Goal: Use online tool/utility: Utilize a website feature to perform a specific function

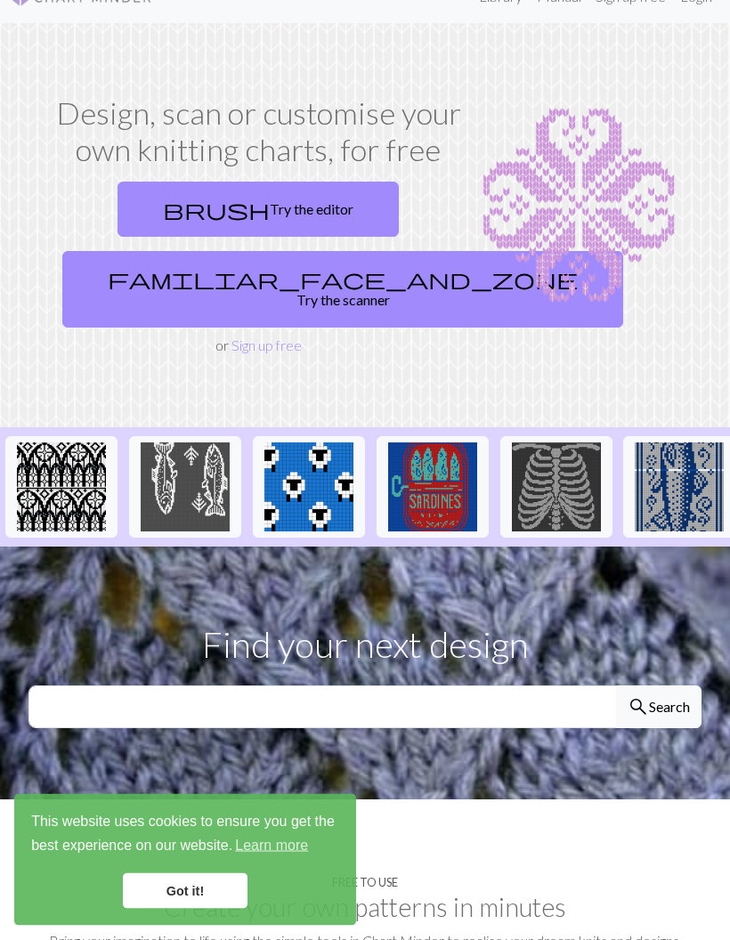
scroll to position [25, 0]
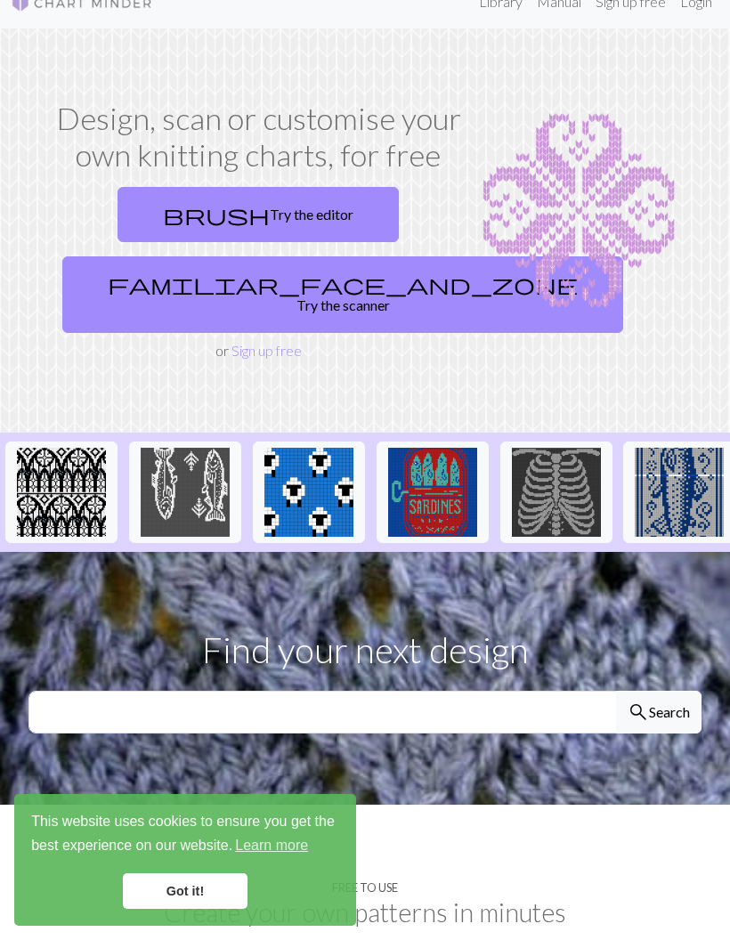
click at [304, 230] on link "brush Try the editor" at bounding box center [258, 214] width 281 height 55
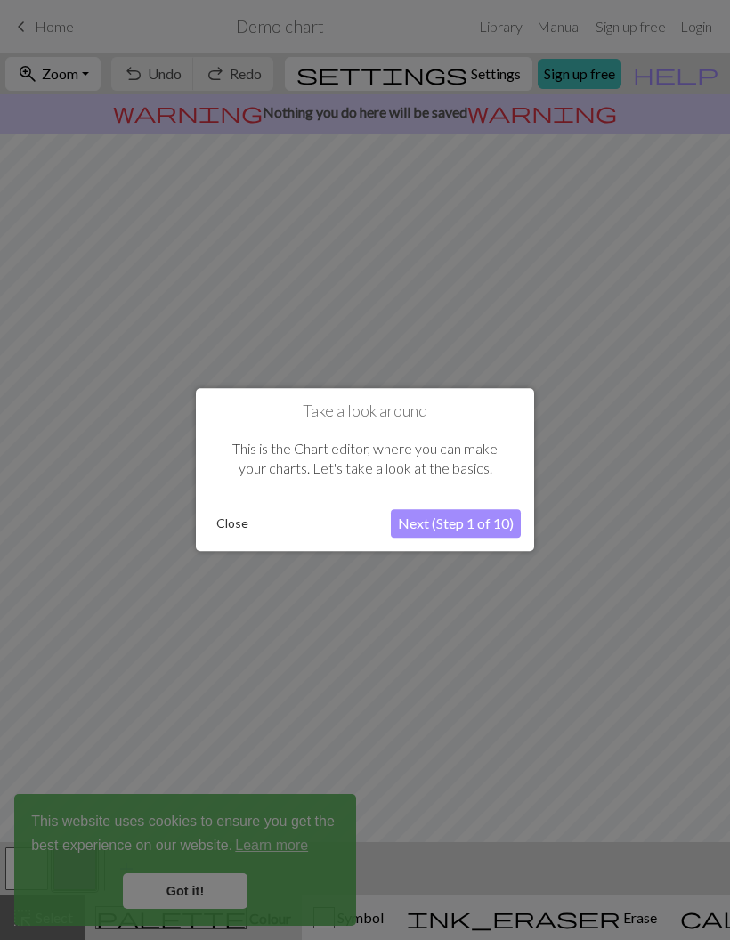
click at [228, 528] on button "Close" at bounding box center [232, 524] width 46 height 27
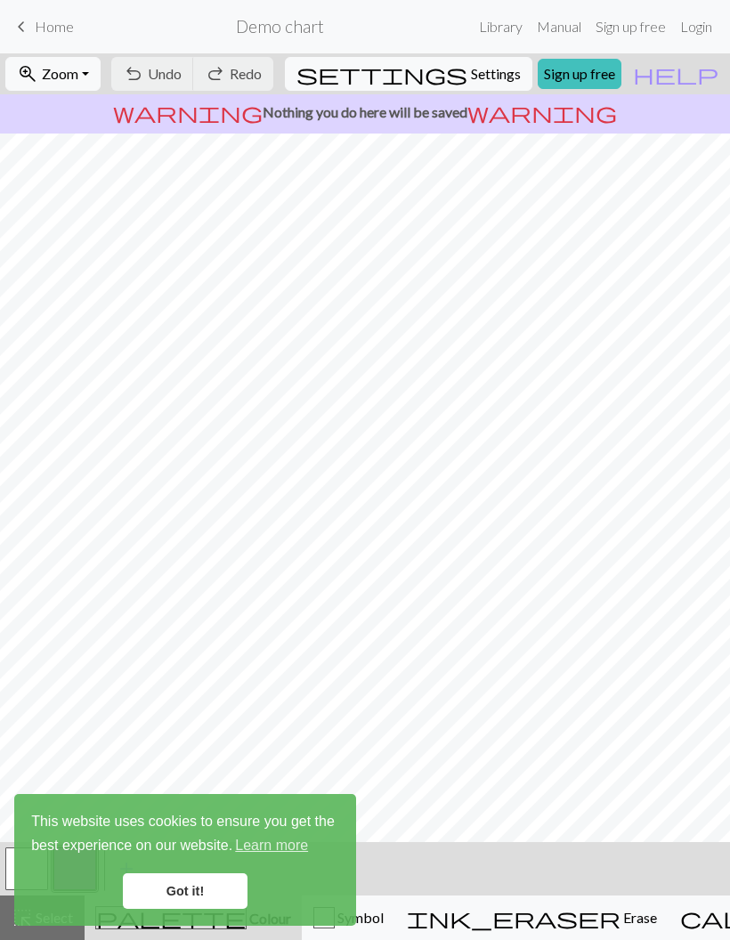
click at [192, 885] on link "Got it!" at bounding box center [185, 891] width 125 height 36
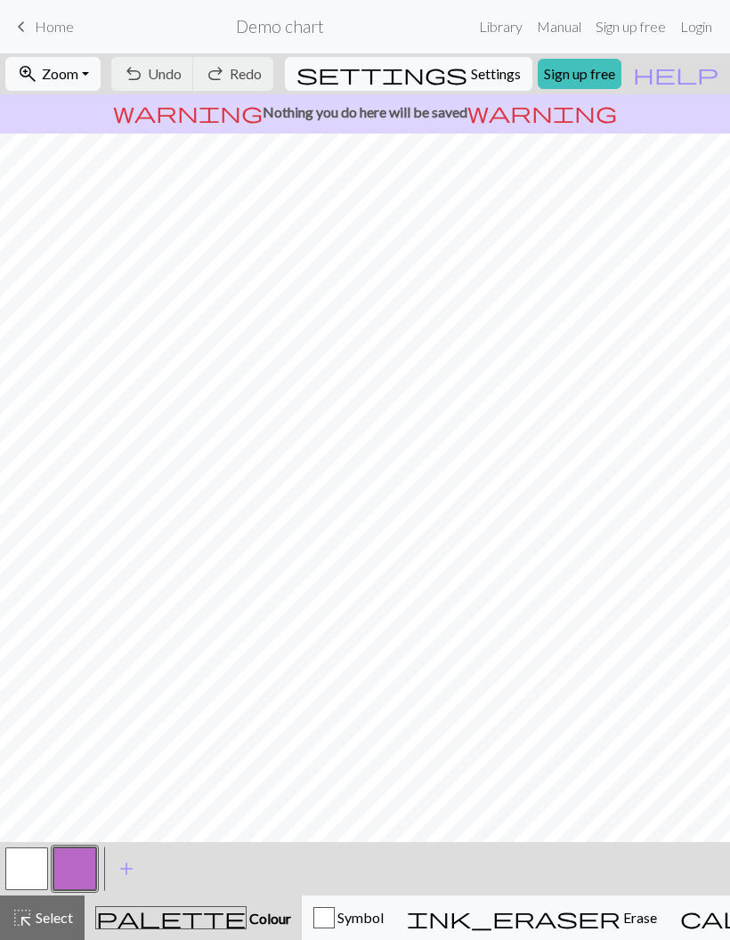
click at [37, 867] on button "button" at bounding box center [26, 869] width 43 height 43
click at [33, 866] on button "button" at bounding box center [26, 869] width 43 height 43
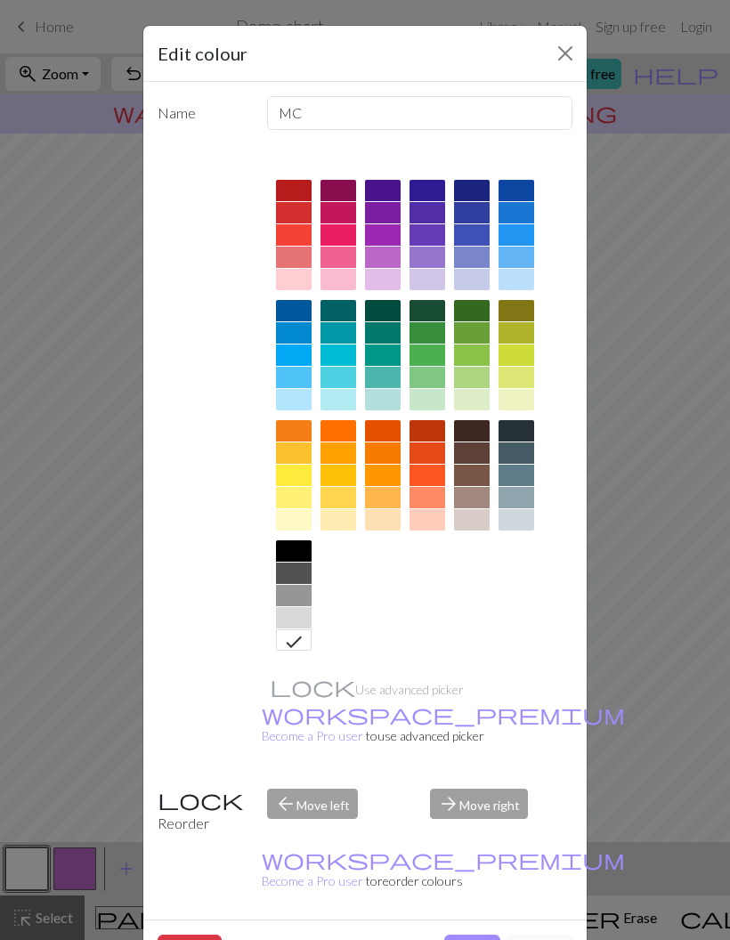
click at [471, 789] on div "arrow_forward Move right" at bounding box center [501, 811] width 164 height 45
click at [480, 789] on div "arrow_forward Move right" at bounding box center [501, 811] width 164 height 45
click at [324, 790] on div "arrow_back Move left" at bounding box center [338, 811] width 164 height 45
click at [305, 523] on div at bounding box center [294, 519] width 36 height 21
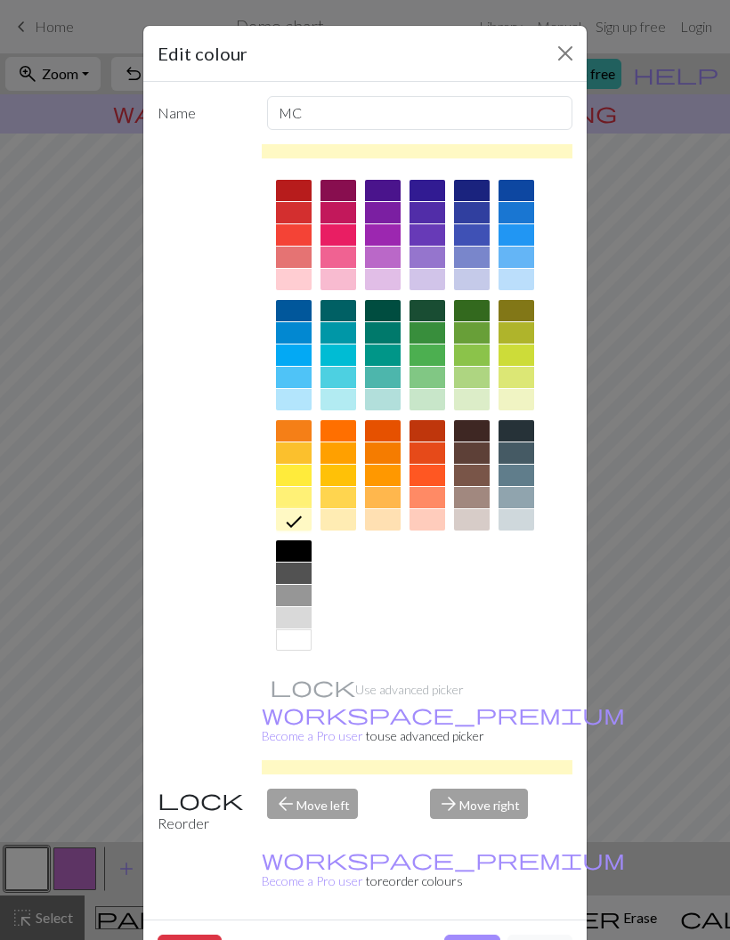
click at [562, 58] on button "Close" at bounding box center [565, 53] width 28 height 28
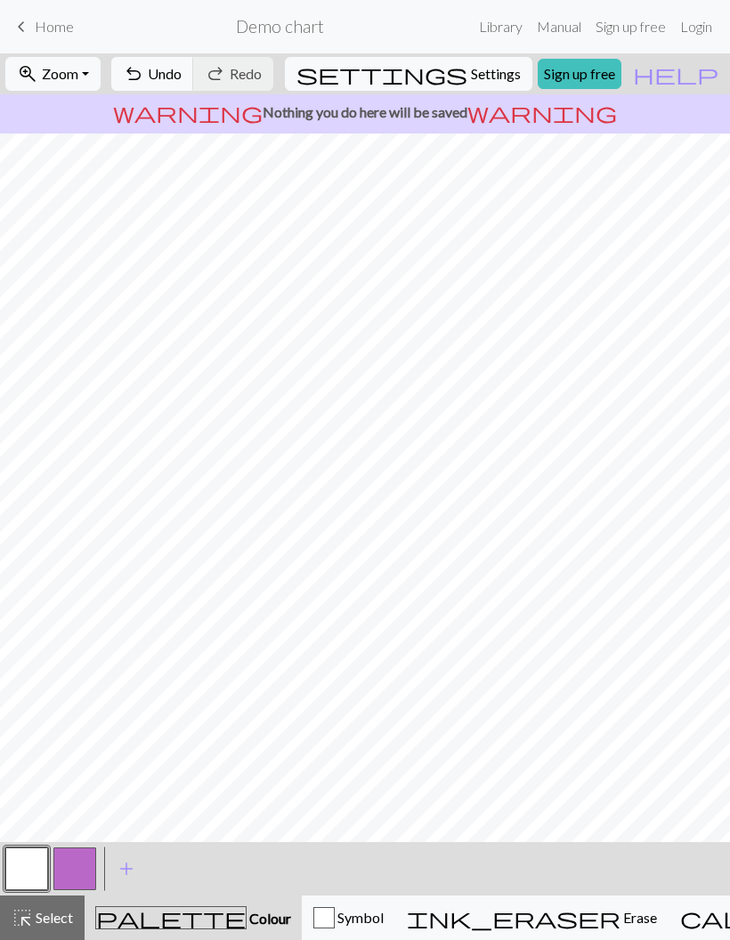
click at [41, 862] on button "button" at bounding box center [26, 869] width 43 height 43
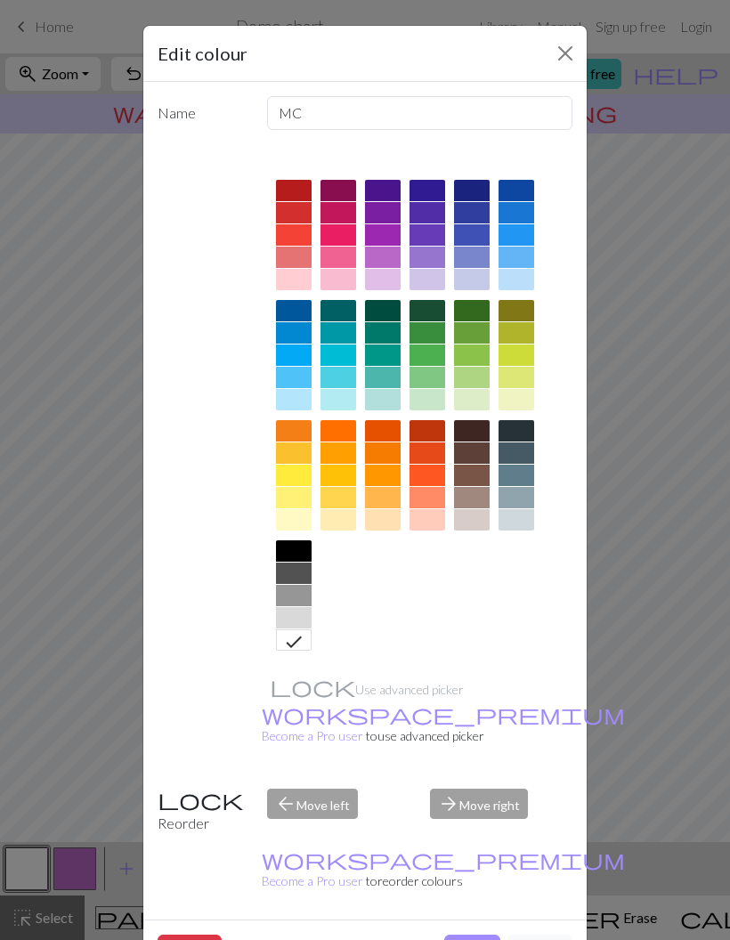
click at [306, 521] on div at bounding box center [294, 519] width 36 height 21
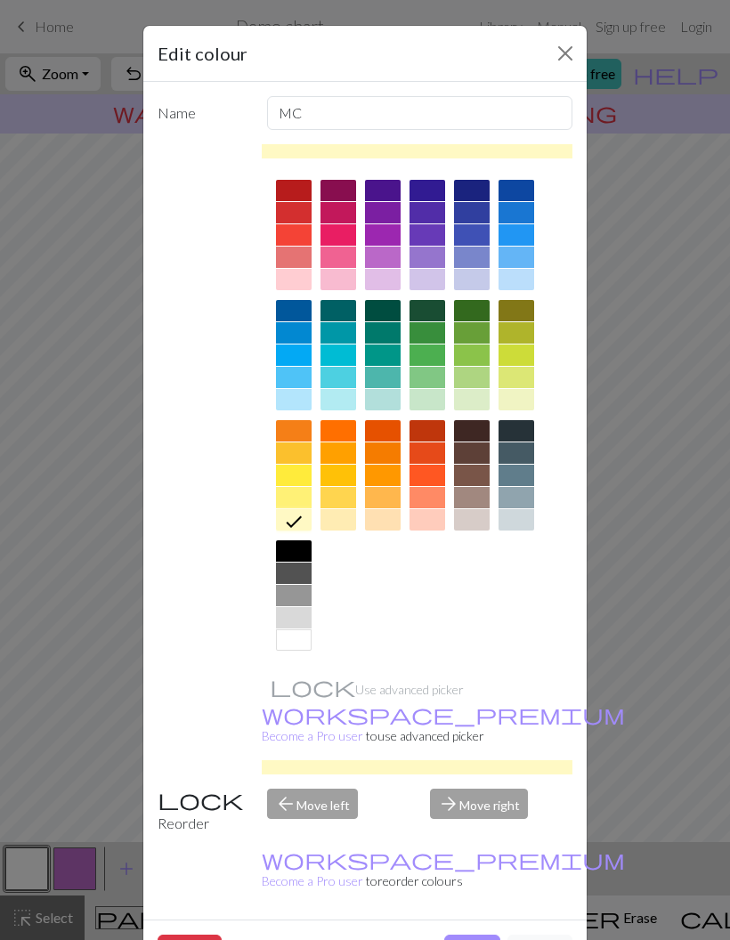
click at [465, 935] on button "Done" at bounding box center [472, 952] width 56 height 34
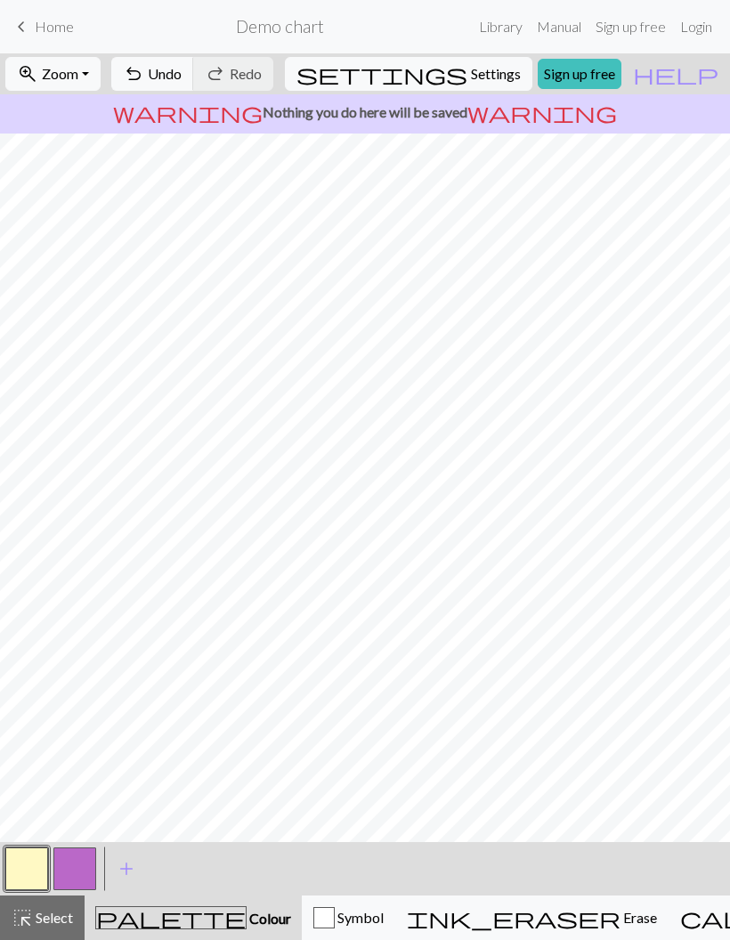
click at [90, 872] on button "button" at bounding box center [74, 869] width 43 height 43
click at [89, 870] on button "button" at bounding box center [74, 869] width 43 height 43
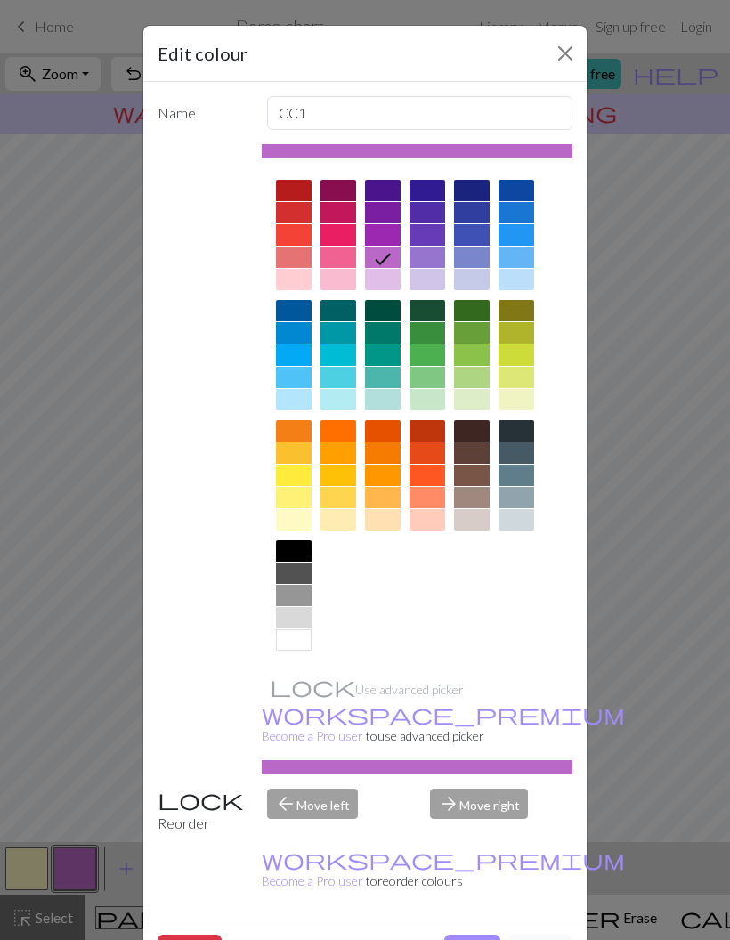
click at [539, 935] on button "Cancel" at bounding box center [539, 952] width 65 height 34
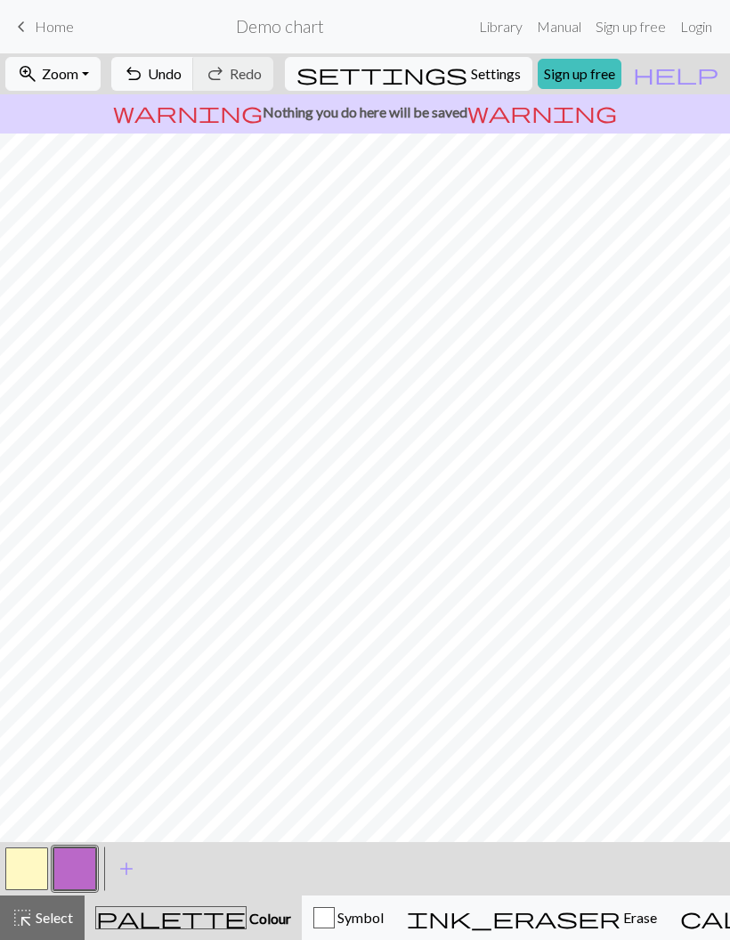
click at [31, 854] on button "button" at bounding box center [26, 869] width 43 height 43
click at [77, 865] on button "button" at bounding box center [74, 869] width 43 height 43
click at [77, 866] on button "button" at bounding box center [74, 869] width 43 height 43
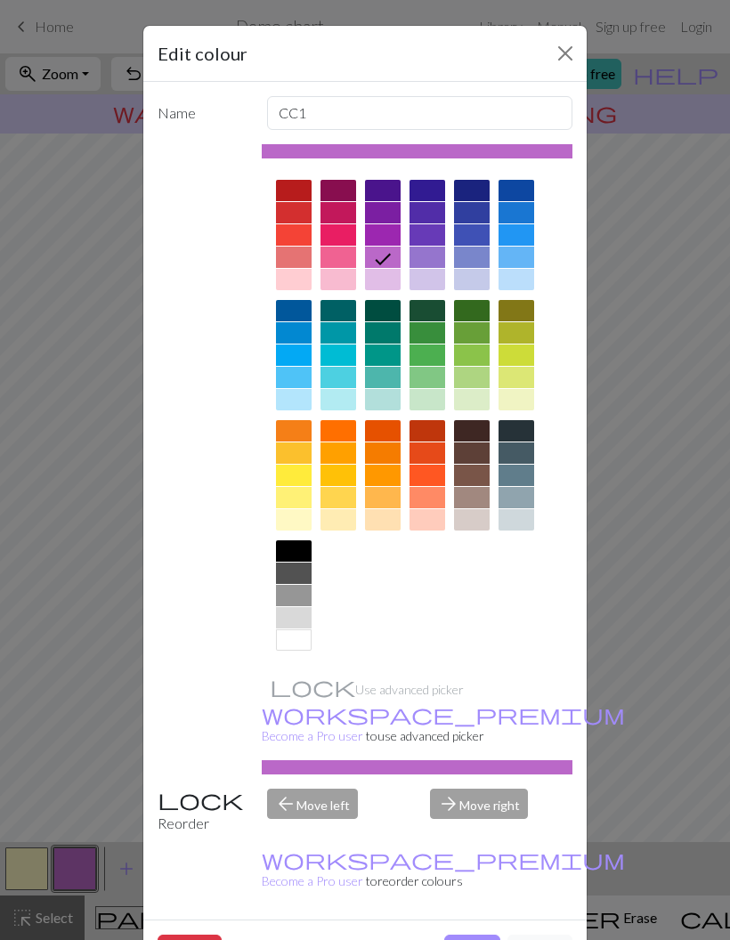
click at [478, 501] on div at bounding box center [472, 497] width 36 height 21
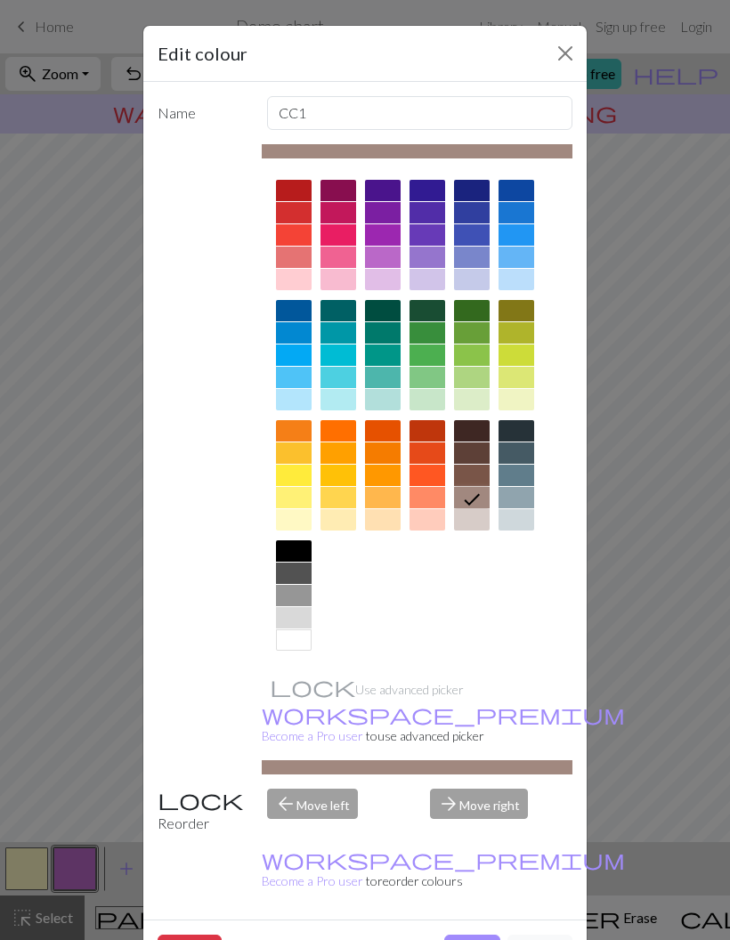
click at [469, 935] on button "Done" at bounding box center [472, 952] width 56 height 34
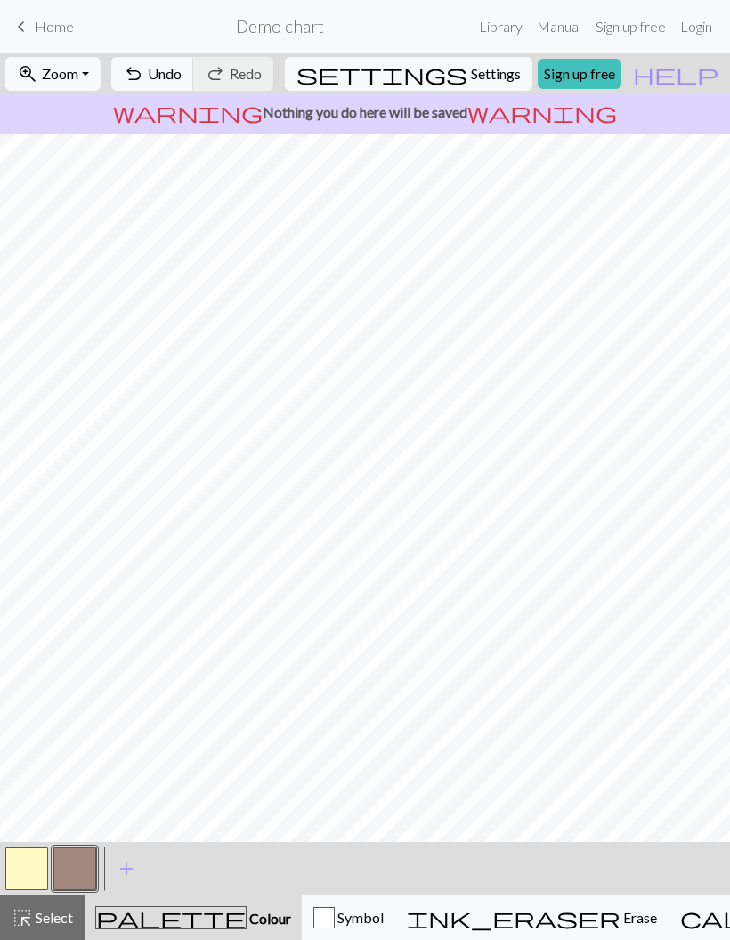
click at [137, 864] on button "add Add a colour" at bounding box center [126, 869] width 45 height 45
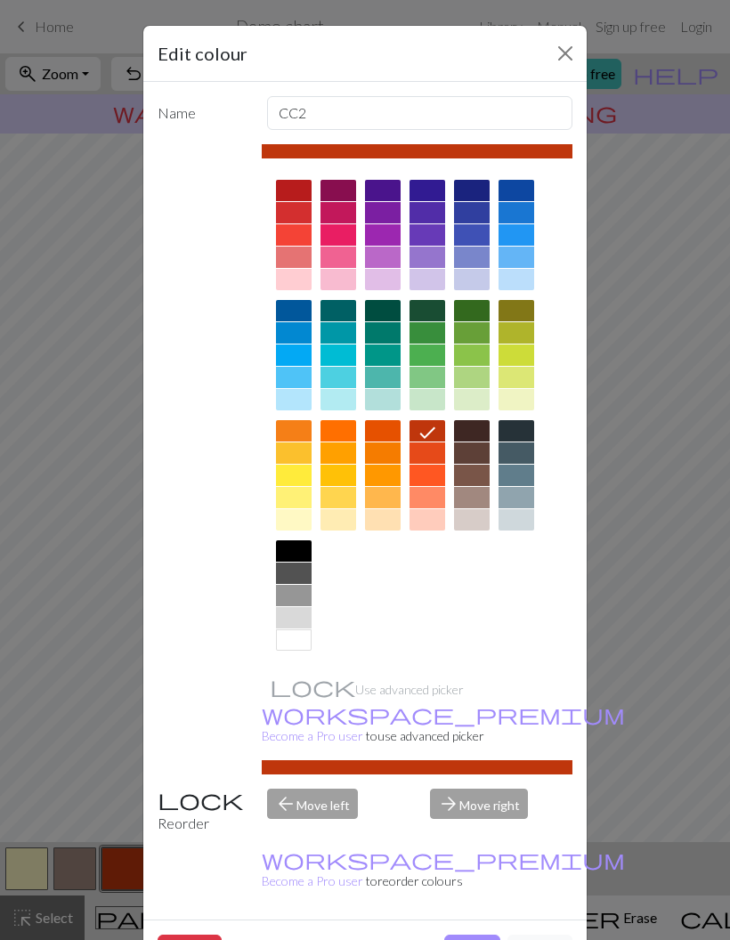
click at [295, 548] on div at bounding box center [294, 550] width 36 height 21
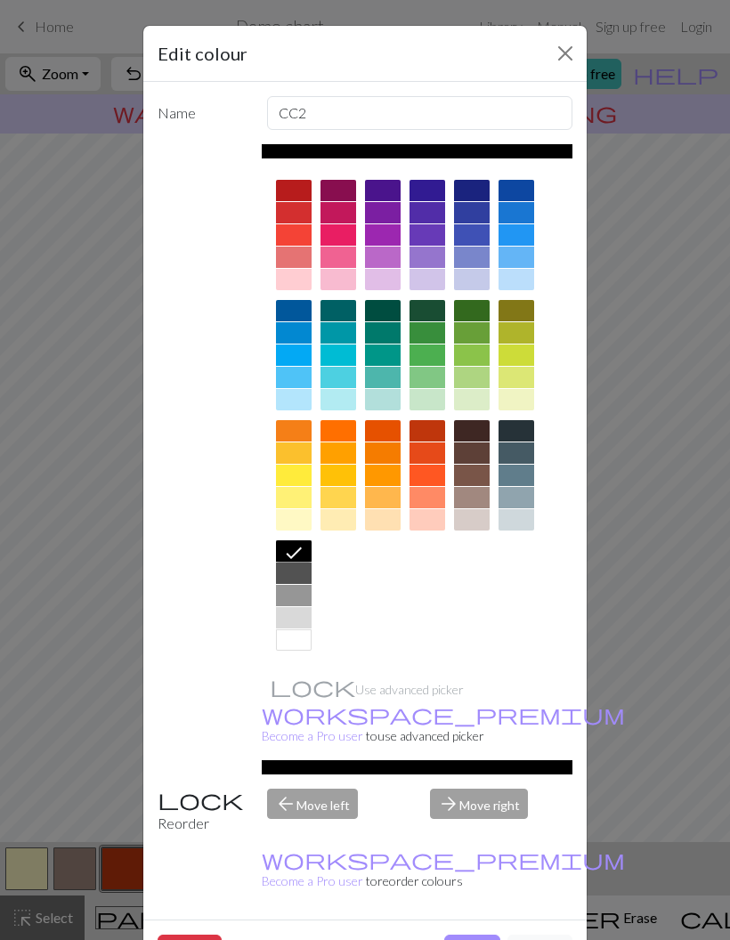
click at [520, 436] on div at bounding box center [517, 430] width 36 height 21
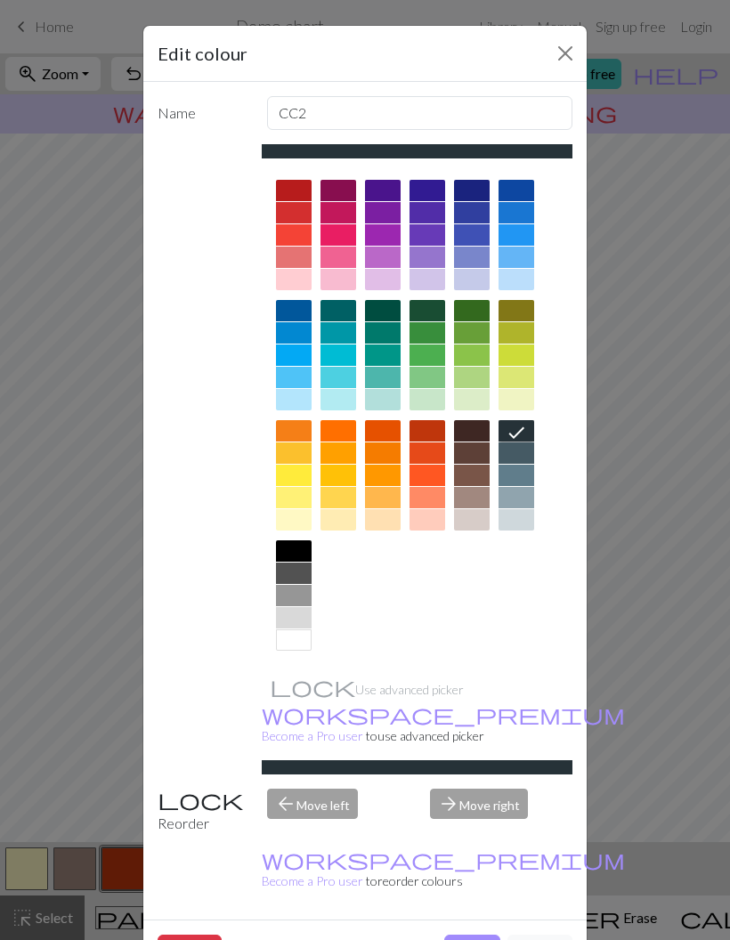
click at [523, 434] on icon at bounding box center [516, 432] width 21 height 21
click at [482, 935] on button "Done" at bounding box center [472, 952] width 56 height 34
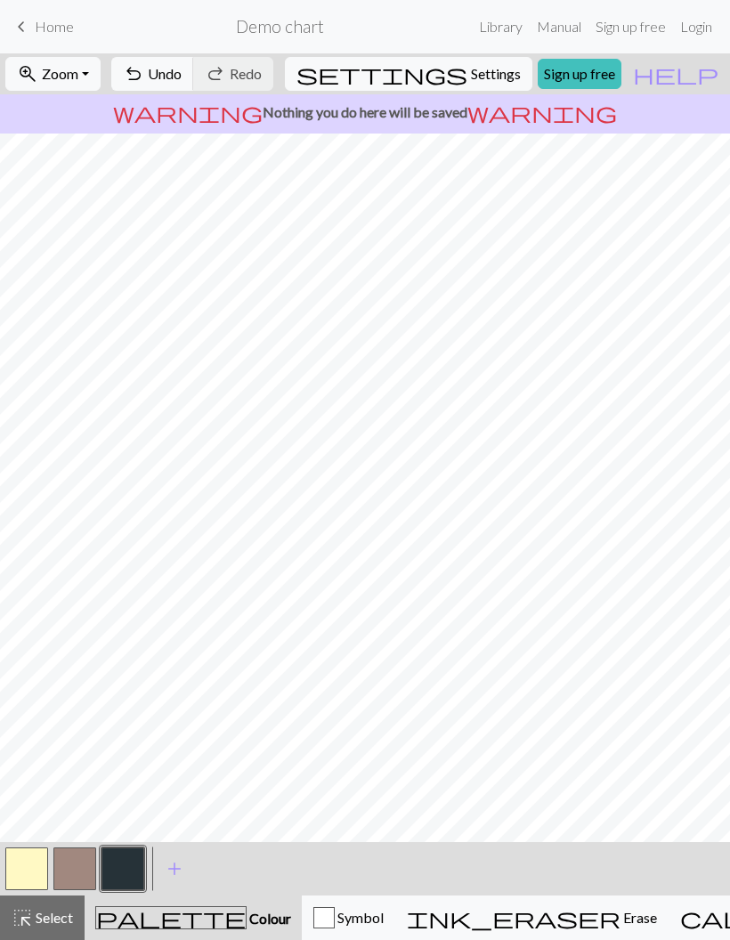
click at [74, 864] on button "button" at bounding box center [74, 869] width 43 height 43
click at [186, 876] on button "add Add a colour" at bounding box center [174, 869] width 45 height 45
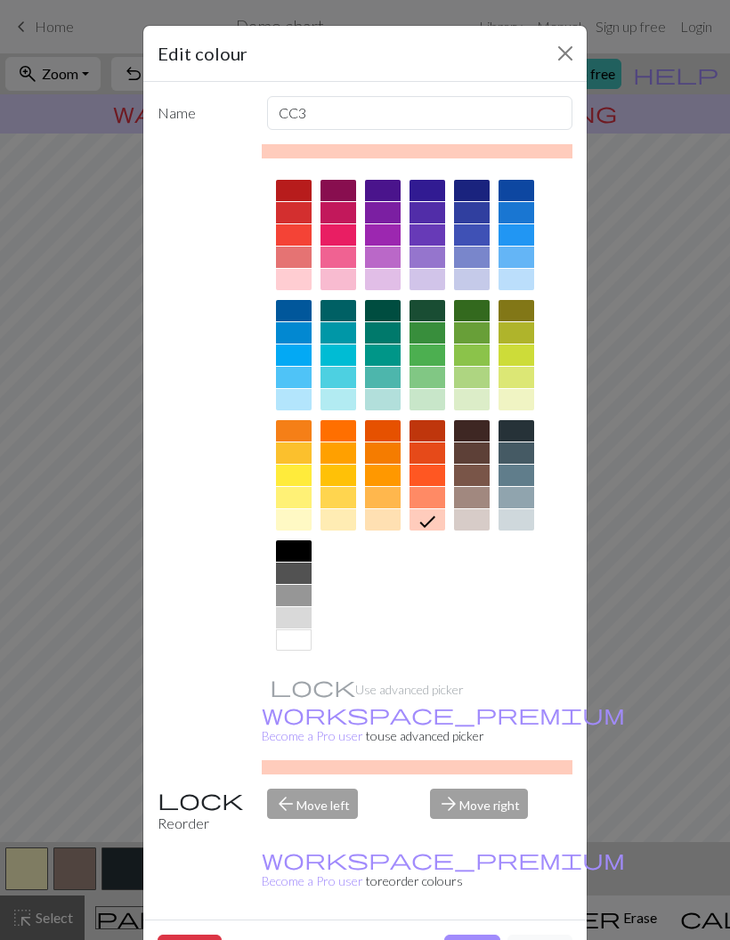
click at [396, 193] on div at bounding box center [383, 190] width 36 height 21
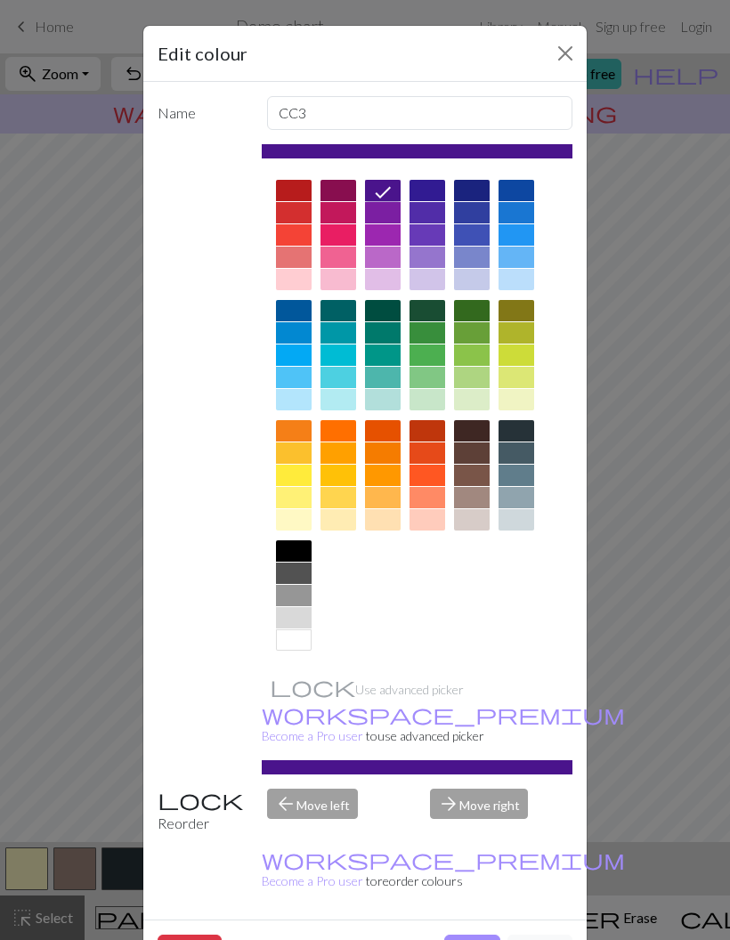
click at [436, 192] on div at bounding box center [428, 190] width 36 height 21
click at [397, 198] on div at bounding box center [383, 190] width 36 height 21
click at [384, 189] on icon at bounding box center [382, 192] width 21 height 21
click at [478, 935] on button "Done" at bounding box center [472, 952] width 56 height 34
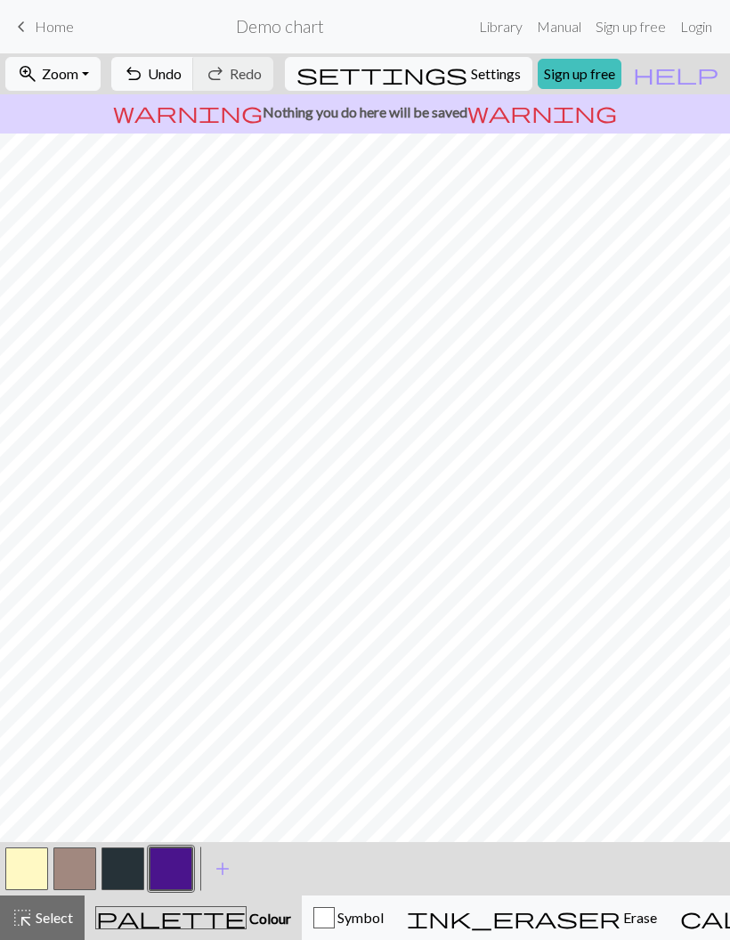
click at [173, 868] on button "button" at bounding box center [171, 869] width 43 height 43
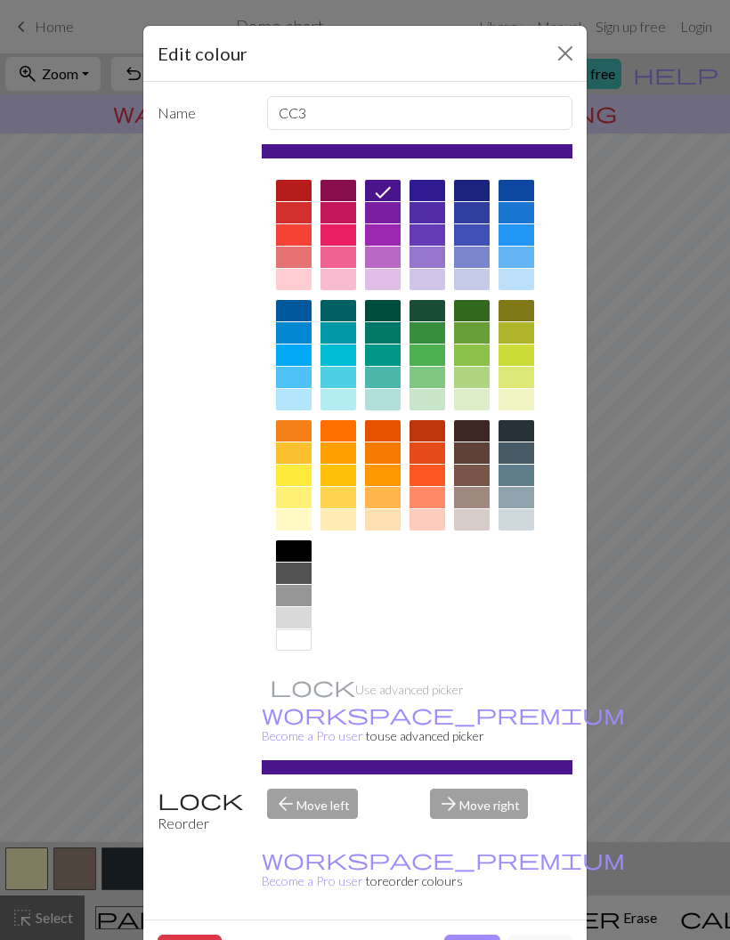
click at [398, 214] on div at bounding box center [383, 212] width 36 height 21
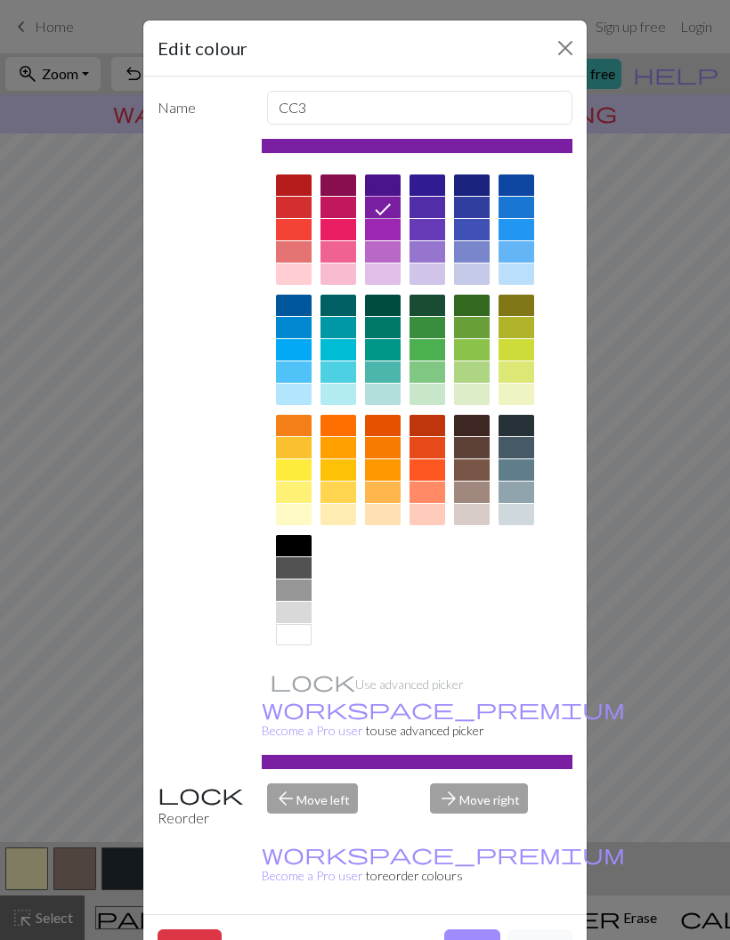
scroll to position [7, 0]
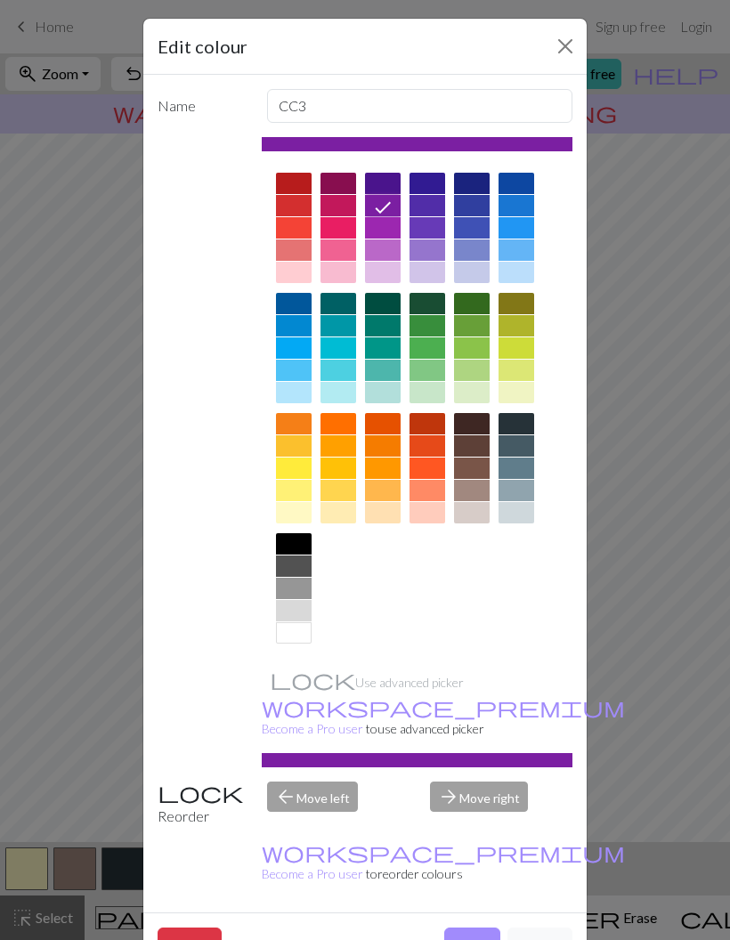
click at [480, 928] on button "Done" at bounding box center [472, 945] width 56 height 34
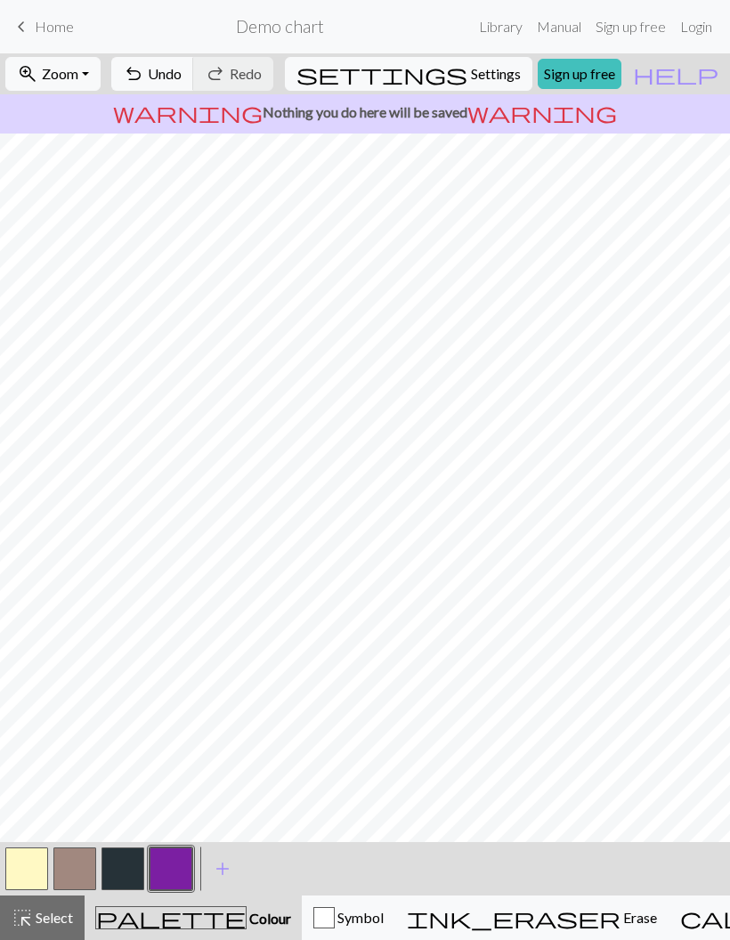
click at [75, 864] on button "button" at bounding box center [74, 869] width 43 height 43
click at [39, 857] on button "button" at bounding box center [26, 869] width 43 height 43
click at [135, 876] on button "button" at bounding box center [122, 869] width 43 height 43
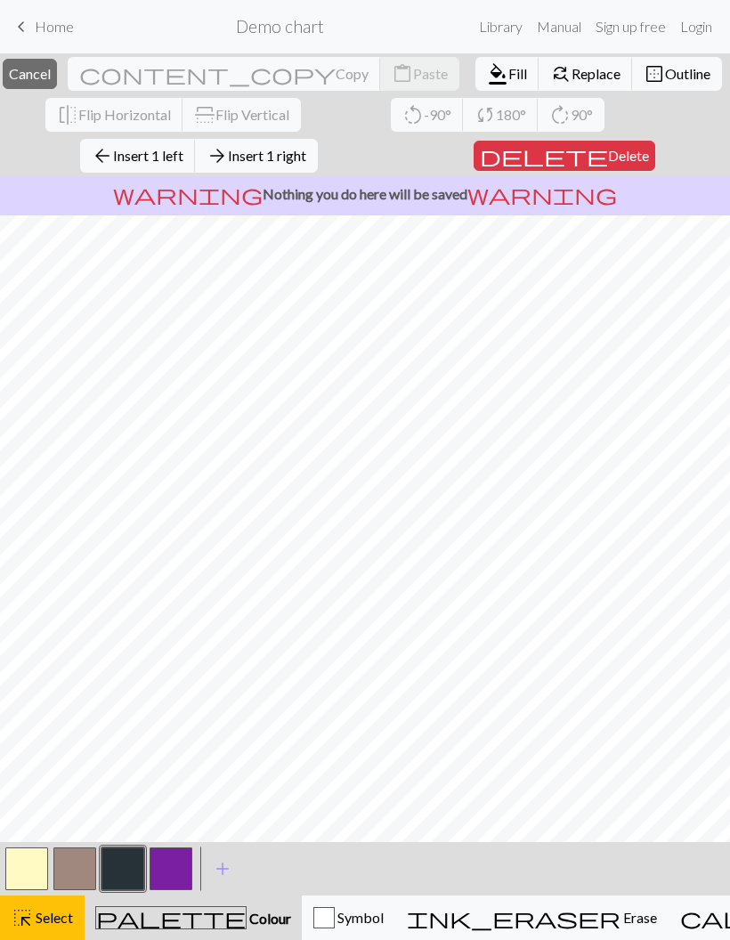
click at [130, 866] on button "button" at bounding box center [122, 869] width 43 height 43
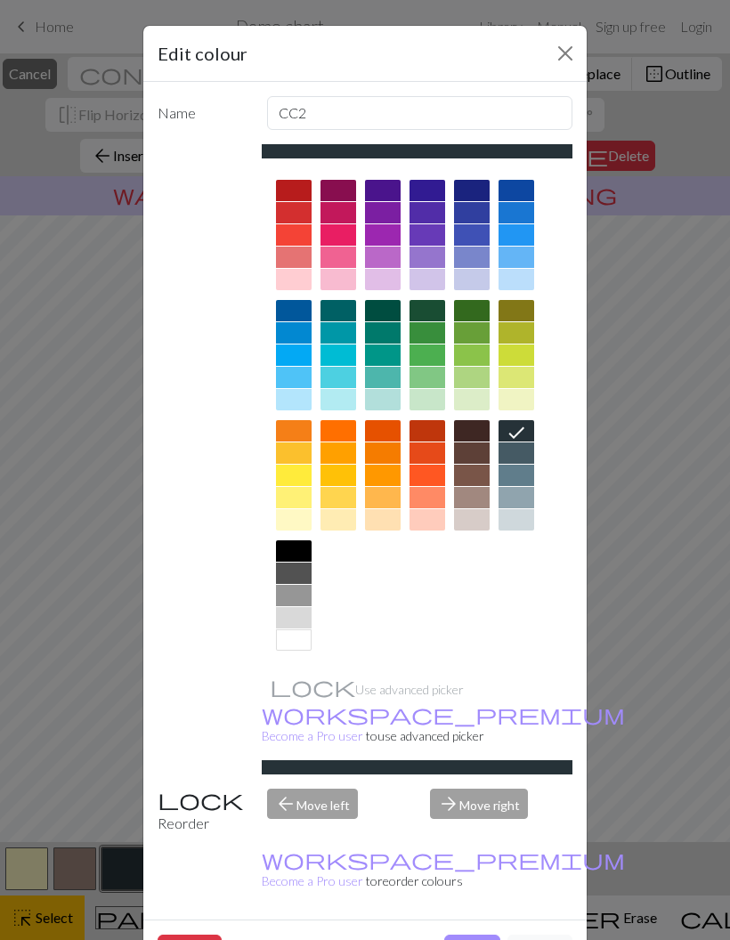
click at [477, 935] on button "Done" at bounding box center [472, 952] width 56 height 34
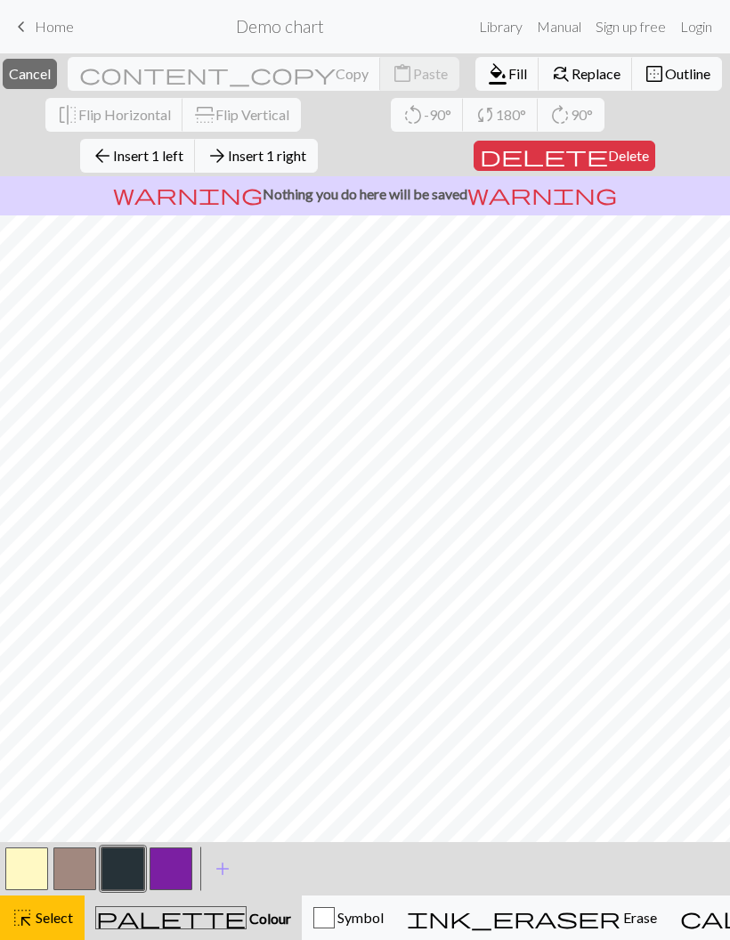
click at [45, 929] on button "highlight_alt Select Select" at bounding box center [42, 918] width 85 height 45
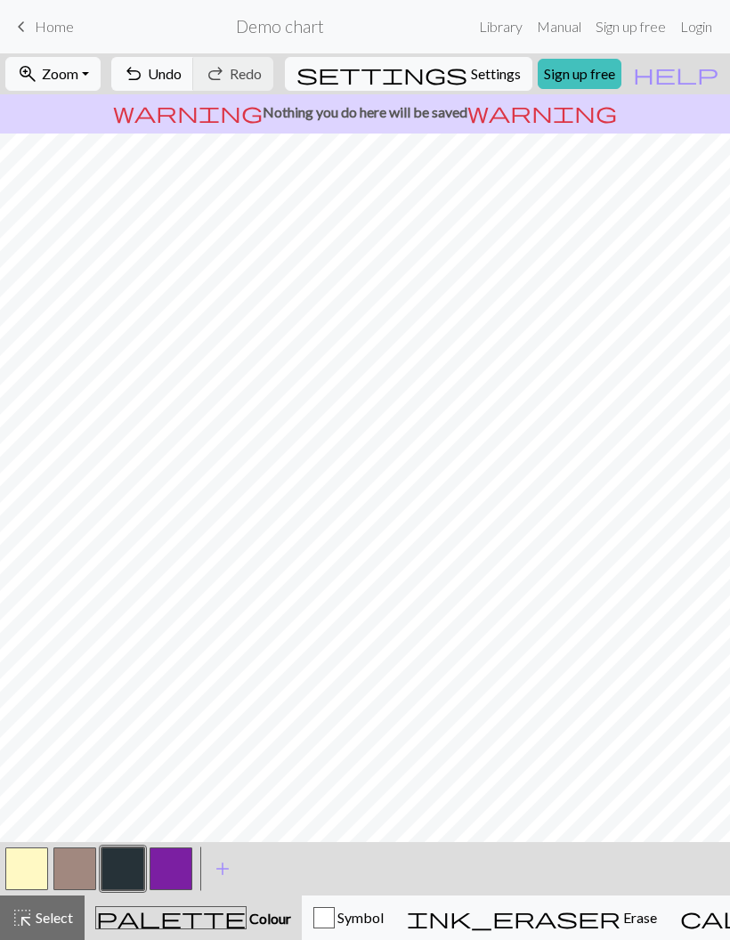
click at [133, 859] on button "button" at bounding box center [122, 869] width 43 height 43
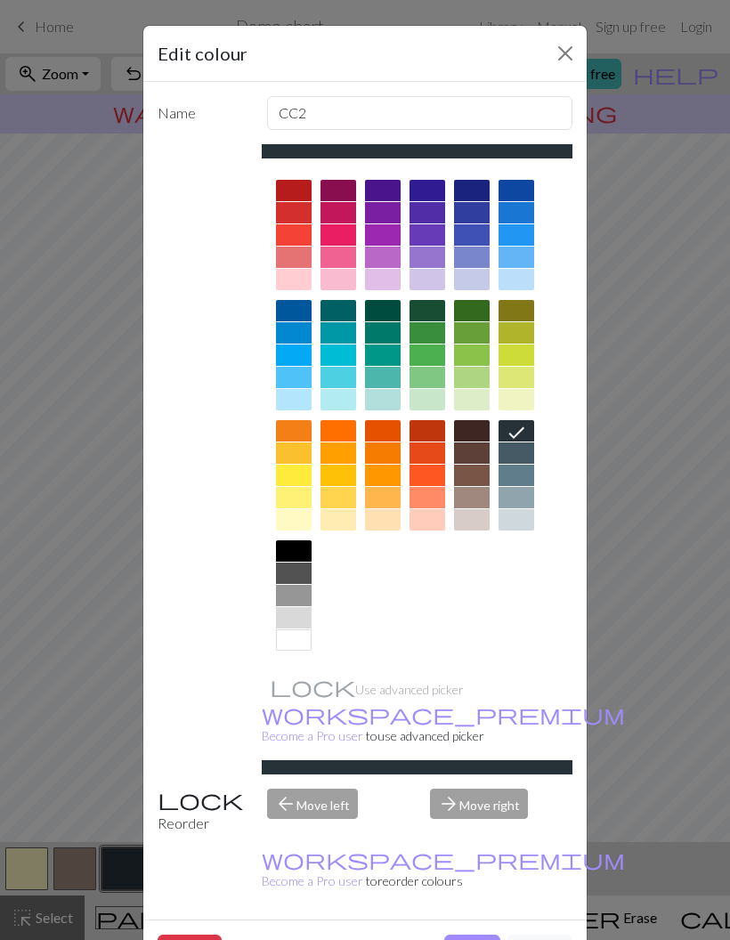
click at [473, 935] on button "Done" at bounding box center [472, 952] width 56 height 34
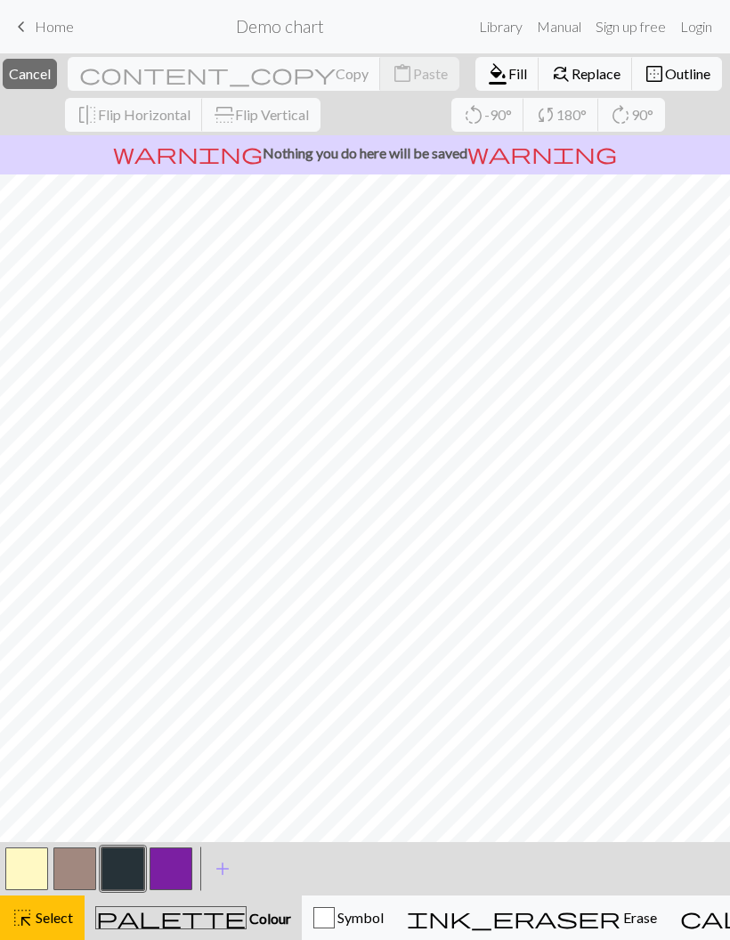
click at [247, 916] on span "Colour" at bounding box center [269, 918] width 45 height 17
click at [247, 926] on span "Colour" at bounding box center [269, 918] width 45 height 17
click at [247, 922] on span "Colour" at bounding box center [269, 918] width 45 height 17
click at [76, 916] on button "highlight_alt Select Select" at bounding box center [42, 918] width 85 height 45
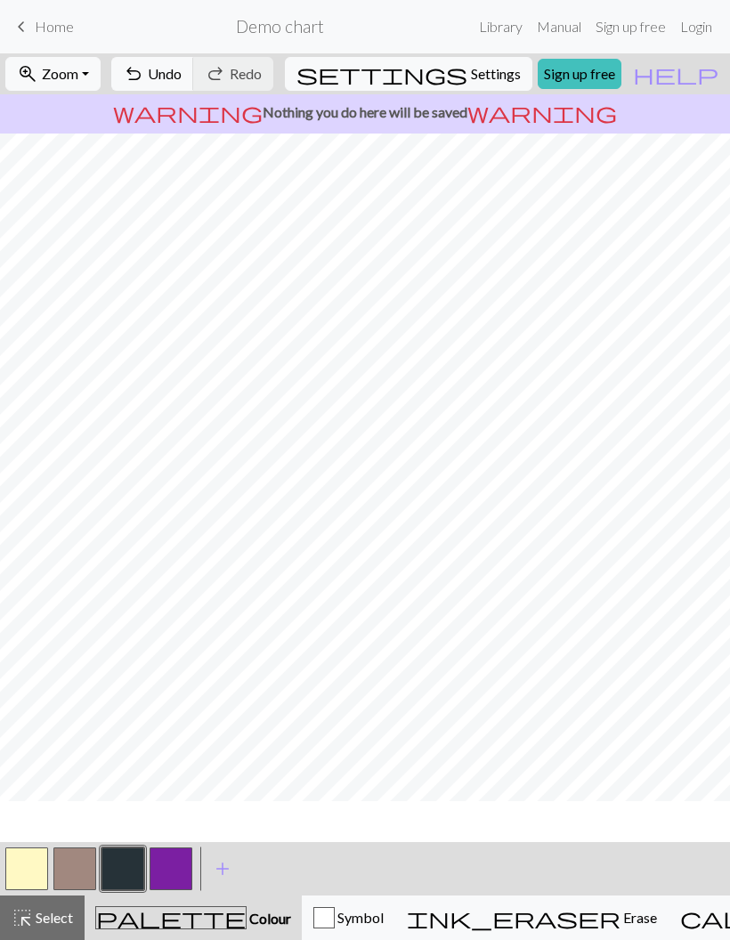
click at [247, 923] on span "Colour" at bounding box center [269, 918] width 45 height 17
click at [247, 920] on span "Colour" at bounding box center [269, 918] width 45 height 17
click at [165, 909] on div "palette Colour Colour" at bounding box center [193, 917] width 196 height 23
click at [138, 927] on span "palette" at bounding box center [171, 917] width 150 height 25
click at [247, 922] on span "Colour" at bounding box center [269, 918] width 45 height 17
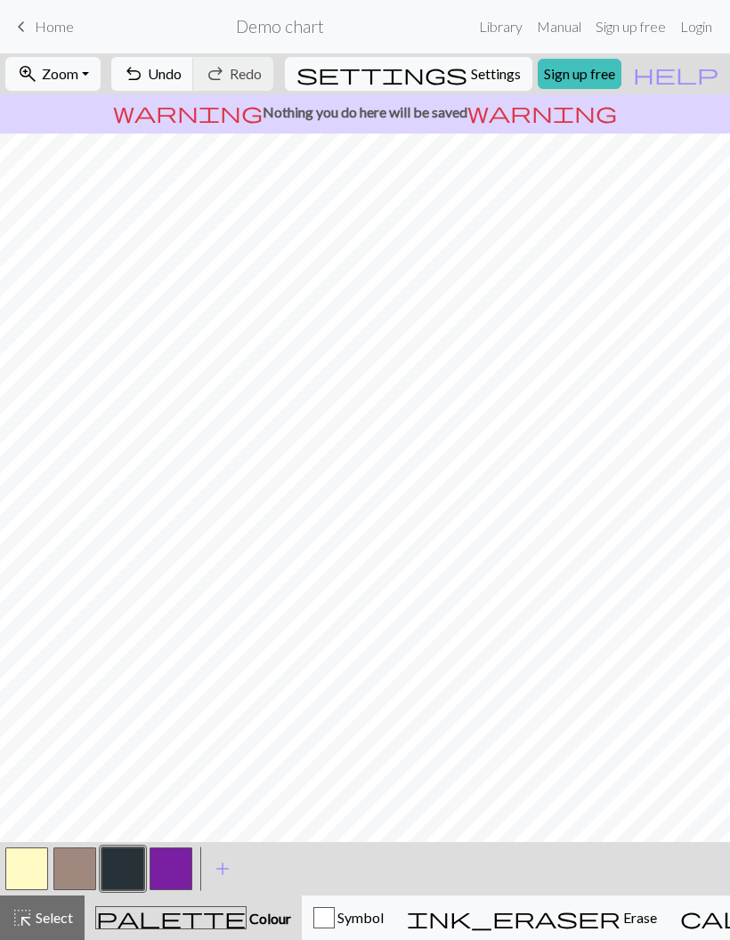
click at [81, 871] on button "button" at bounding box center [74, 869] width 43 height 43
click at [166, 878] on button "button" at bounding box center [171, 869] width 43 height 43
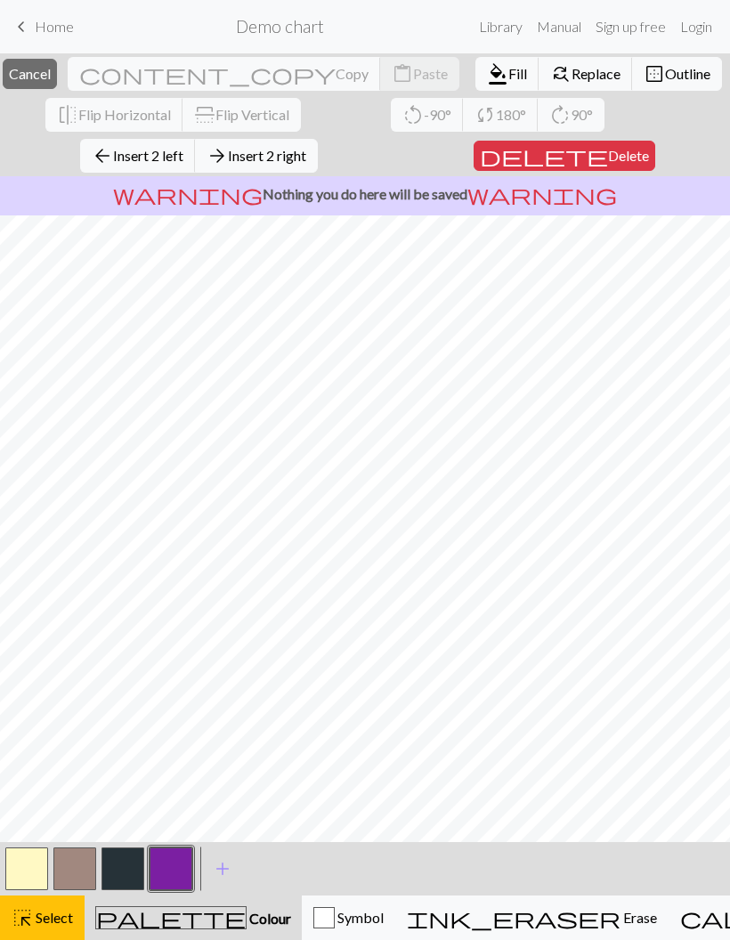
click at [247, 920] on span "Colour" at bounding box center [269, 918] width 45 height 17
click at [247, 919] on span "Colour" at bounding box center [269, 918] width 45 height 17
click at [247, 918] on span "Colour" at bounding box center [269, 918] width 45 height 17
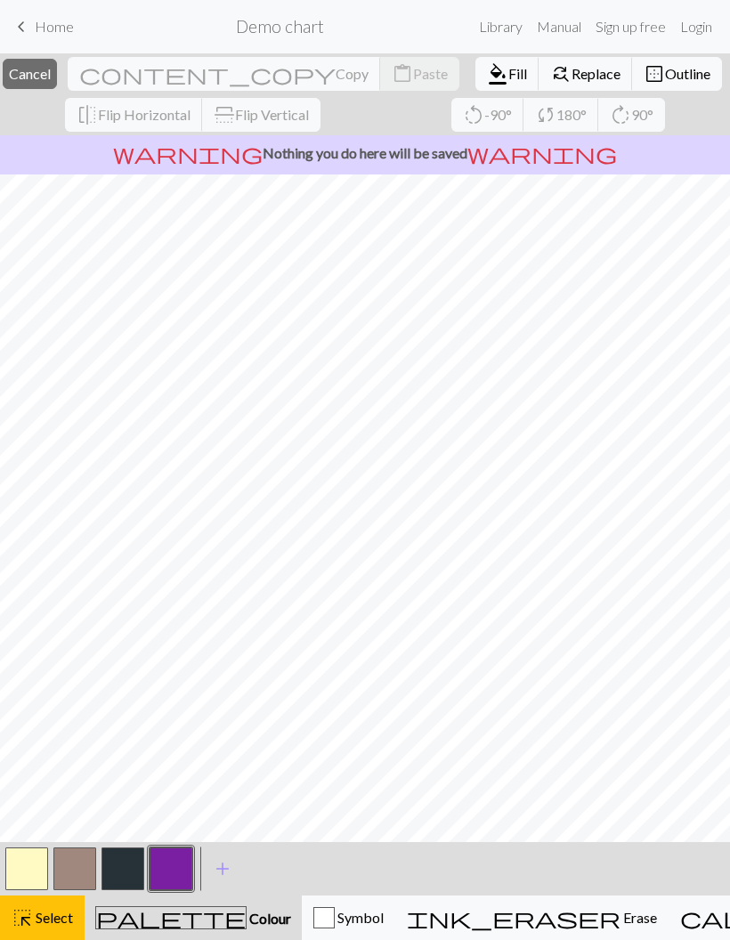
click at [49, 901] on button "highlight_alt Select Select" at bounding box center [42, 918] width 85 height 45
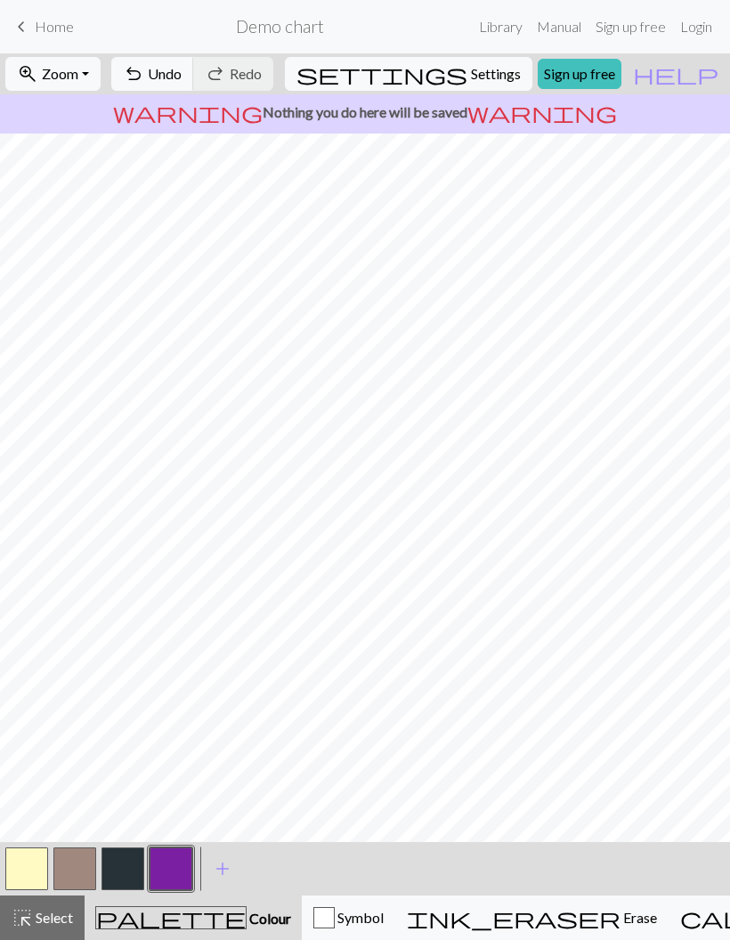
click at [157, 932] on button "palette Colour Colour" at bounding box center [193, 918] width 217 height 45
click at [247, 921] on span "Colour" at bounding box center [269, 918] width 45 height 17
click at [185, 872] on button "button" at bounding box center [171, 869] width 43 height 43
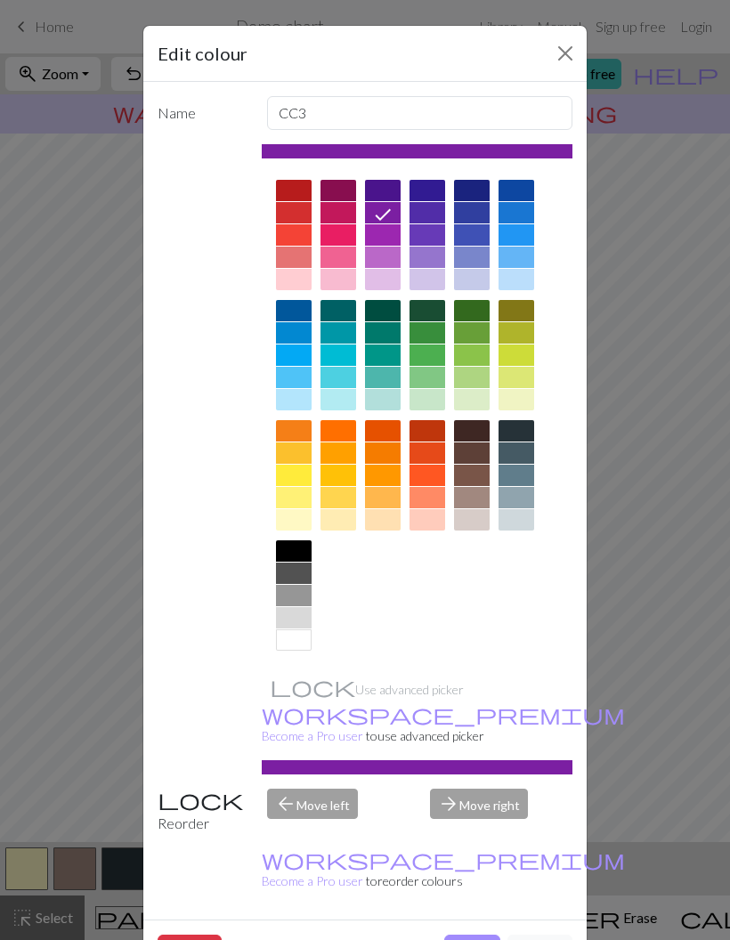
click at [480, 935] on button "Done" at bounding box center [472, 952] width 56 height 34
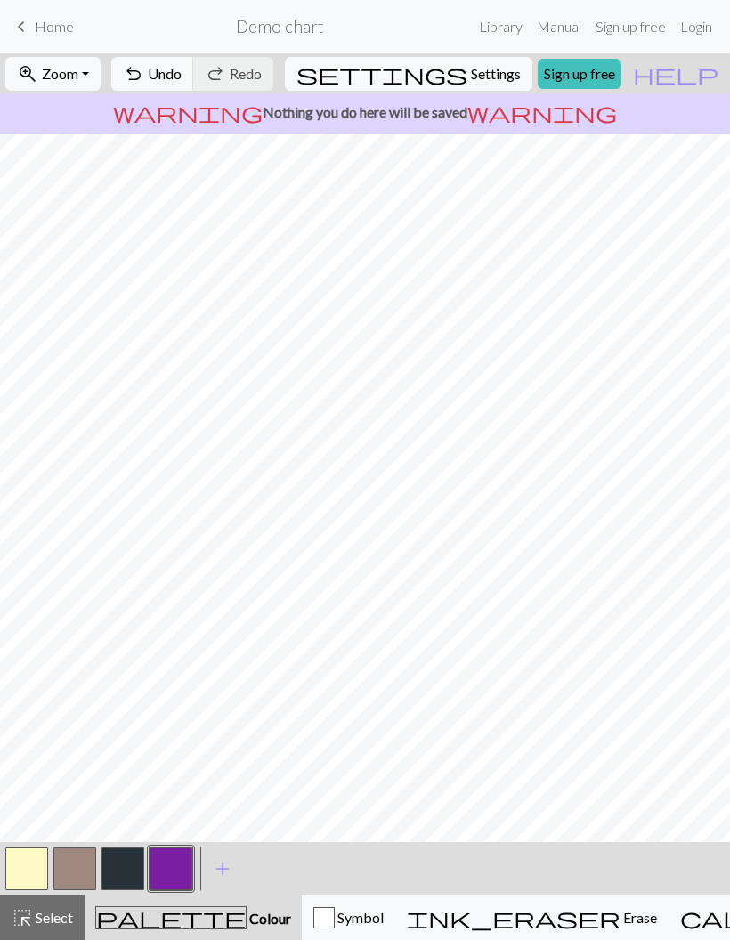
click at [132, 872] on button "button" at bounding box center [122, 869] width 43 height 43
click at [75, 873] on button "button" at bounding box center [74, 869] width 43 height 43
click at [127, 869] on button "button" at bounding box center [122, 869] width 43 height 43
click at [93, 860] on button "button" at bounding box center [74, 869] width 43 height 43
click at [125, 878] on button "button" at bounding box center [122, 869] width 43 height 43
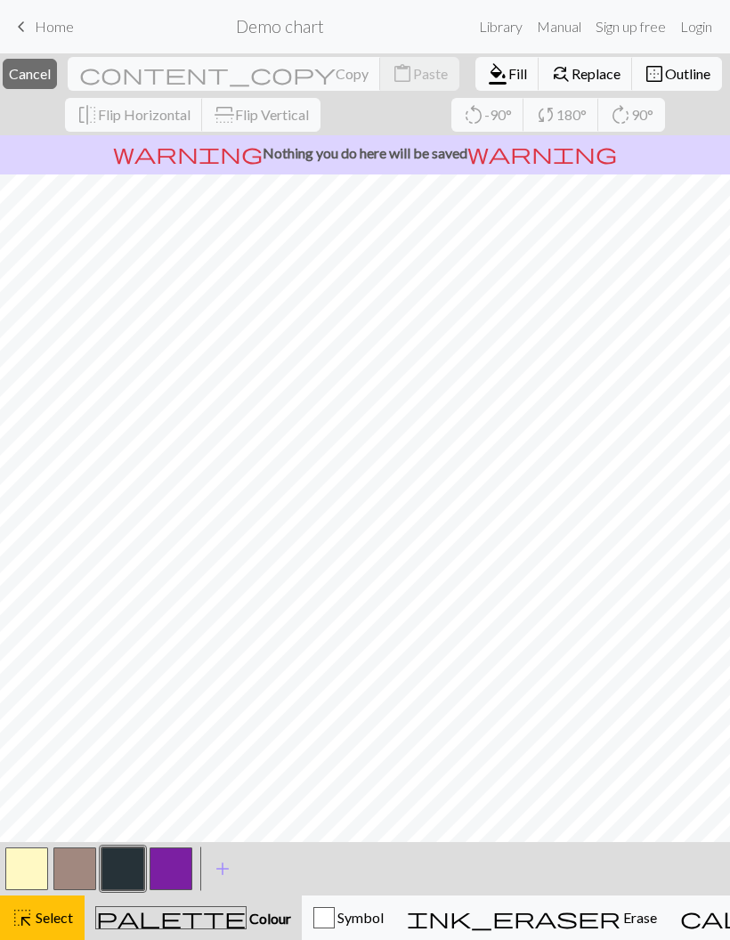
click at [247, 923] on span "Colour" at bounding box center [269, 918] width 45 height 17
click at [54, 926] on span "Select" at bounding box center [53, 917] width 40 height 17
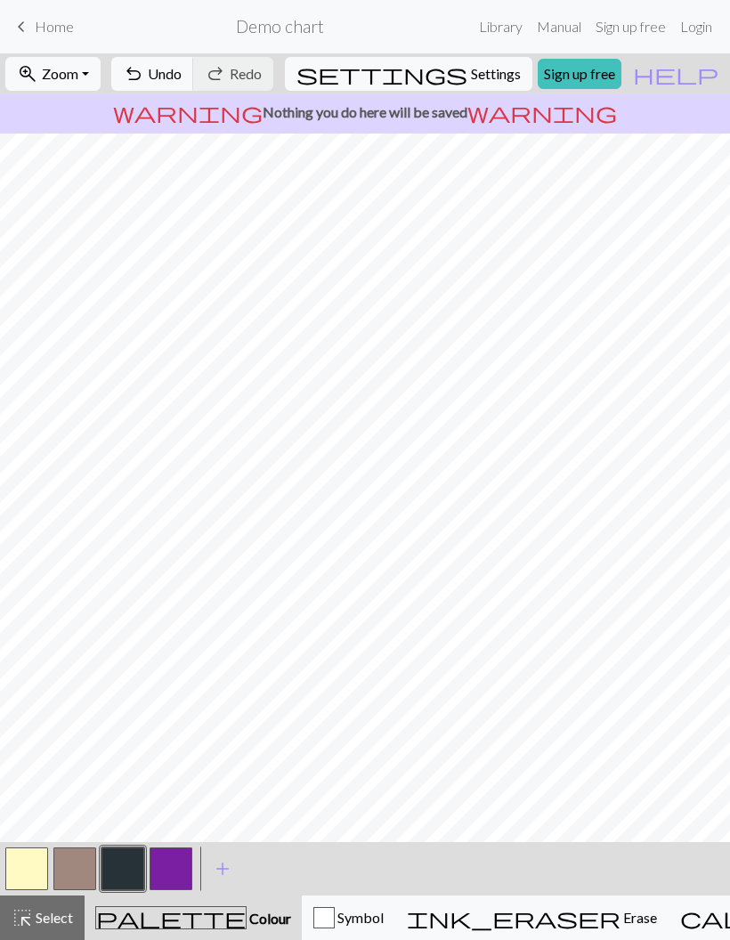
click at [247, 920] on span "Colour" at bounding box center [269, 918] width 45 height 17
click at [174, 864] on button "button" at bounding box center [171, 869] width 43 height 43
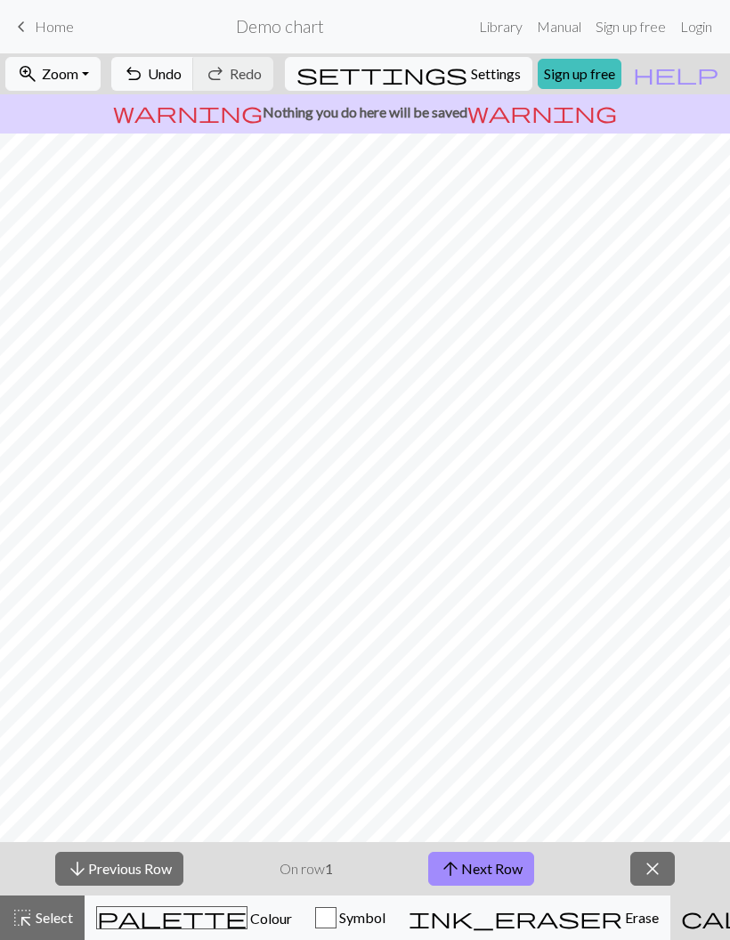
click at [248, 911] on span "Colour" at bounding box center [270, 918] width 45 height 17
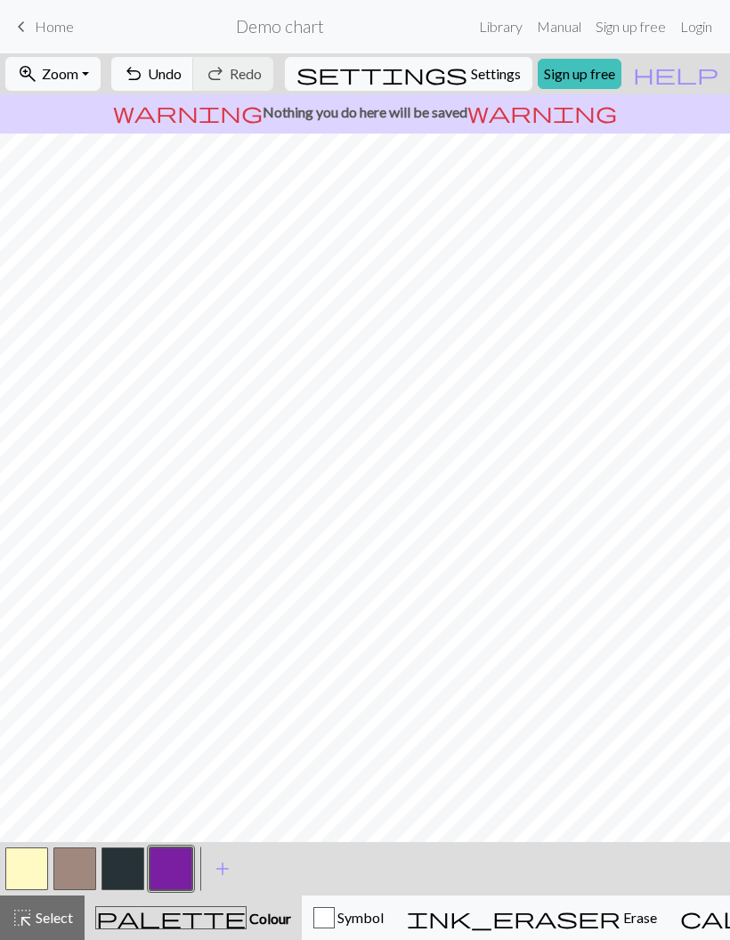
click at [75, 881] on button "button" at bounding box center [74, 869] width 43 height 43
click at [74, 862] on button "button" at bounding box center [74, 869] width 43 height 43
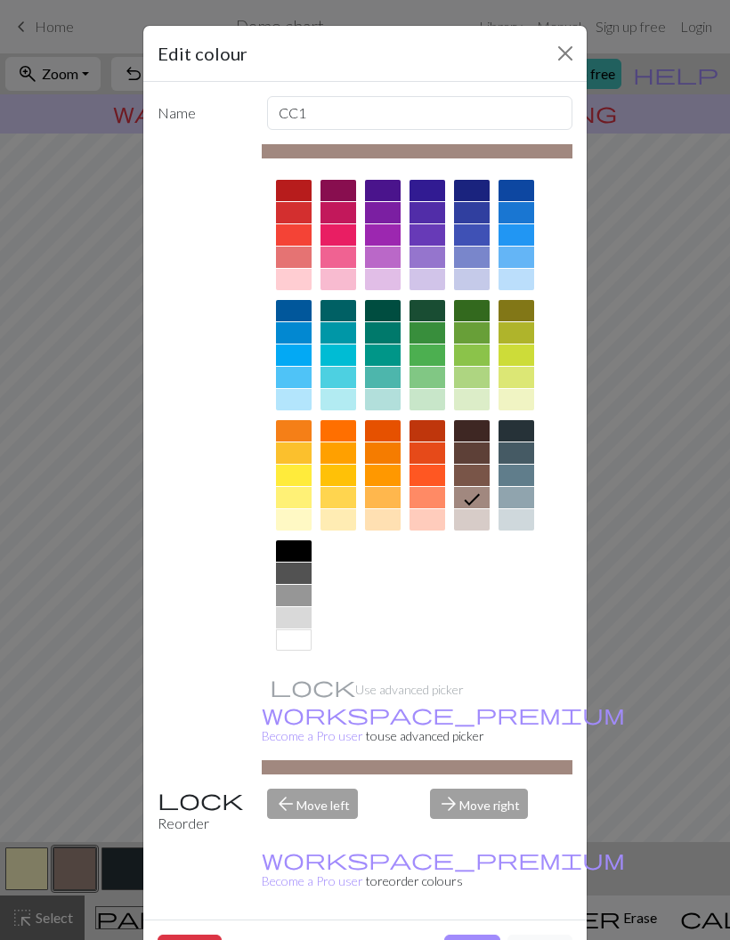
click at [472, 475] on div at bounding box center [472, 475] width 36 height 21
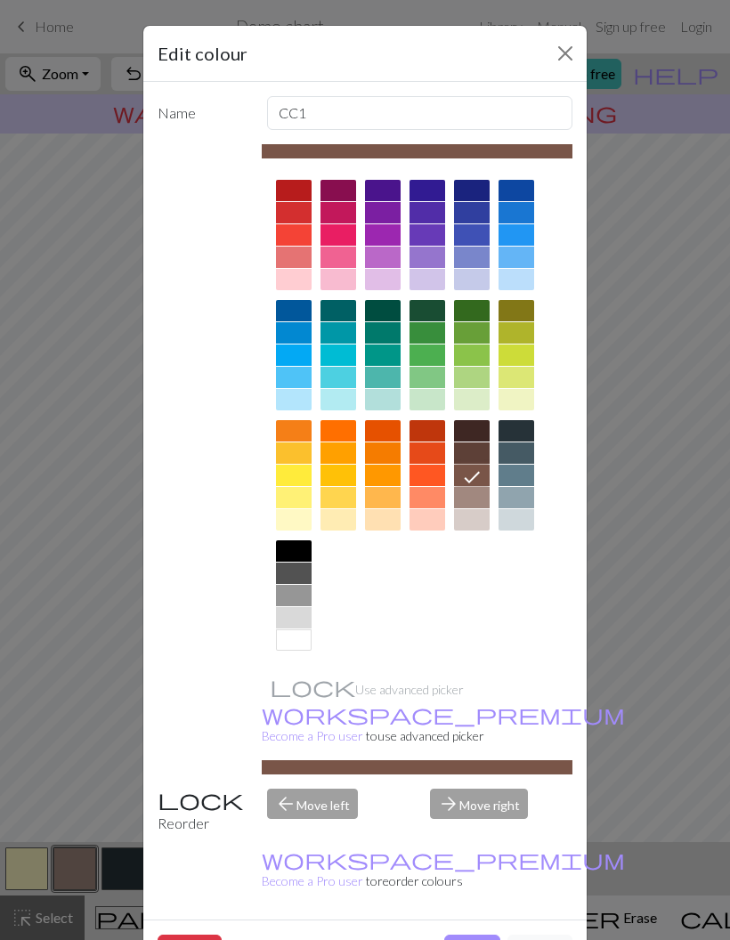
click at [467, 935] on button "Done" at bounding box center [472, 952] width 56 height 34
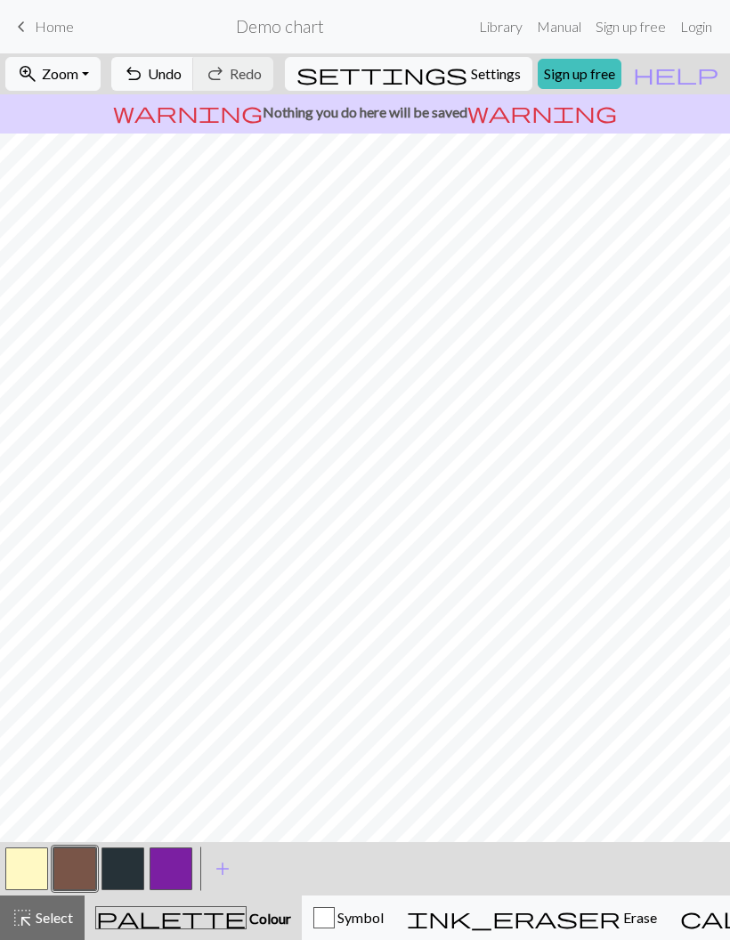
click at [71, 864] on button "button" at bounding box center [74, 869] width 43 height 43
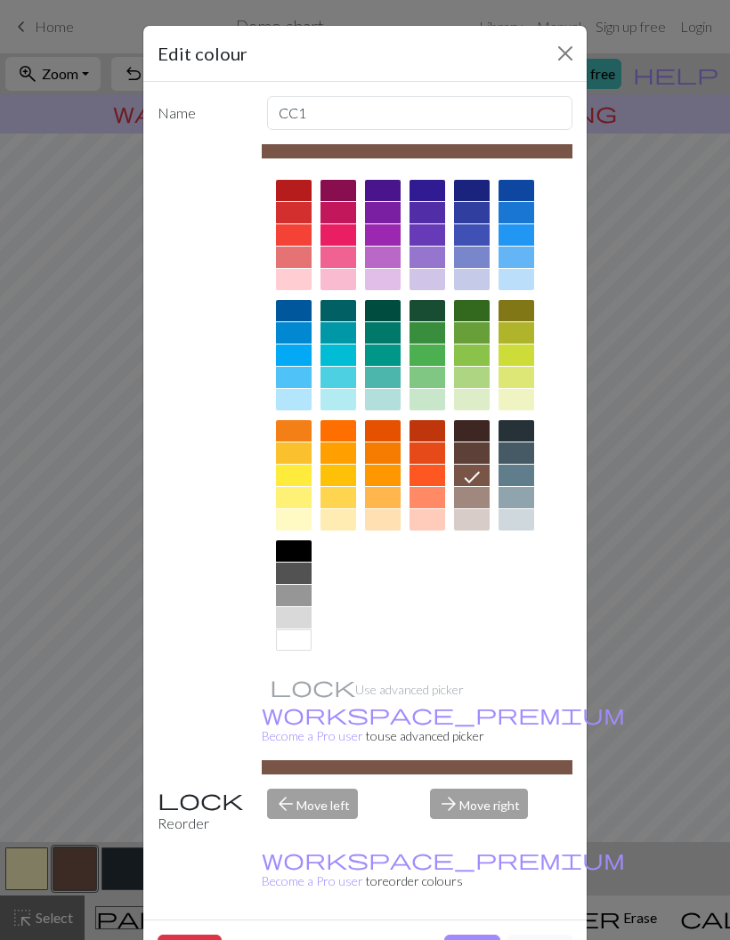
click at [480, 453] on div at bounding box center [472, 452] width 36 height 21
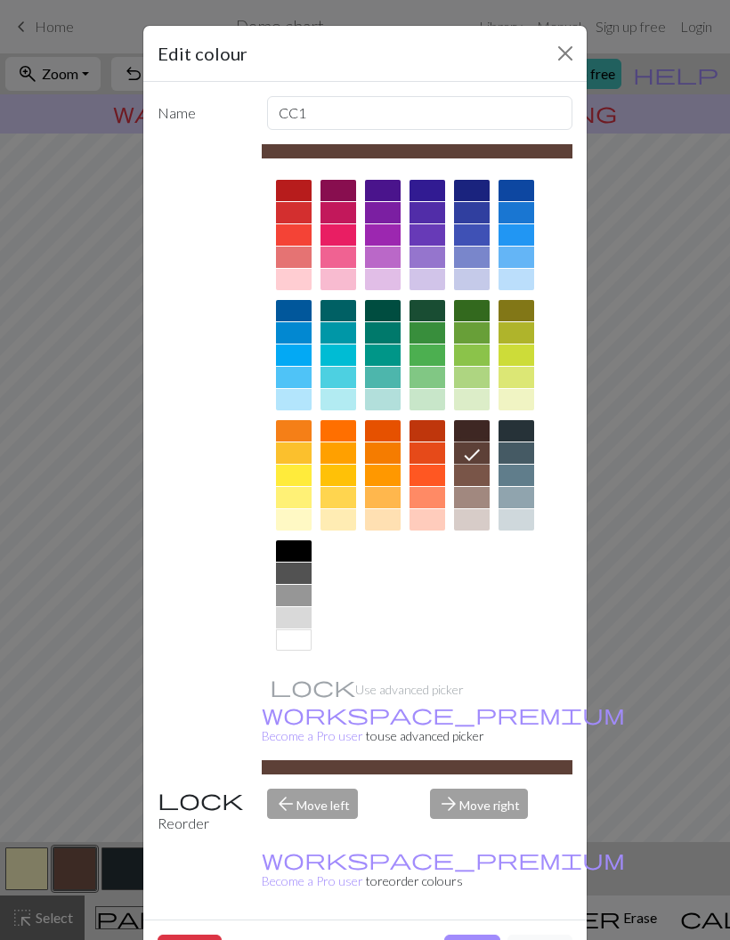
click at [474, 935] on button "Done" at bounding box center [472, 952] width 56 height 34
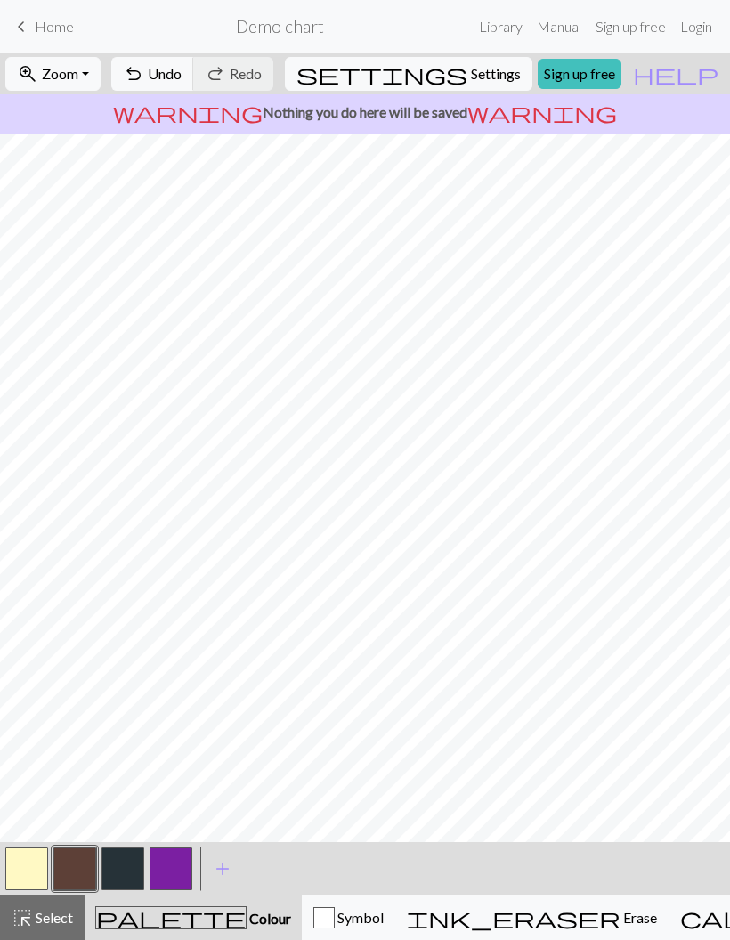
click at [89, 876] on button "button" at bounding box center [74, 869] width 43 height 43
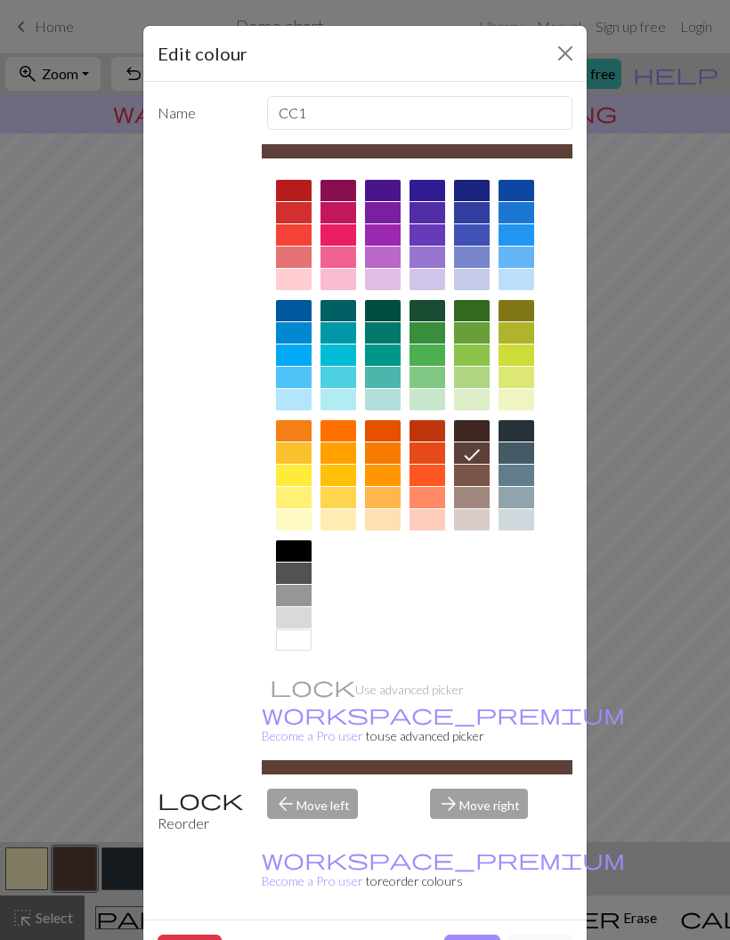
click at [474, 475] on div at bounding box center [472, 475] width 36 height 21
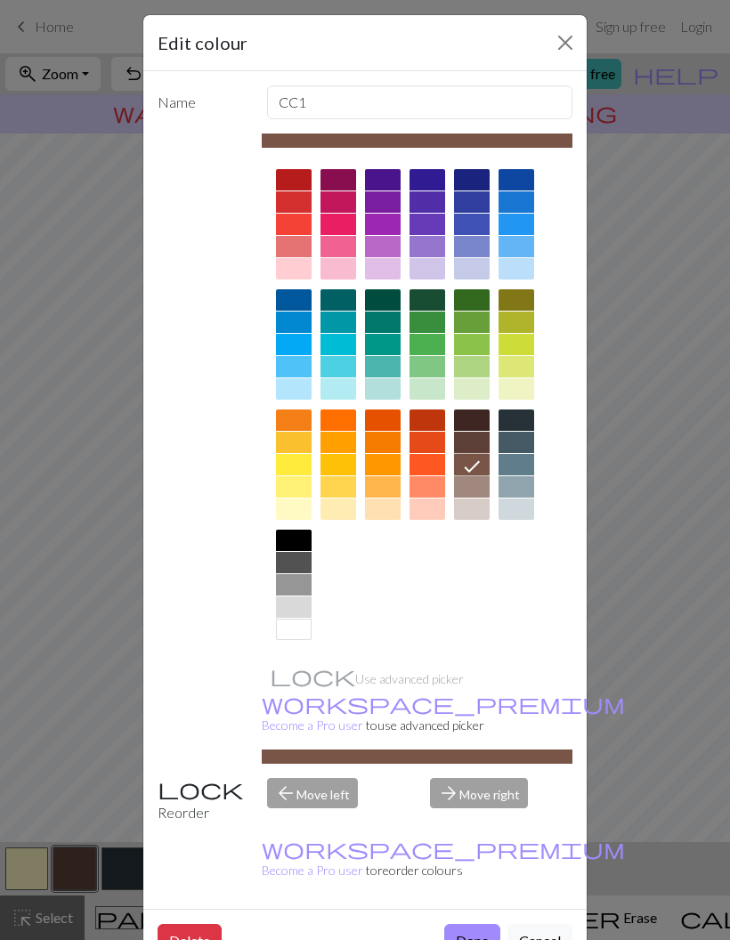
scroll to position [11, 0]
click at [468, 924] on button "Done" at bounding box center [472, 941] width 56 height 34
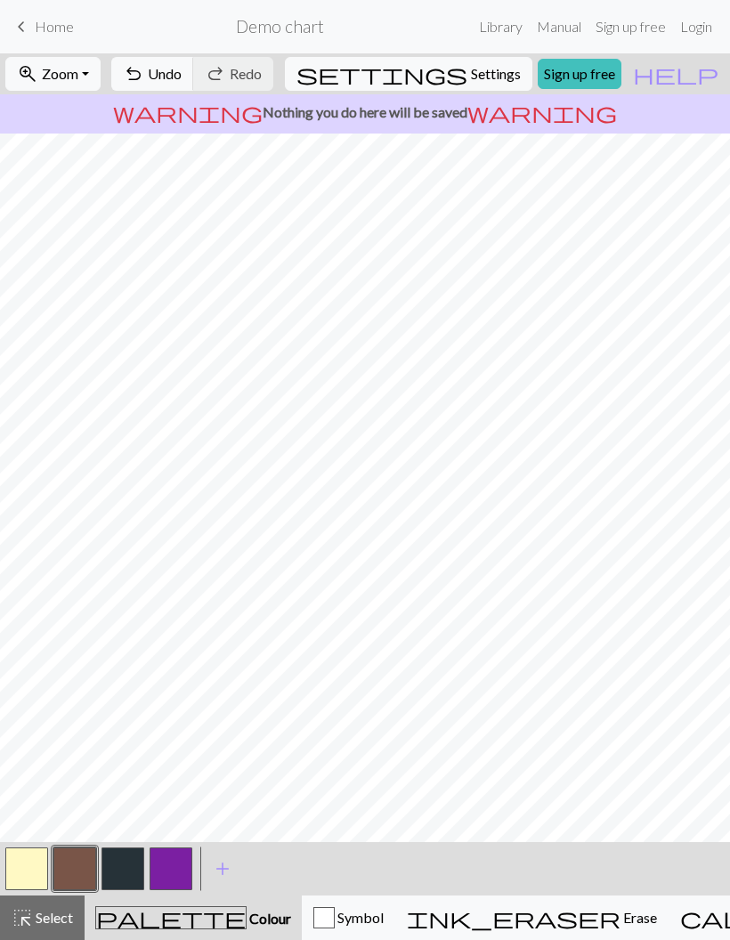
click at [41, 871] on button "button" at bounding box center [26, 869] width 43 height 43
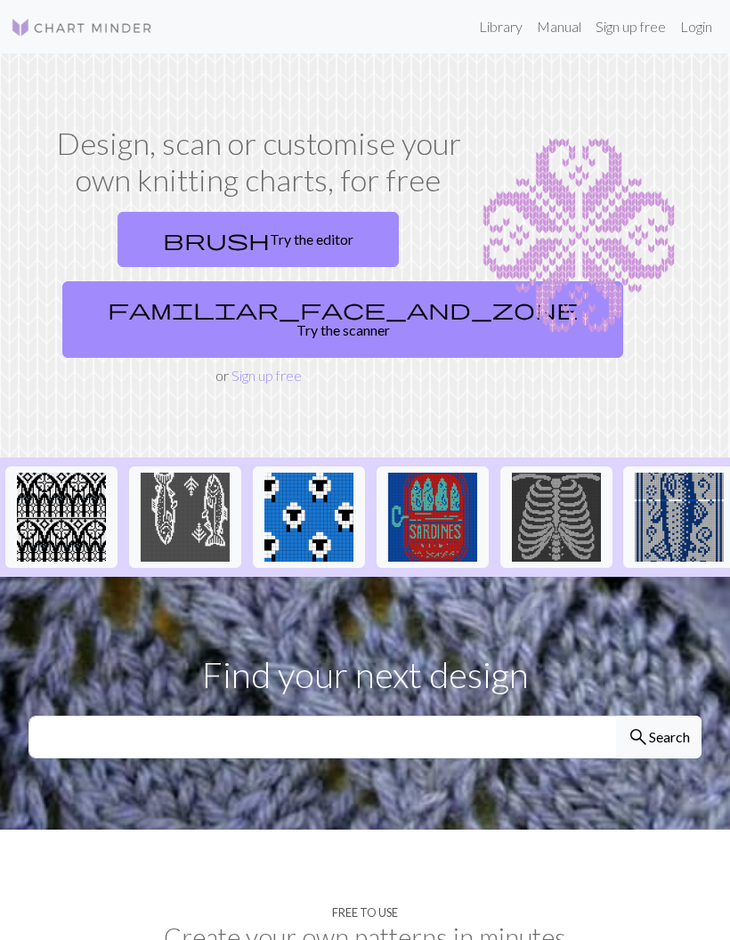
click at [220, 227] on span "brush" at bounding box center [216, 239] width 107 height 25
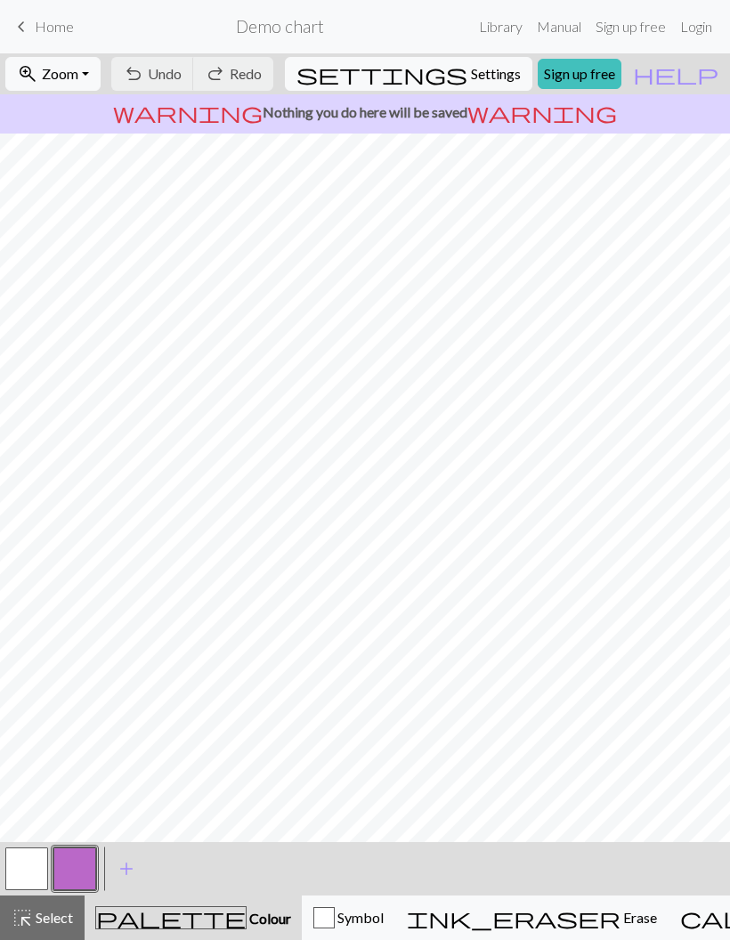
click at [34, 859] on button "button" at bounding box center [26, 869] width 43 height 43
click at [28, 864] on button "button" at bounding box center [26, 869] width 43 height 43
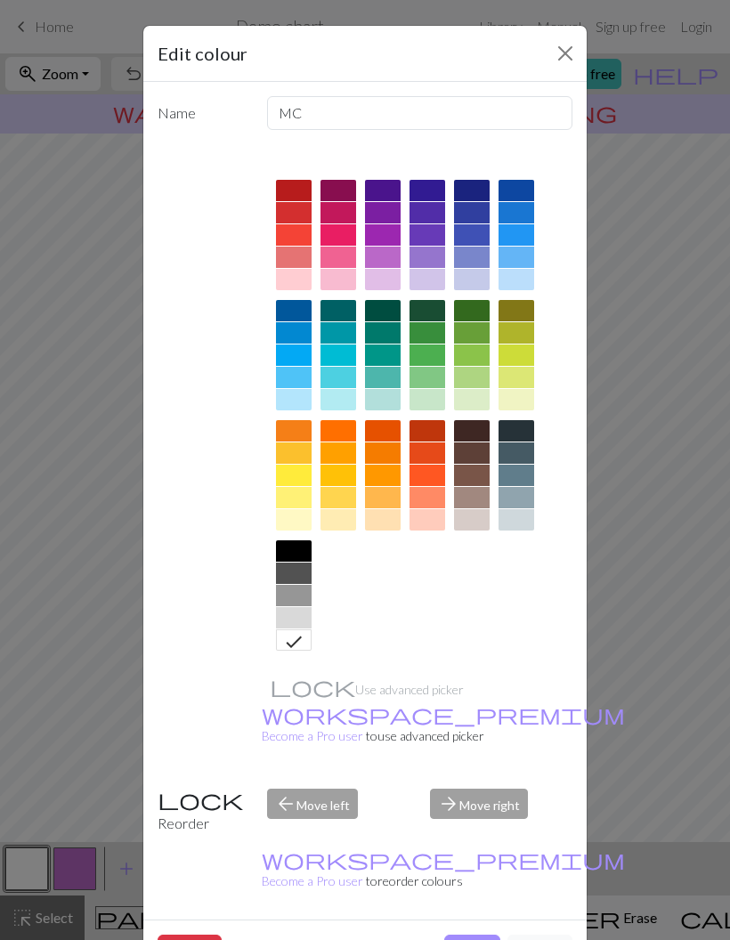
click at [296, 515] on div at bounding box center [294, 519] width 36 height 21
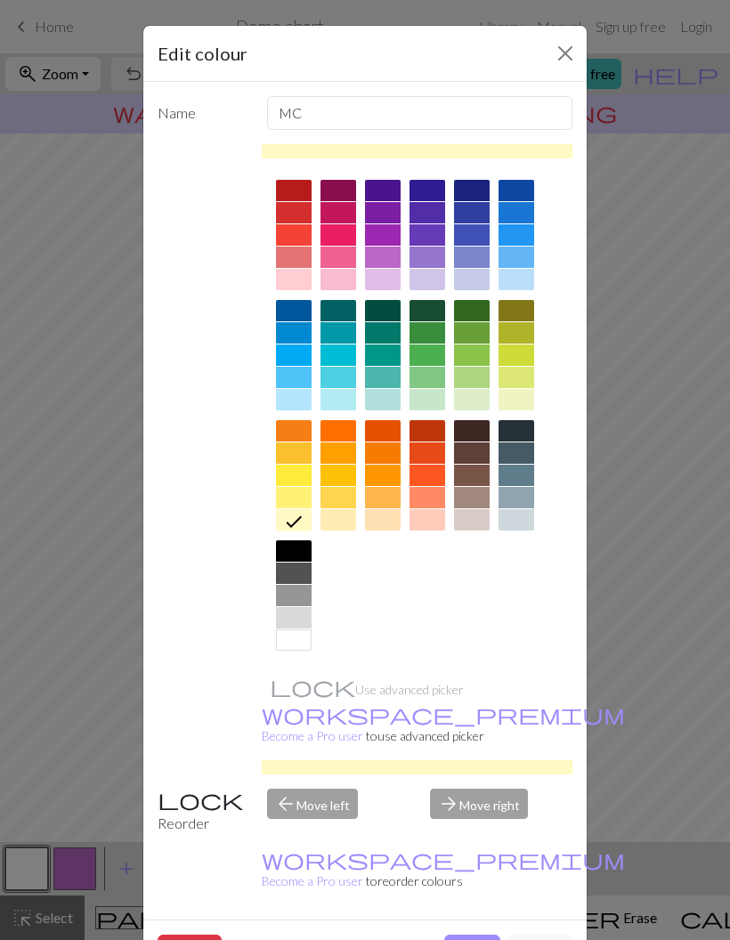
click at [461, 935] on button "Done" at bounding box center [472, 952] width 56 height 34
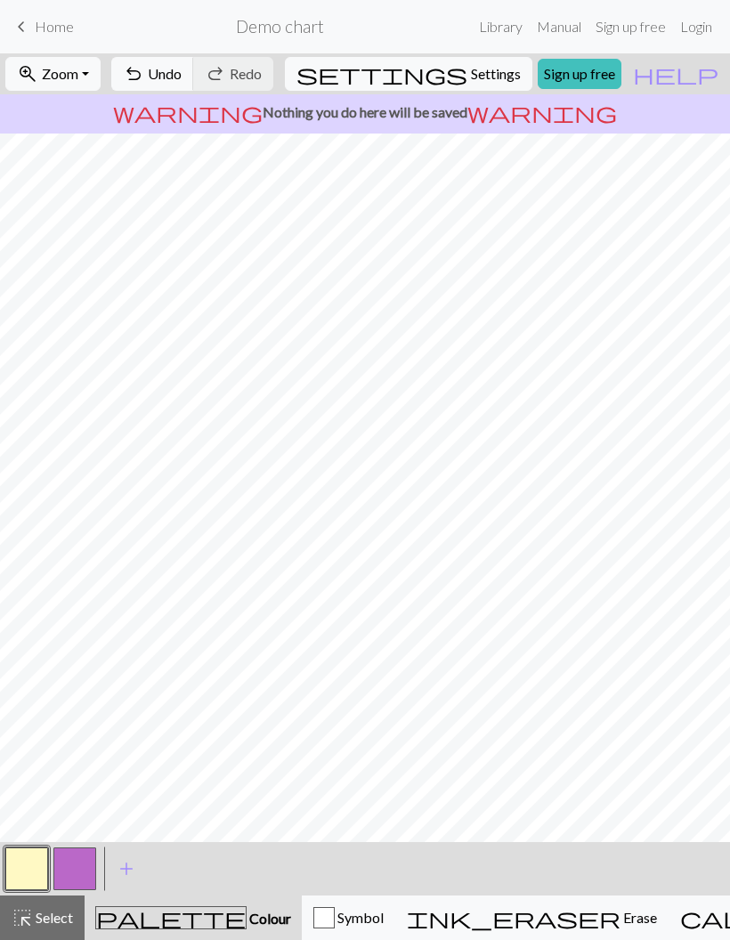
click at [87, 861] on button "button" at bounding box center [74, 869] width 43 height 43
click at [83, 864] on button "button" at bounding box center [74, 869] width 43 height 43
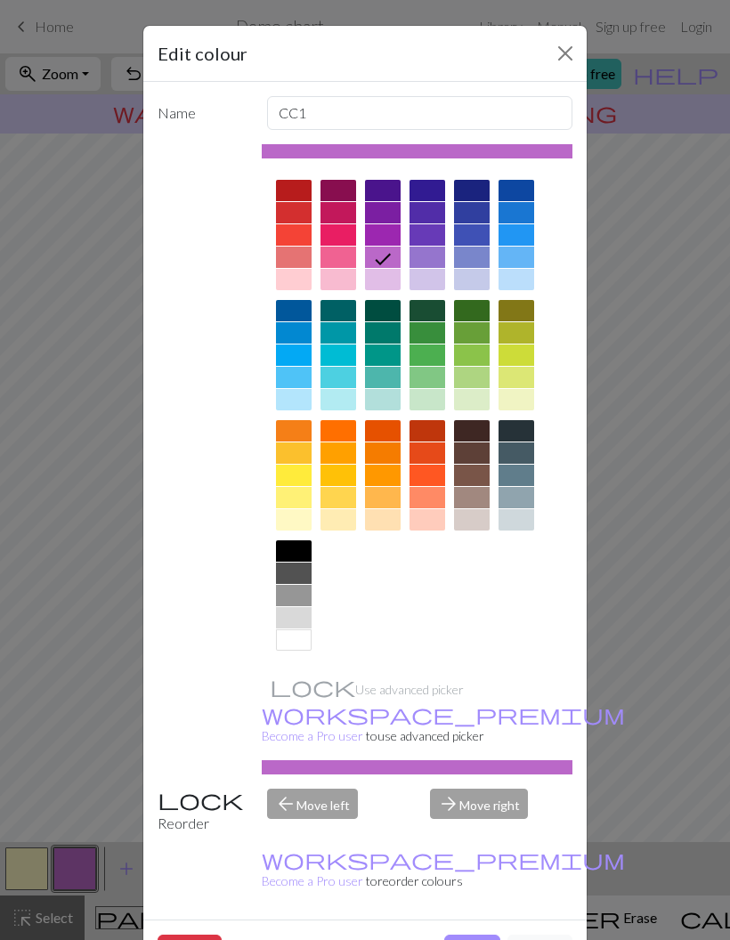
click at [508, 489] on div at bounding box center [517, 497] width 36 height 21
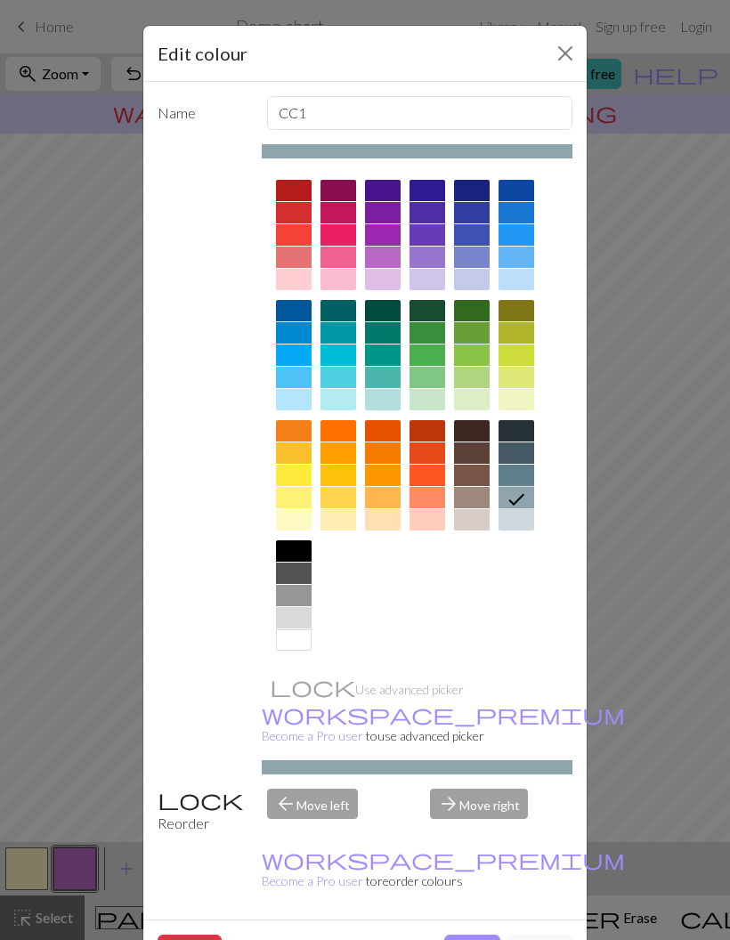
click at [475, 492] on div at bounding box center [472, 497] width 36 height 21
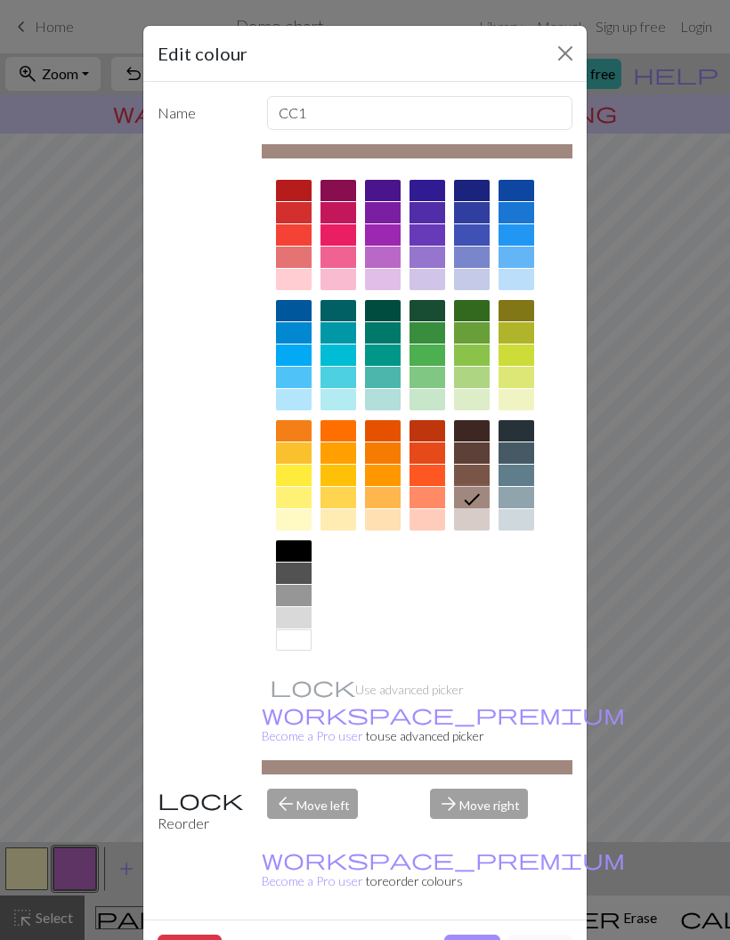
click at [465, 935] on button "Done" at bounding box center [472, 952] width 56 height 34
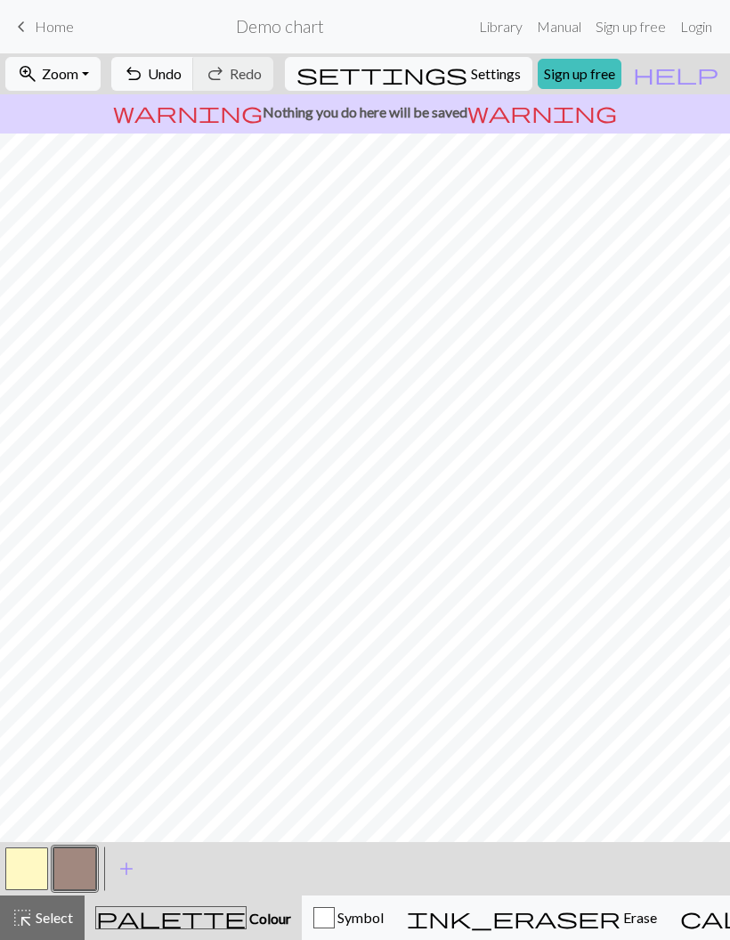
click at [72, 867] on button "button" at bounding box center [74, 869] width 43 height 43
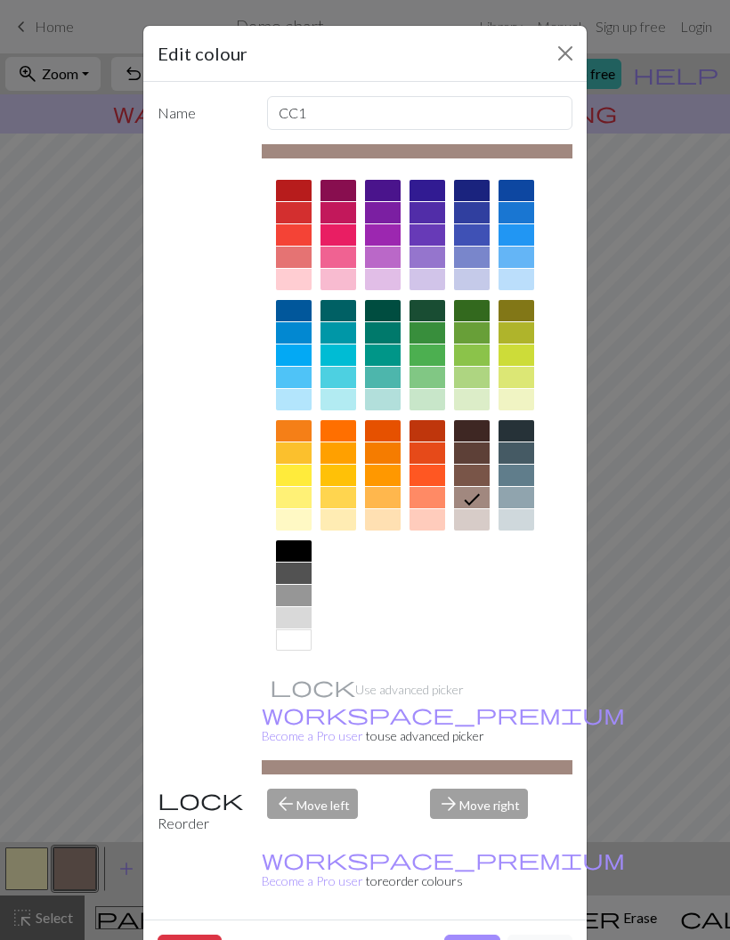
click at [483, 475] on div at bounding box center [472, 475] width 36 height 21
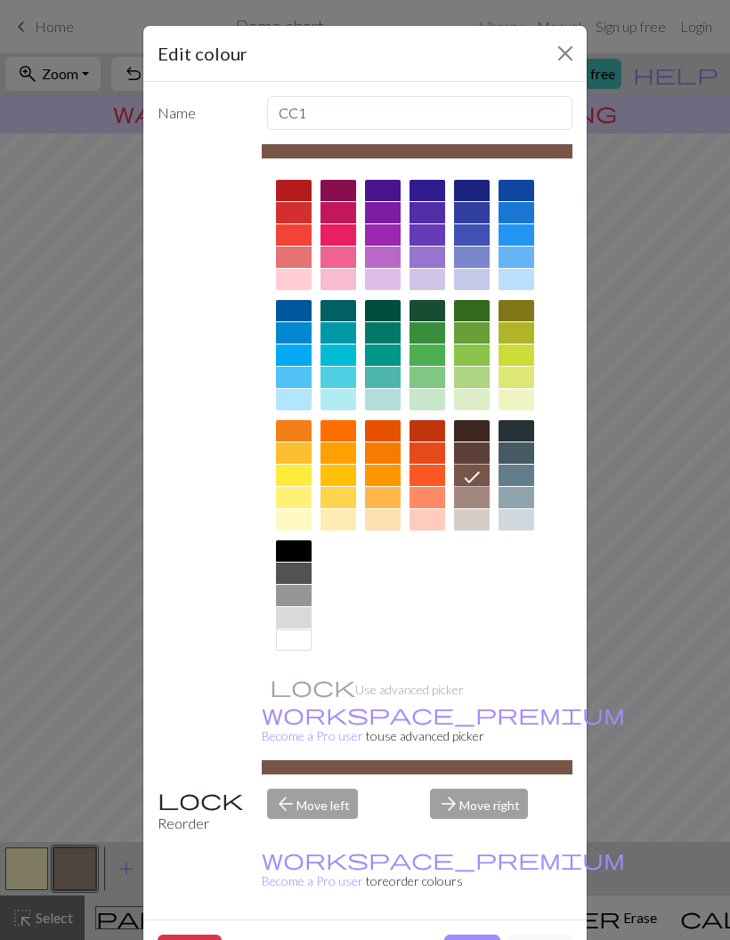
click at [464, 935] on button "Done" at bounding box center [472, 952] width 56 height 34
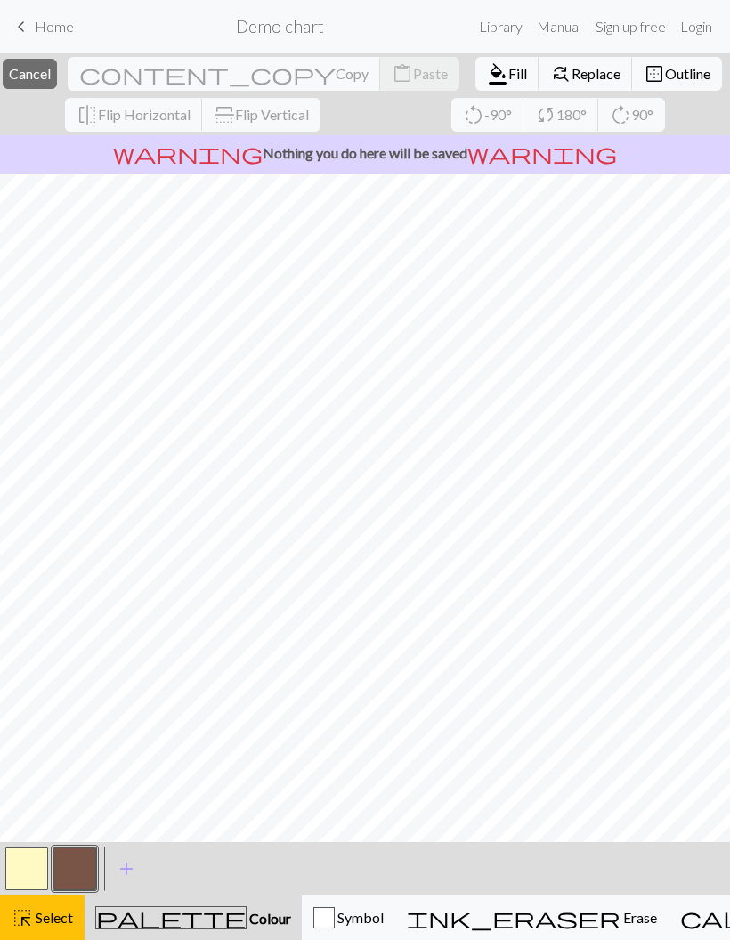
click at [28, 866] on button "button" at bounding box center [26, 869] width 43 height 43
click at [73, 913] on span "Select" at bounding box center [53, 917] width 40 height 17
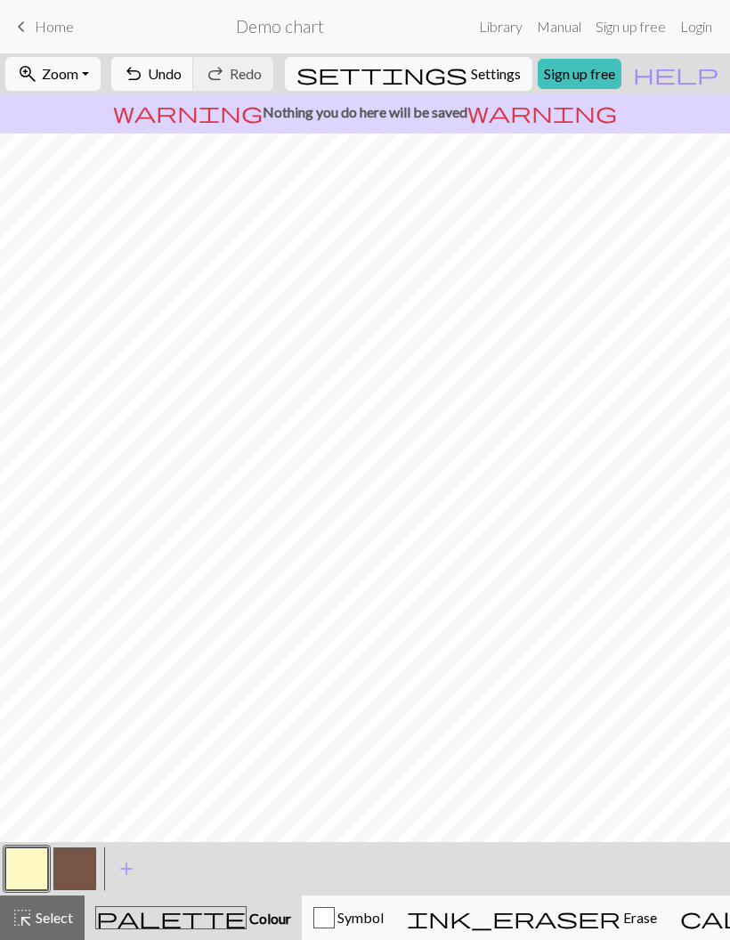
click at [247, 910] on span "Colour" at bounding box center [269, 918] width 45 height 17
click at [247, 923] on span "Colour" at bounding box center [269, 918] width 45 height 17
click at [87, 865] on button "button" at bounding box center [74, 869] width 43 height 43
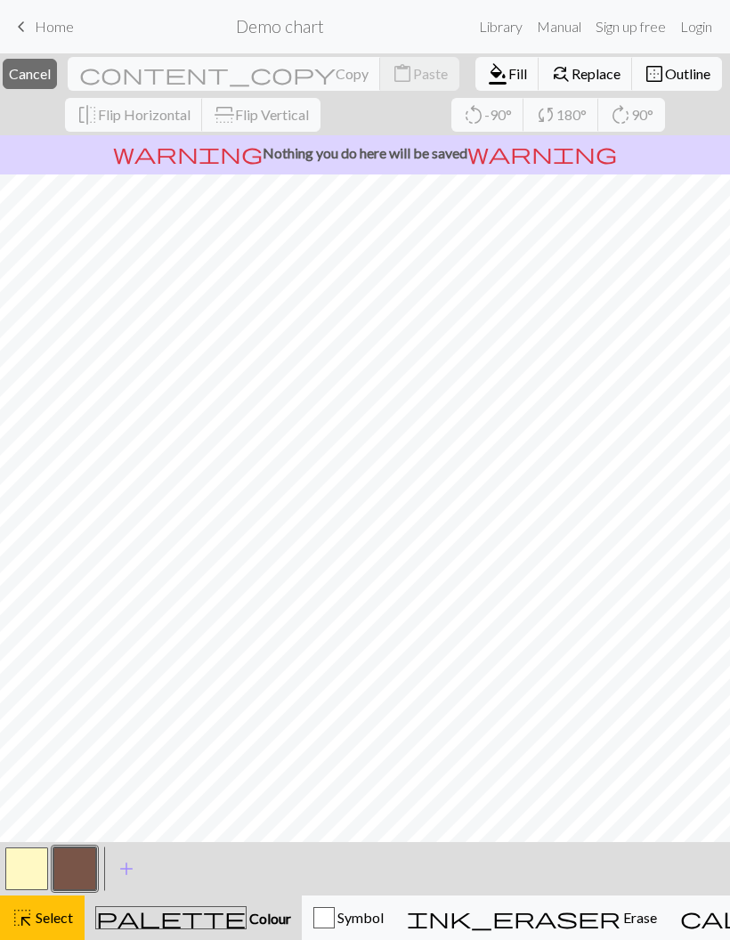
click at [247, 917] on span "Colour" at bounding box center [269, 918] width 45 height 17
click at [69, 922] on span "Select" at bounding box center [53, 917] width 40 height 17
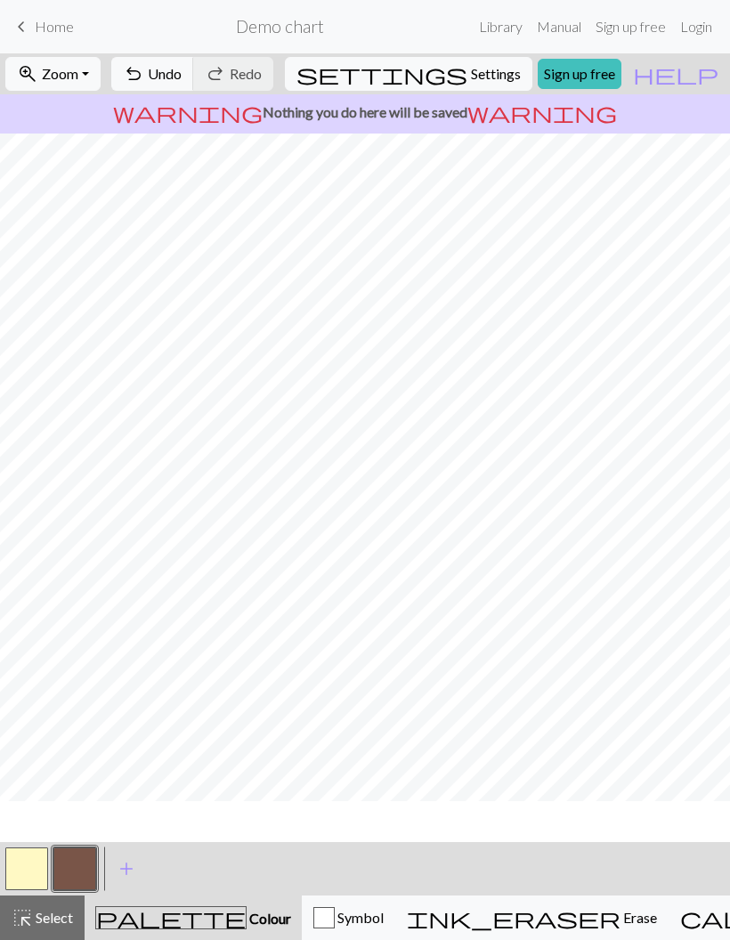
click at [247, 926] on span "Colour" at bounding box center [269, 918] width 45 height 17
click at [38, 878] on button "button" at bounding box center [26, 869] width 43 height 43
click at [86, 868] on button "button" at bounding box center [74, 869] width 43 height 43
click at [33, 871] on button "button" at bounding box center [26, 869] width 43 height 43
click at [83, 869] on button "button" at bounding box center [74, 869] width 43 height 43
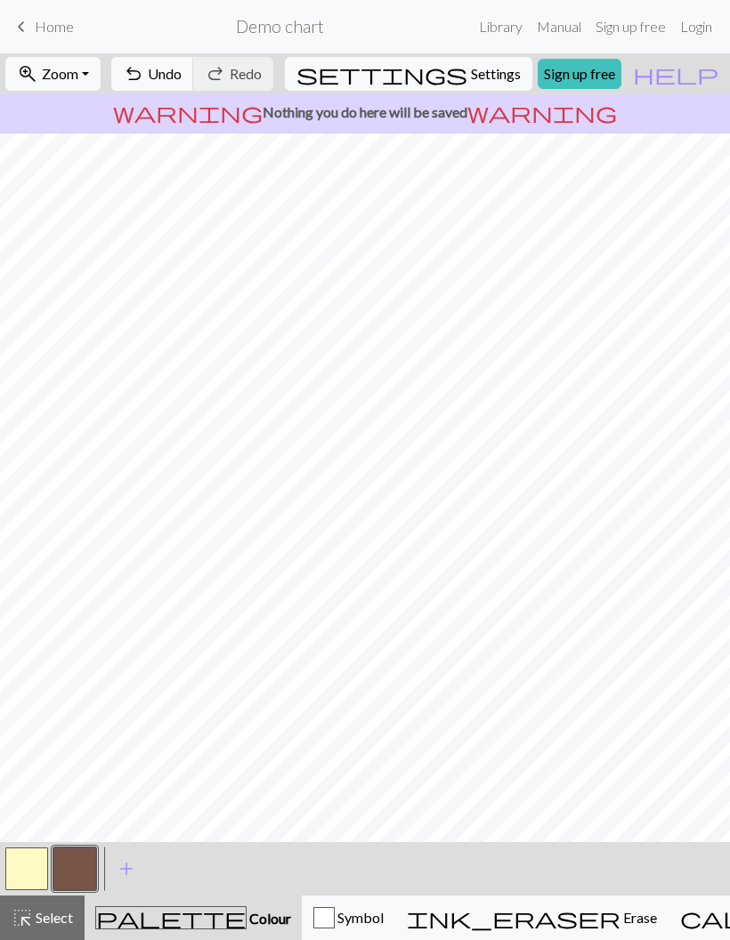
click at [33, 867] on button "button" at bounding box center [26, 869] width 43 height 43
click at [79, 872] on button "button" at bounding box center [74, 869] width 43 height 43
click at [24, 872] on button "button" at bounding box center [26, 869] width 43 height 43
click at [85, 874] on button "button" at bounding box center [74, 869] width 43 height 43
click at [129, 873] on span "add" at bounding box center [126, 868] width 21 height 25
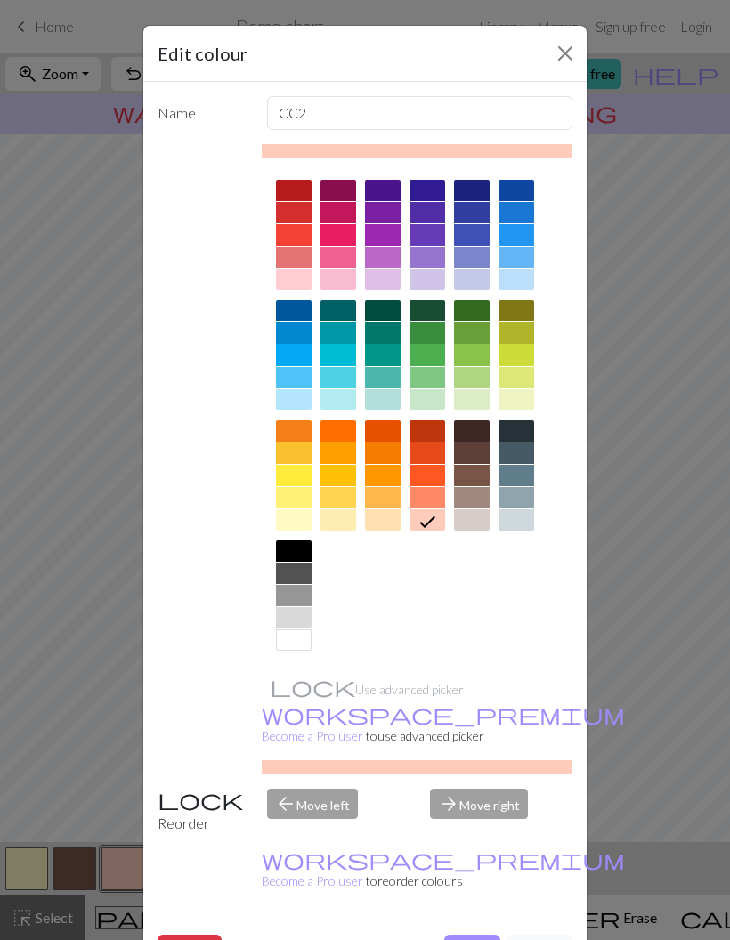
click at [385, 215] on div at bounding box center [383, 212] width 36 height 21
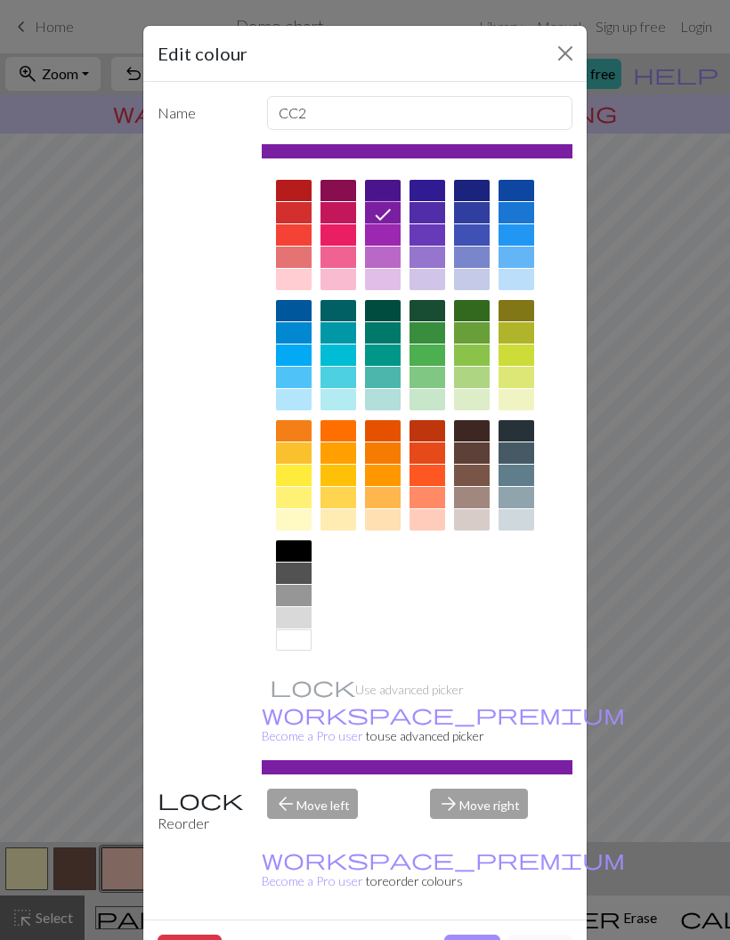
click at [396, 197] on div at bounding box center [383, 190] width 36 height 21
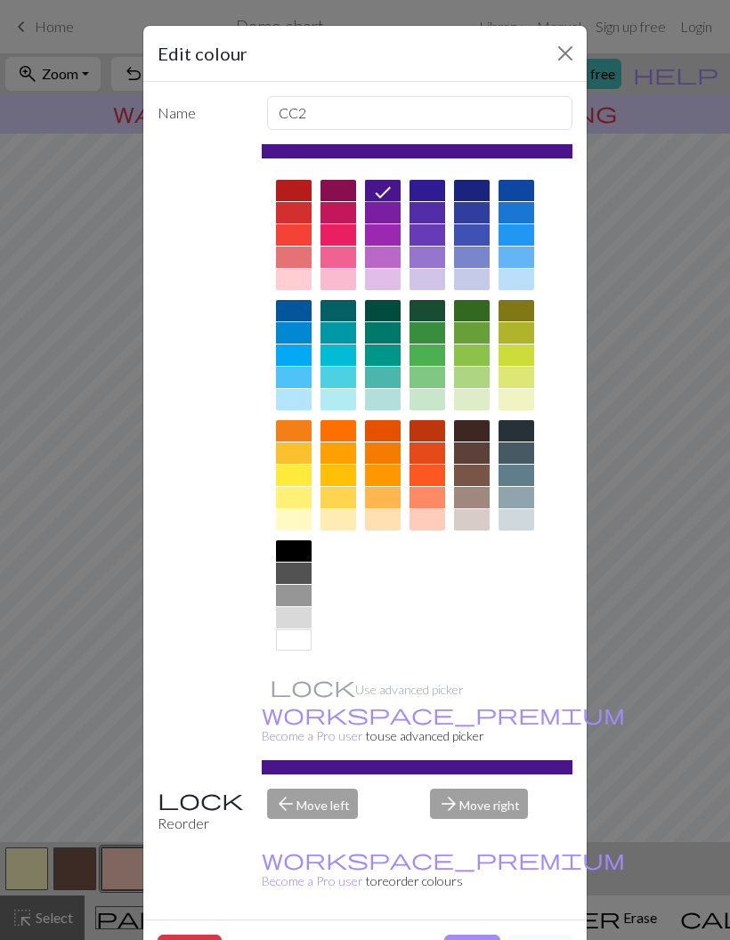
click at [391, 223] on div at bounding box center [383, 212] width 36 height 21
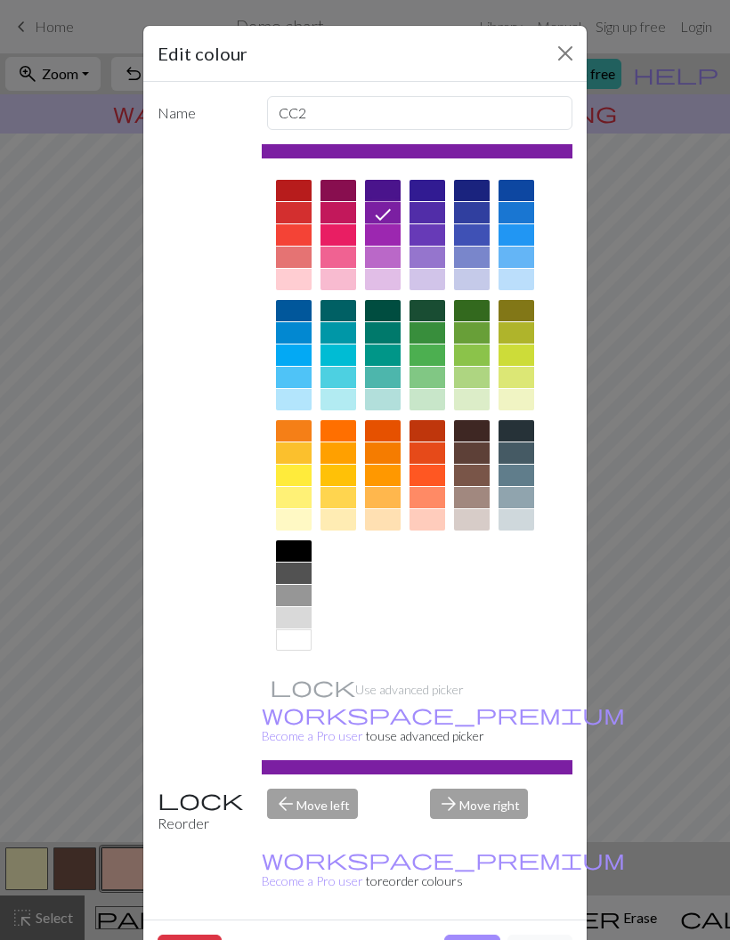
click at [492, 935] on button "Done" at bounding box center [472, 952] width 56 height 34
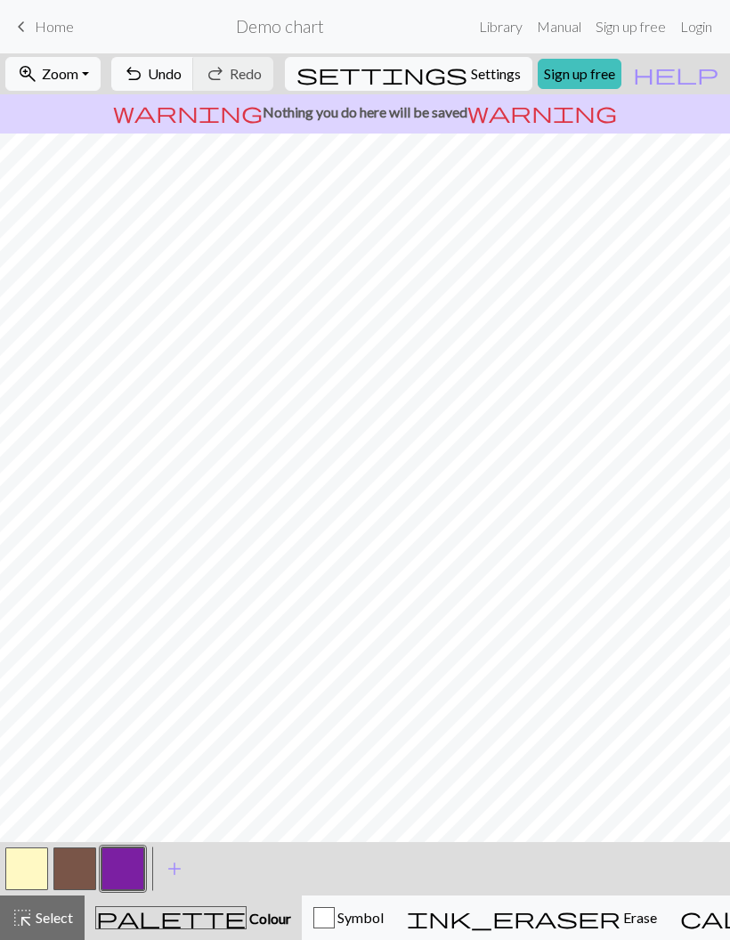
click at [247, 922] on span "Colour" at bounding box center [269, 918] width 45 height 17
click at [247, 921] on span "Colour" at bounding box center [269, 918] width 45 height 17
click at [130, 864] on button "button" at bounding box center [122, 869] width 43 height 43
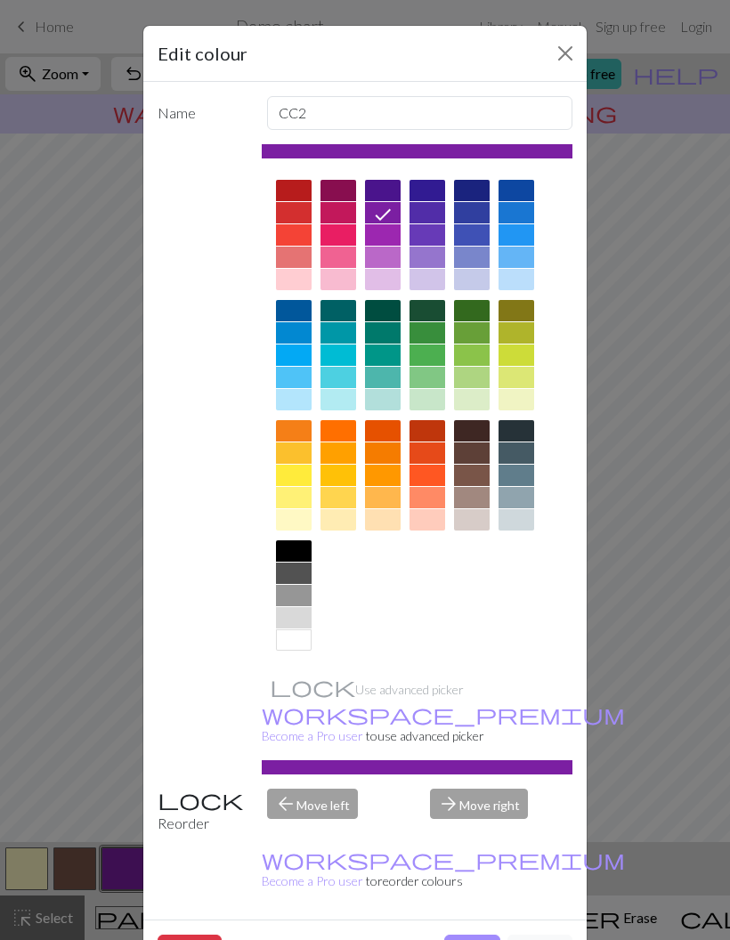
scroll to position [3, 0]
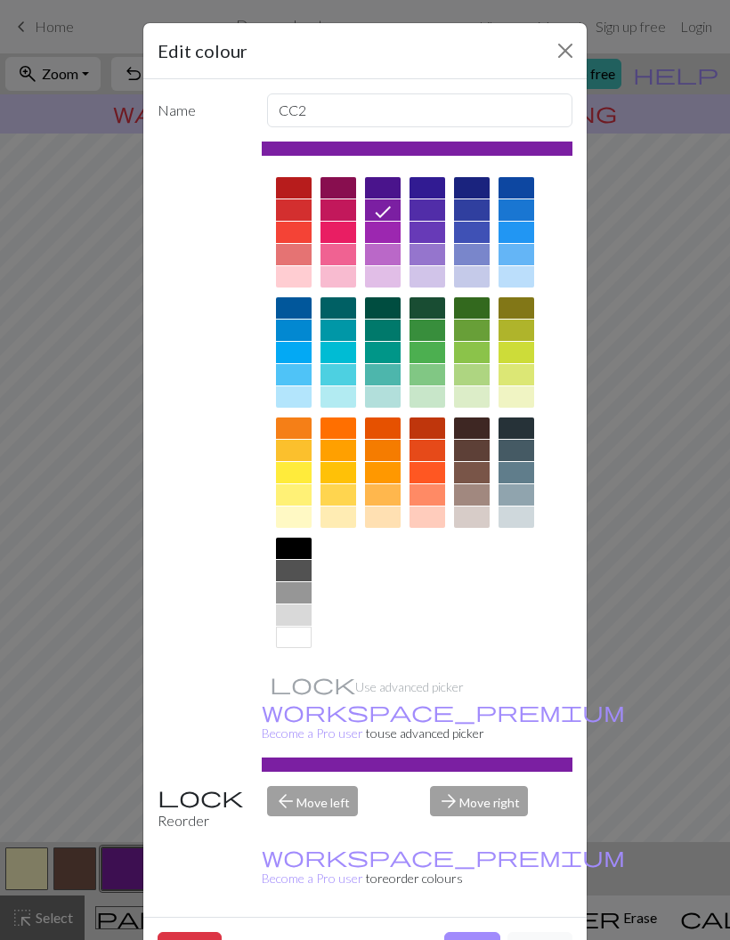
click at [461, 932] on button "Done" at bounding box center [472, 949] width 56 height 34
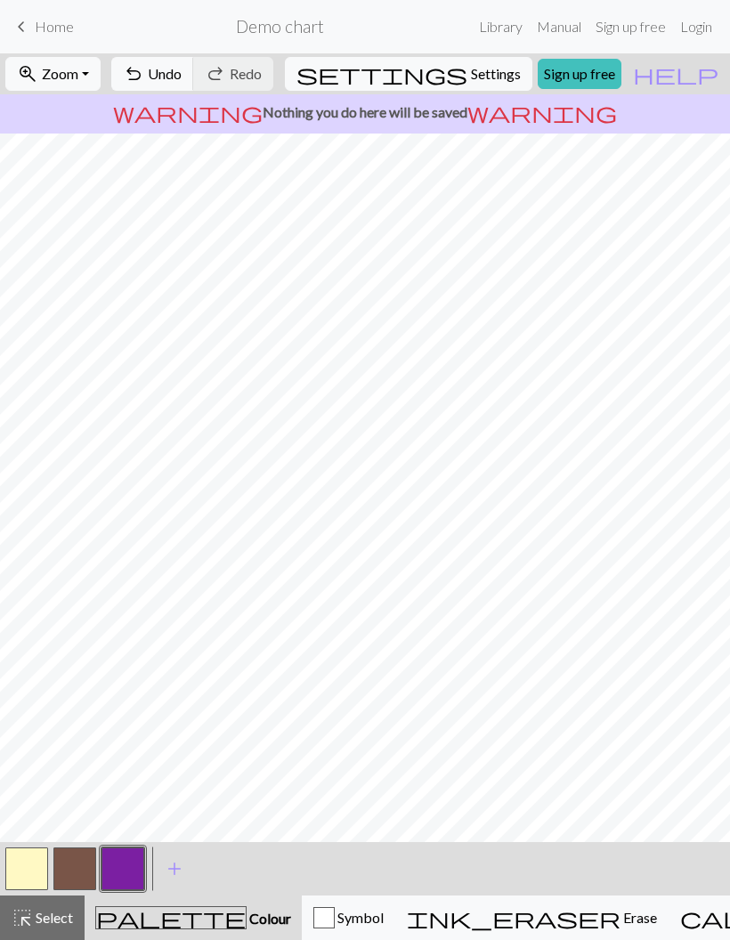
click at [44, 872] on button "button" at bounding box center [26, 869] width 43 height 43
click at [56, 920] on span "Select" at bounding box center [53, 917] width 40 height 17
click at [247, 916] on span "Colour" at bounding box center [269, 918] width 45 height 17
click at [247, 915] on span "Colour" at bounding box center [269, 918] width 45 height 17
click at [247, 922] on span "Colour" at bounding box center [269, 918] width 45 height 17
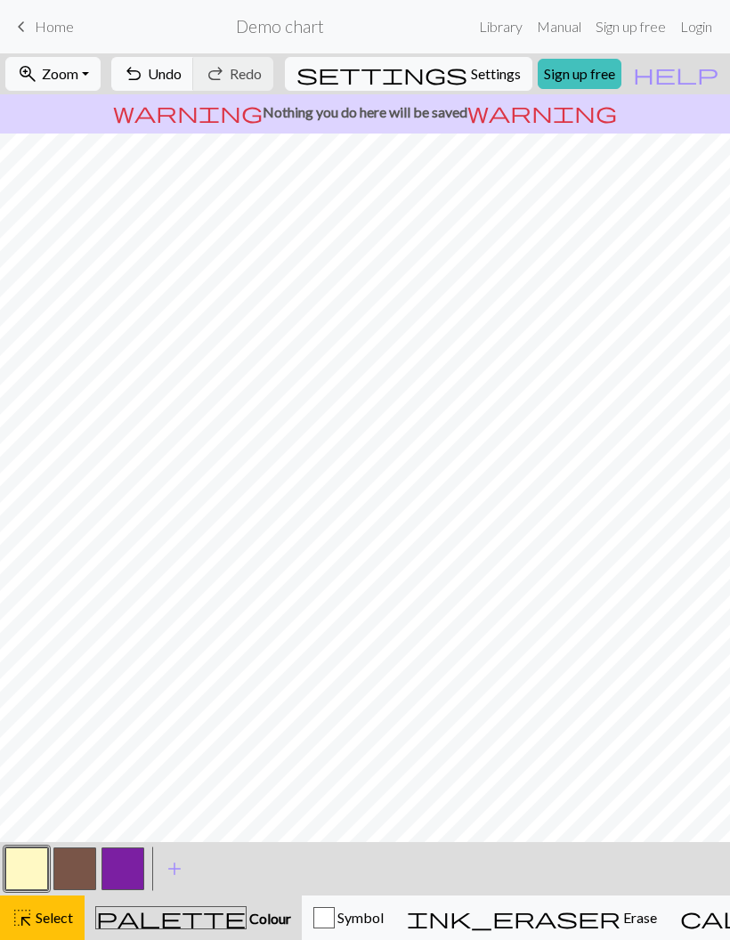
click at [83, 871] on button "button" at bounding box center [74, 869] width 43 height 43
click at [83, 870] on button "button" at bounding box center [74, 869] width 43 height 43
click at [88, 873] on div "Edit colour Name CC1 Use advanced picker workspace_premium Become a Pro user to…" at bounding box center [365, 470] width 730 height 940
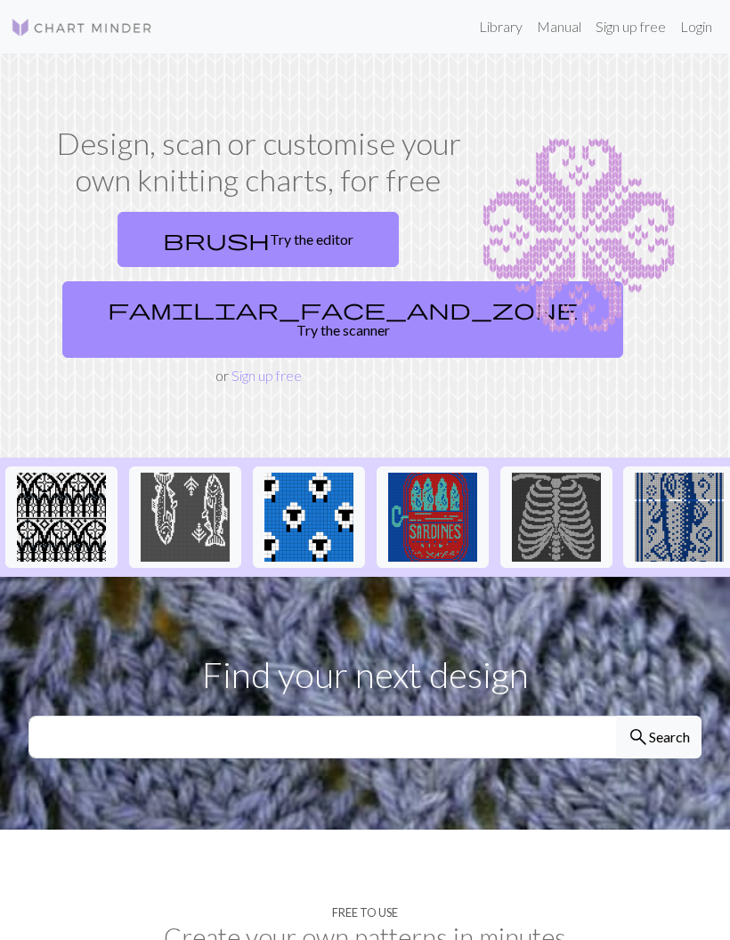
click at [315, 252] on link "brush Try the editor" at bounding box center [258, 239] width 281 height 55
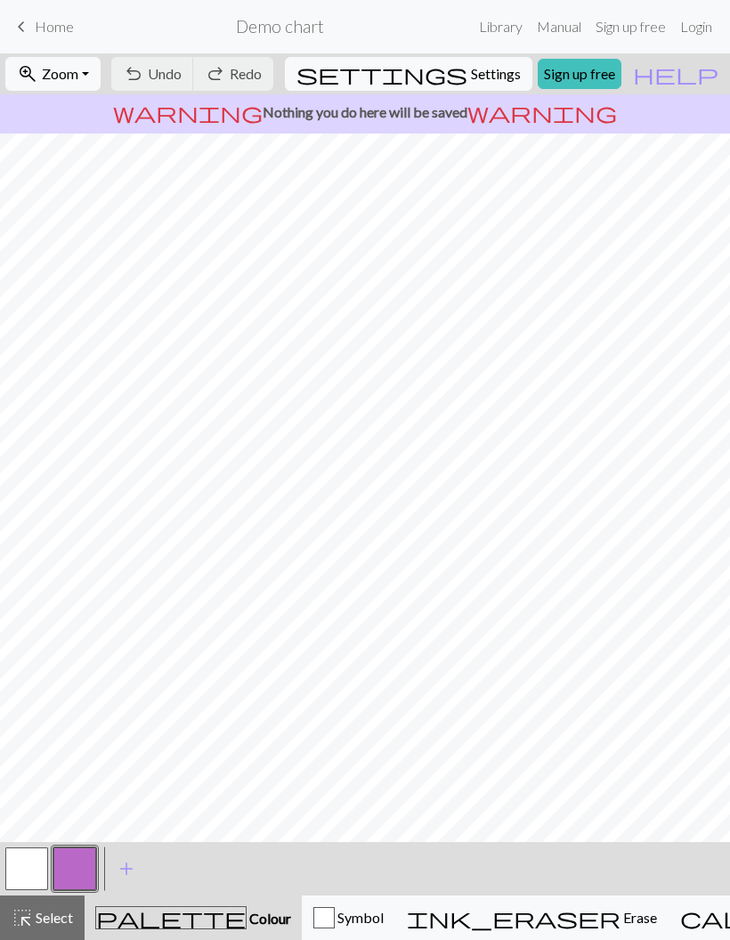
click at [38, 866] on button "button" at bounding box center [26, 869] width 43 height 43
click at [35, 877] on button "button" at bounding box center [26, 869] width 43 height 43
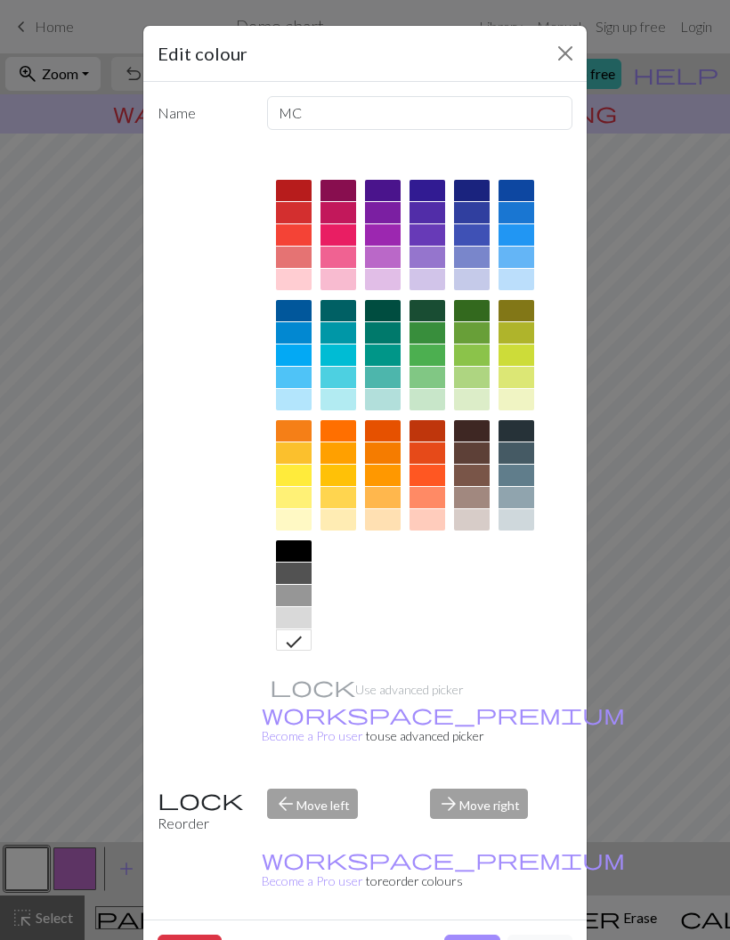
click at [299, 520] on div at bounding box center [294, 519] width 36 height 21
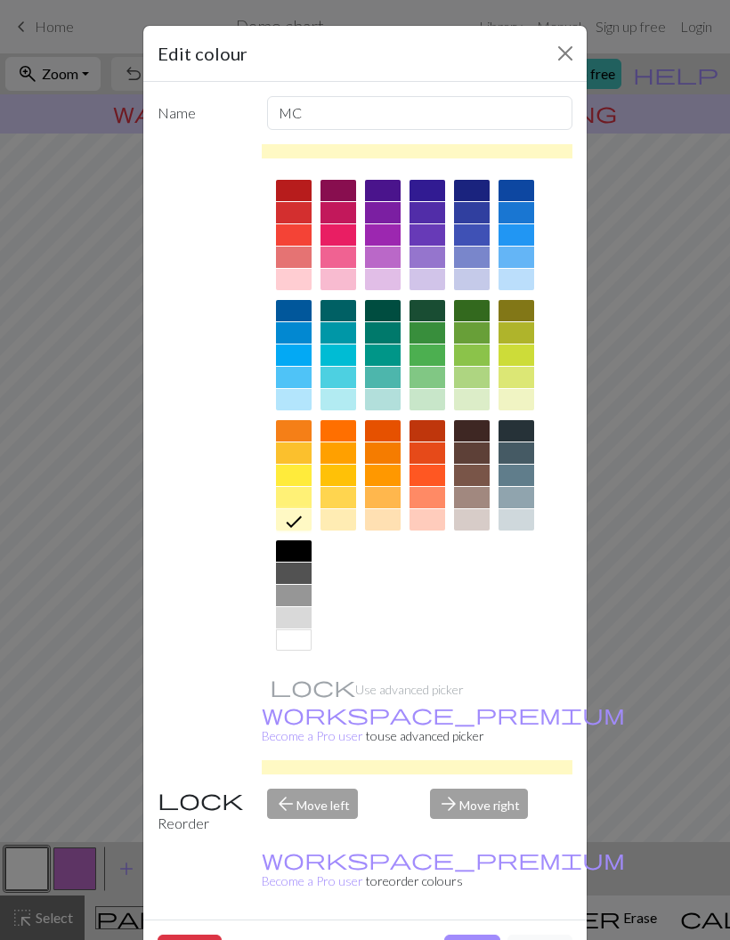
click at [473, 935] on button "Done" at bounding box center [472, 952] width 56 height 34
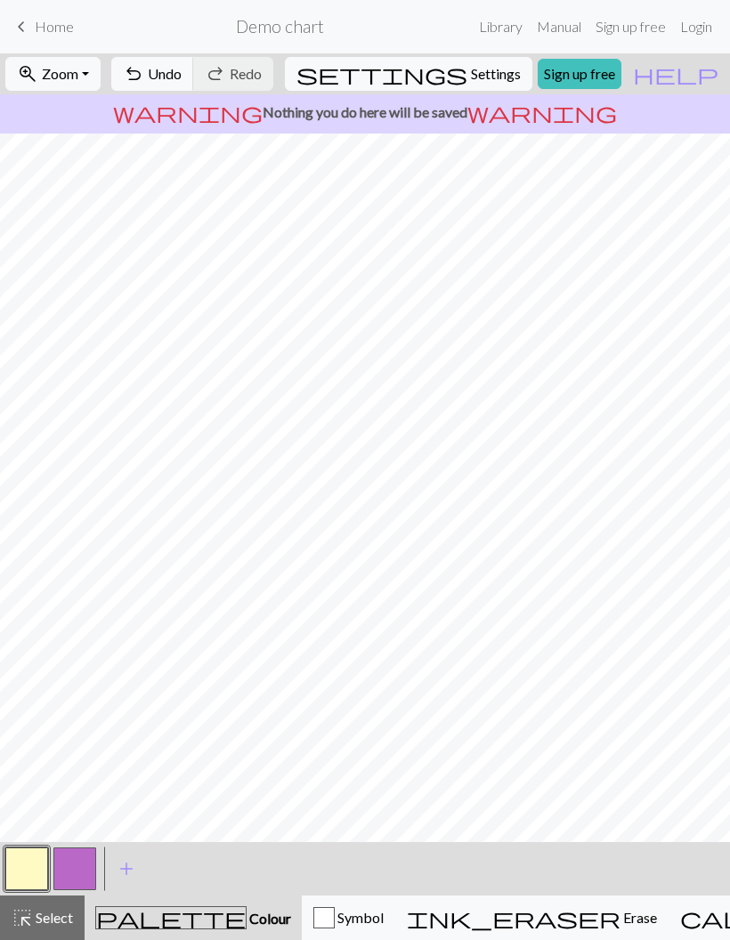
click at [81, 871] on button "button" at bounding box center [74, 869] width 43 height 43
click at [87, 875] on button "button" at bounding box center [74, 869] width 43 height 43
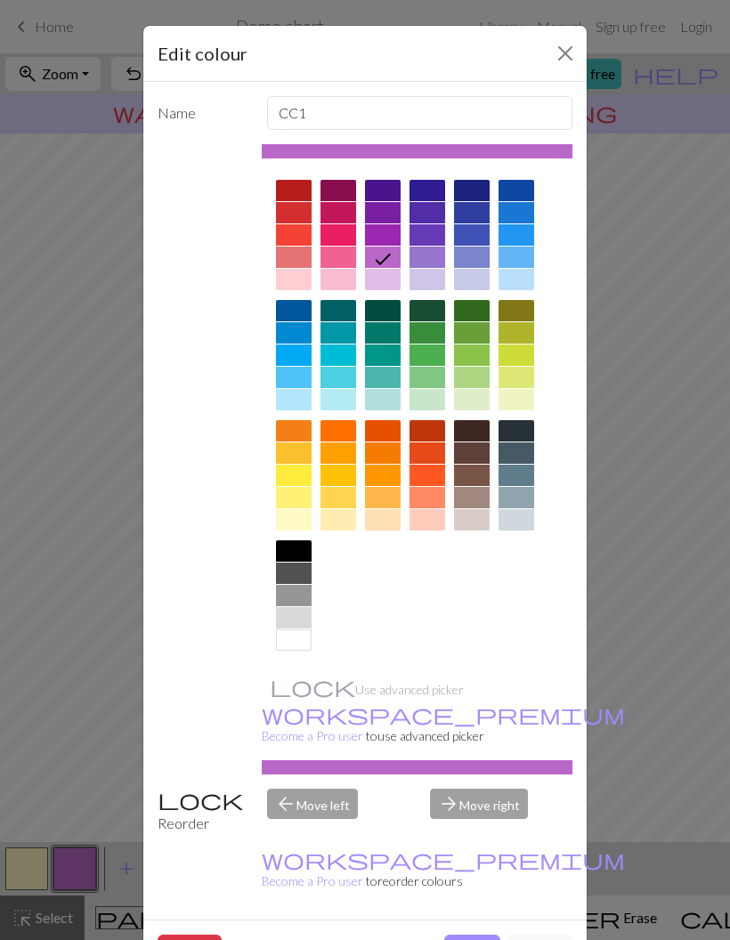
click at [480, 457] on div at bounding box center [472, 452] width 36 height 21
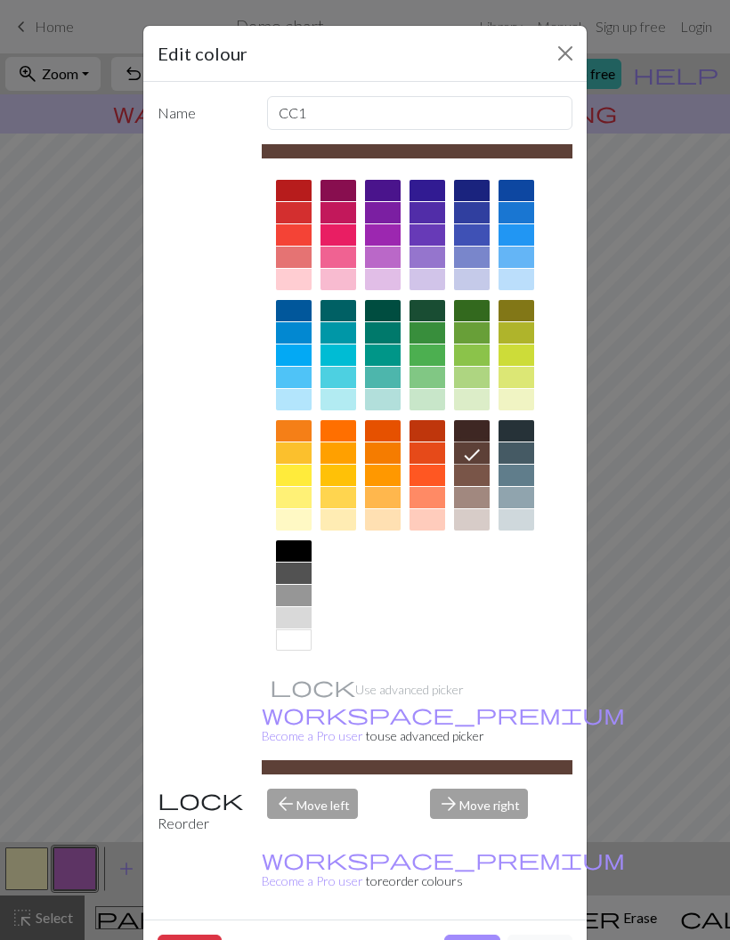
click at [475, 935] on button "Done" at bounding box center [472, 952] width 56 height 34
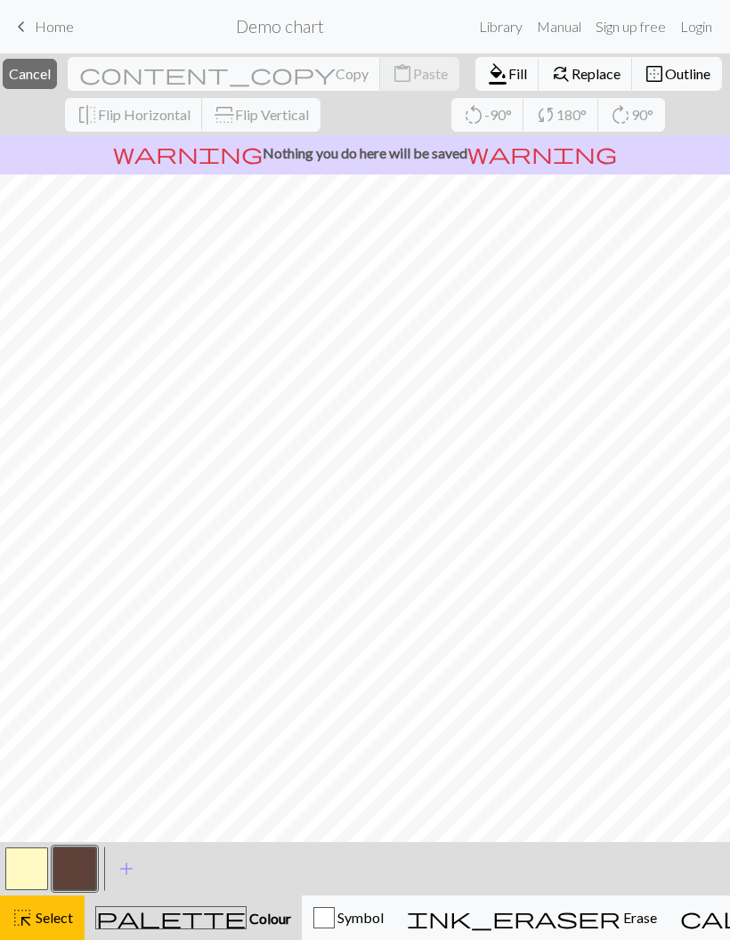
click at [142, 914] on span "palette" at bounding box center [171, 917] width 150 height 25
click at [48, 906] on button "highlight_alt Select Select" at bounding box center [42, 918] width 85 height 45
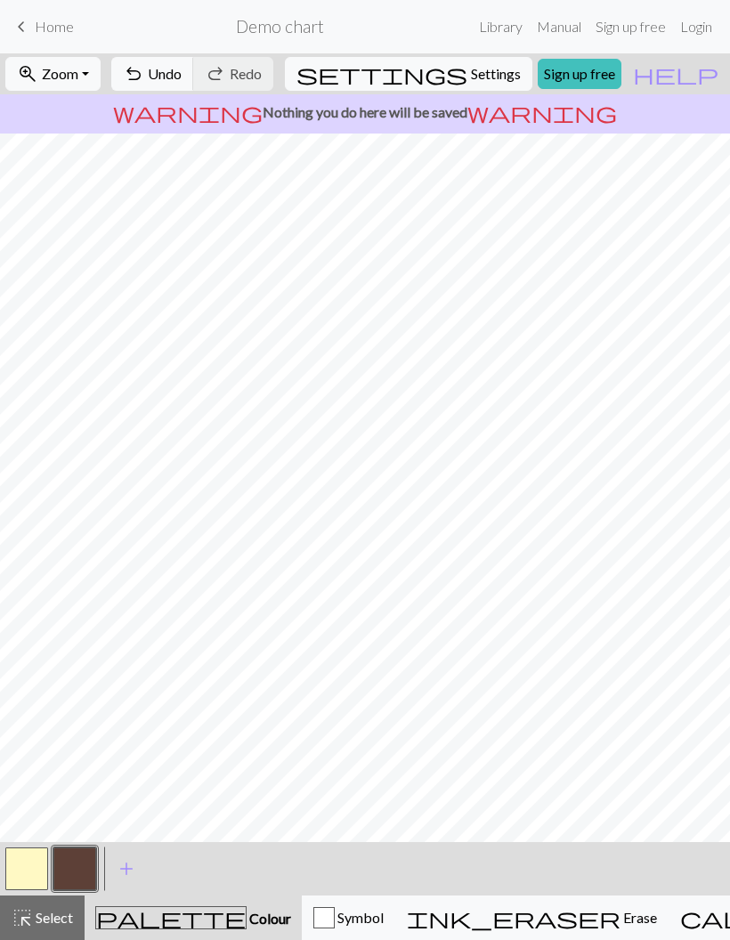
click at [142, 924] on span "palette" at bounding box center [171, 917] width 150 height 25
click at [34, 868] on button "button" at bounding box center [26, 869] width 43 height 43
click at [128, 870] on span "add" at bounding box center [126, 868] width 21 height 25
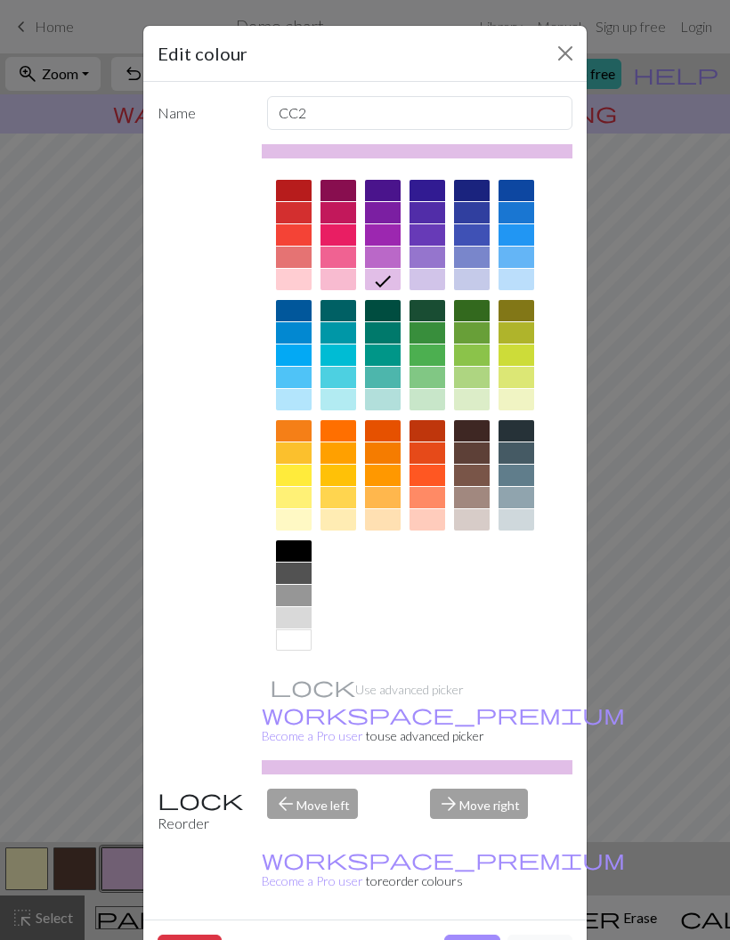
click at [390, 220] on div at bounding box center [383, 212] width 36 height 21
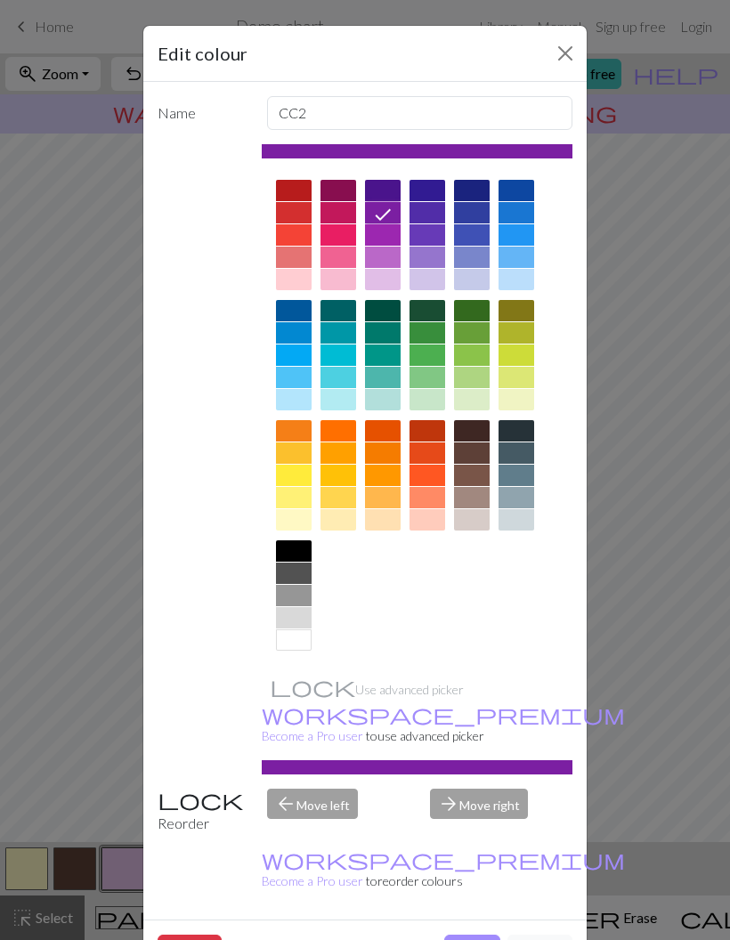
click at [528, 433] on div at bounding box center [517, 430] width 36 height 21
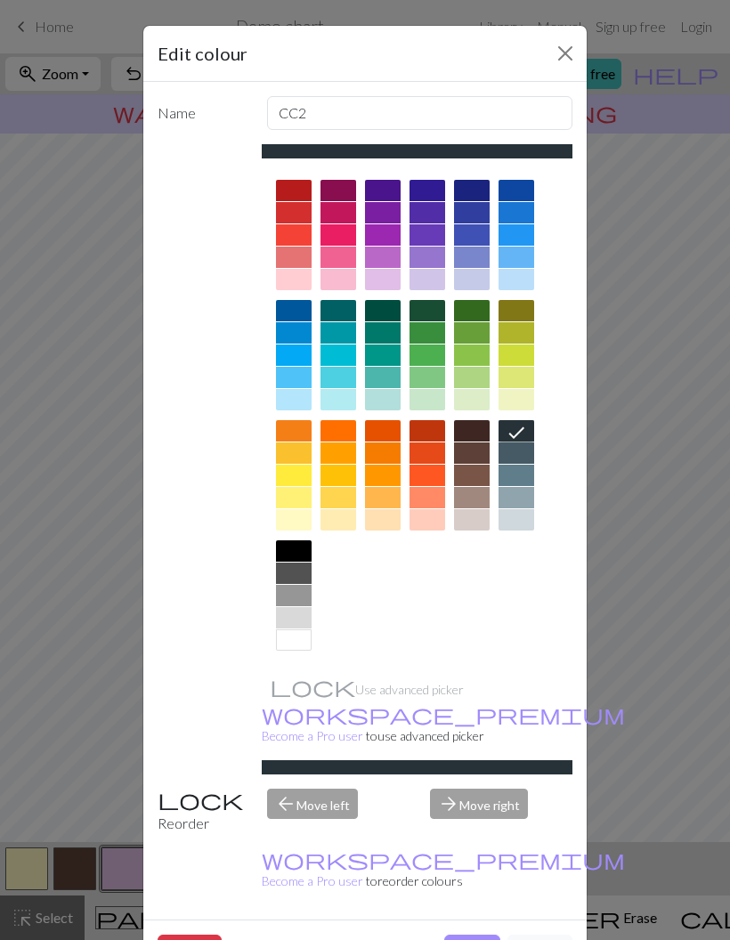
click at [478, 935] on button "Done" at bounding box center [472, 952] width 56 height 34
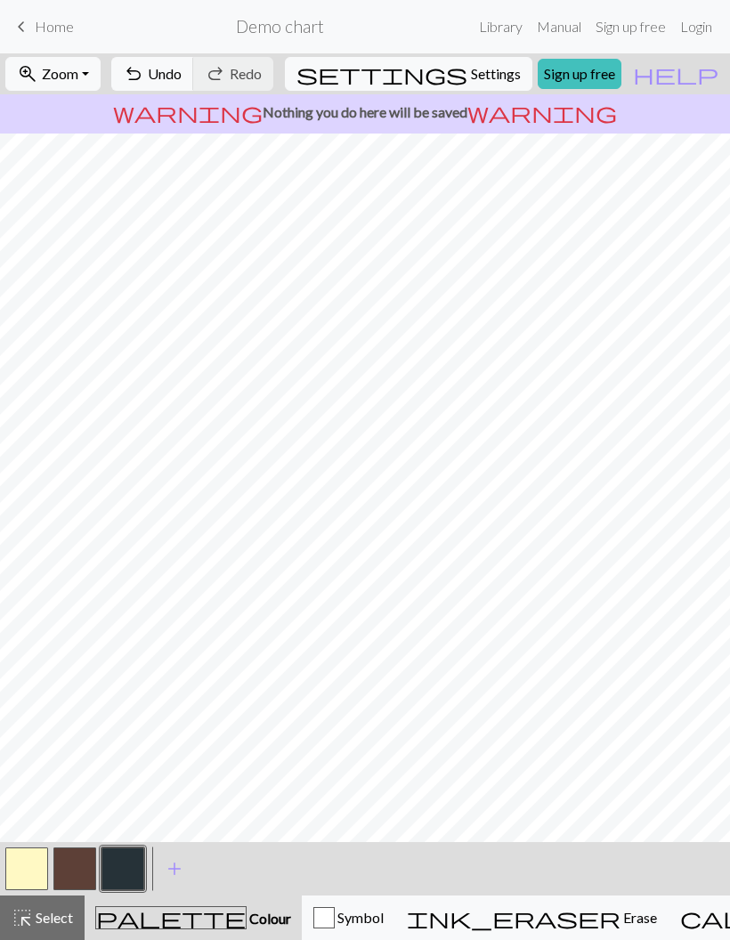
click at [34, 871] on button "button" at bounding box center [26, 869] width 43 height 43
click at [94, 861] on button "button" at bounding box center [74, 869] width 43 height 43
click at [100, 867] on div at bounding box center [123, 869] width 48 height 48
click at [126, 865] on button "button" at bounding box center [122, 869] width 43 height 43
click at [36, 860] on button "button" at bounding box center [26, 869] width 43 height 43
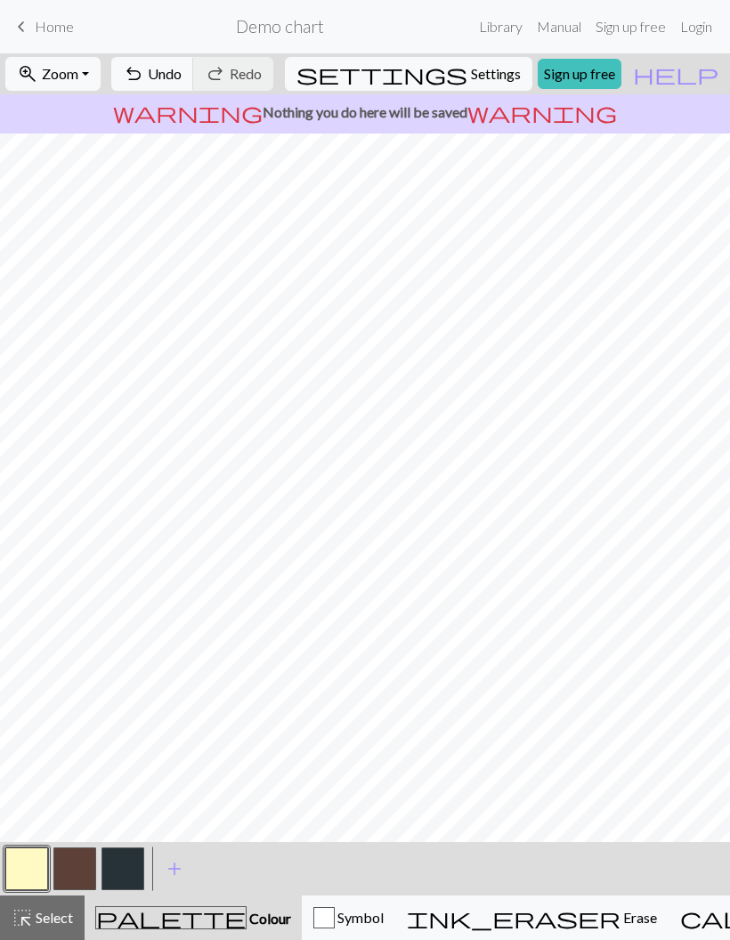
click at [125, 877] on button "button" at bounding box center [122, 869] width 43 height 43
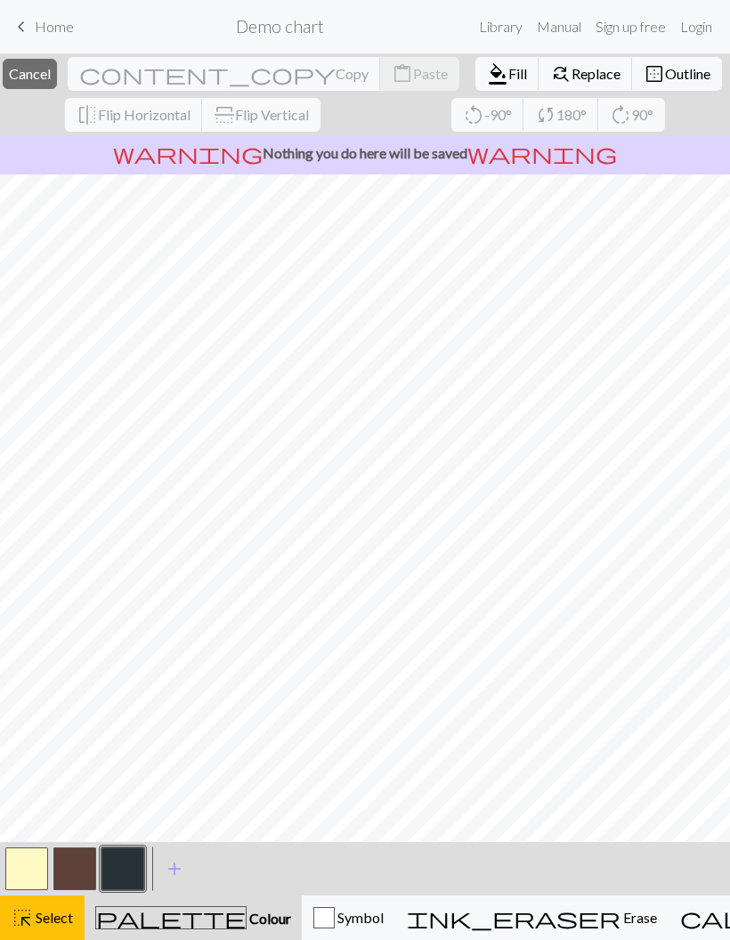
click at [69, 923] on span "Select" at bounding box center [53, 917] width 40 height 17
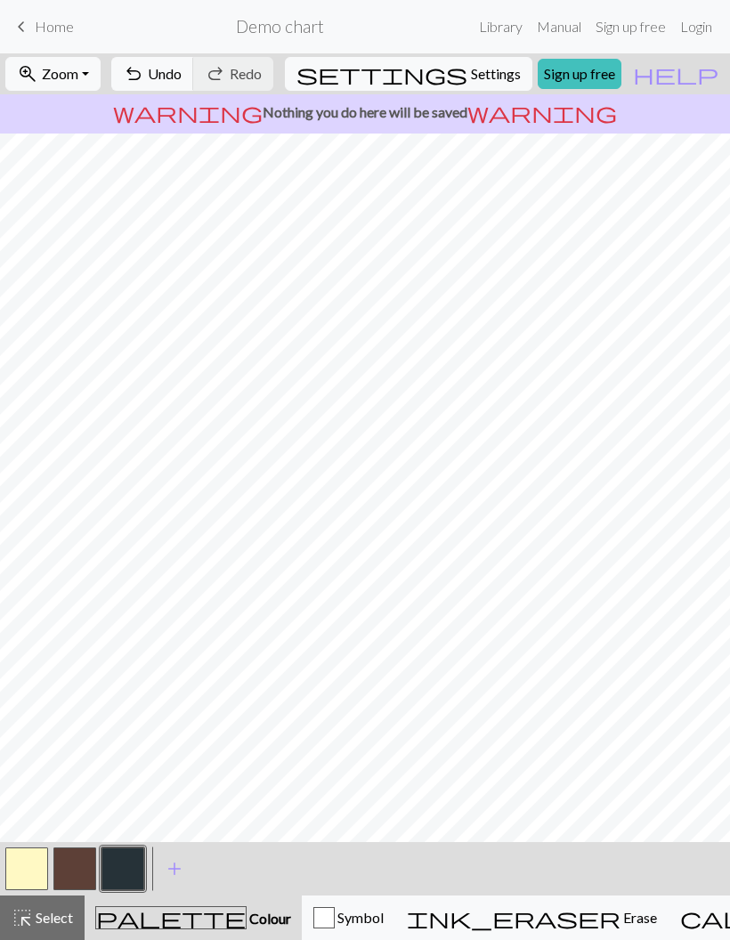
click at [247, 920] on span "Colour" at bounding box center [269, 918] width 45 height 17
click at [132, 864] on button "button" at bounding box center [122, 869] width 43 height 43
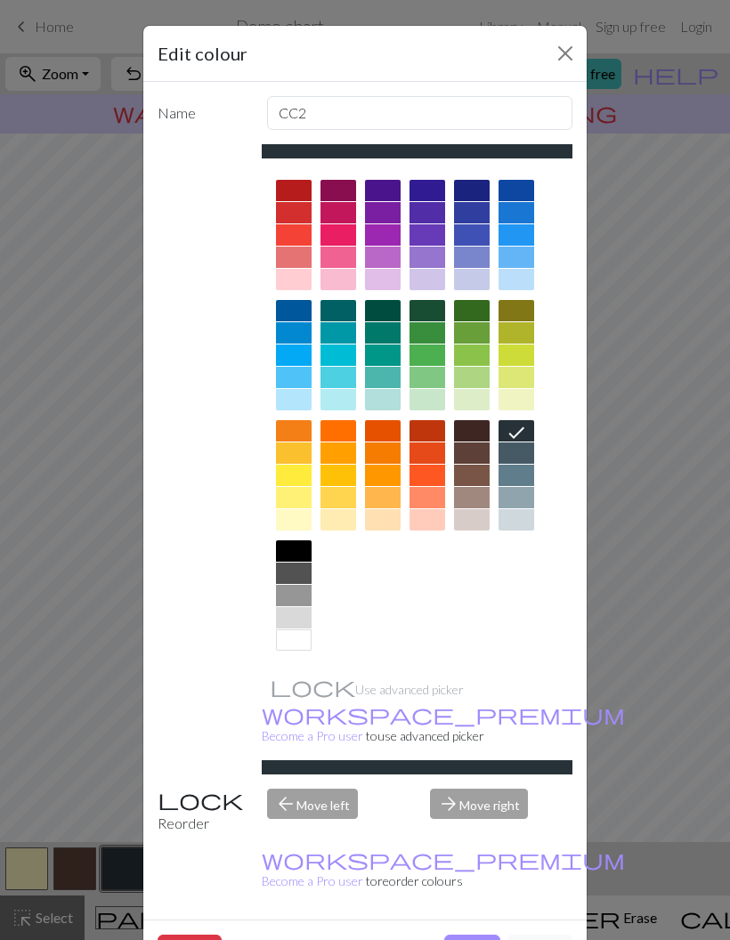
click at [455, 935] on button "Done" at bounding box center [472, 952] width 56 height 34
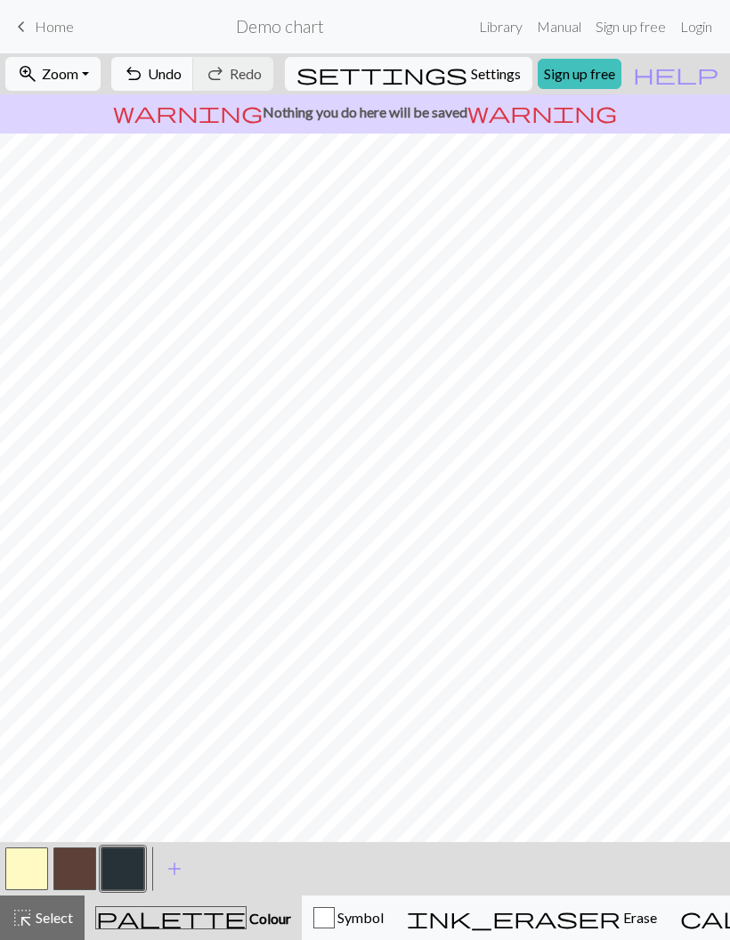
click at [32, 869] on button "button" at bounding box center [26, 869] width 43 height 43
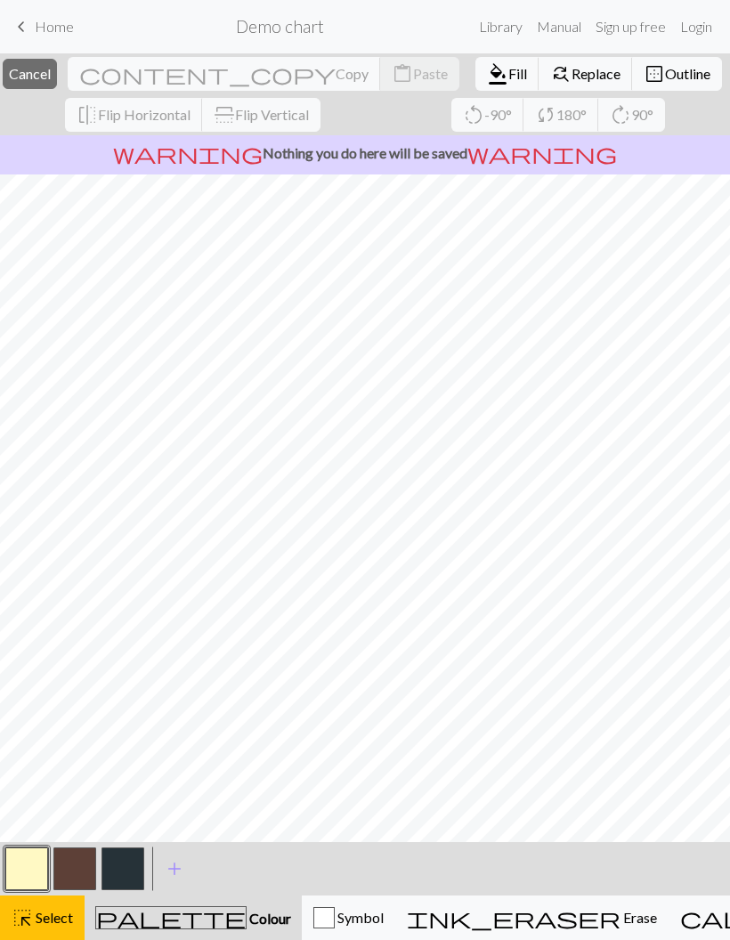
click at [247, 922] on span "Colour" at bounding box center [269, 918] width 45 height 17
click at [247, 921] on span "Colour" at bounding box center [269, 918] width 45 height 17
click at [77, 915] on button "highlight_alt Select Select" at bounding box center [42, 918] width 85 height 45
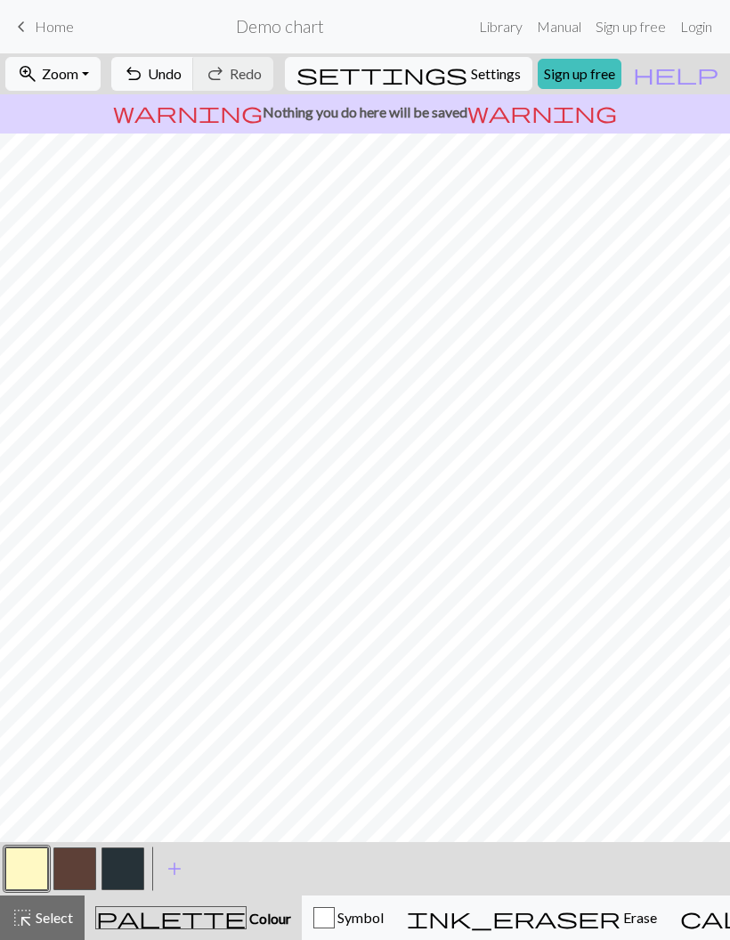
click at [134, 886] on button "button" at bounding box center [122, 869] width 43 height 43
click at [120, 883] on button "button" at bounding box center [122, 869] width 43 height 43
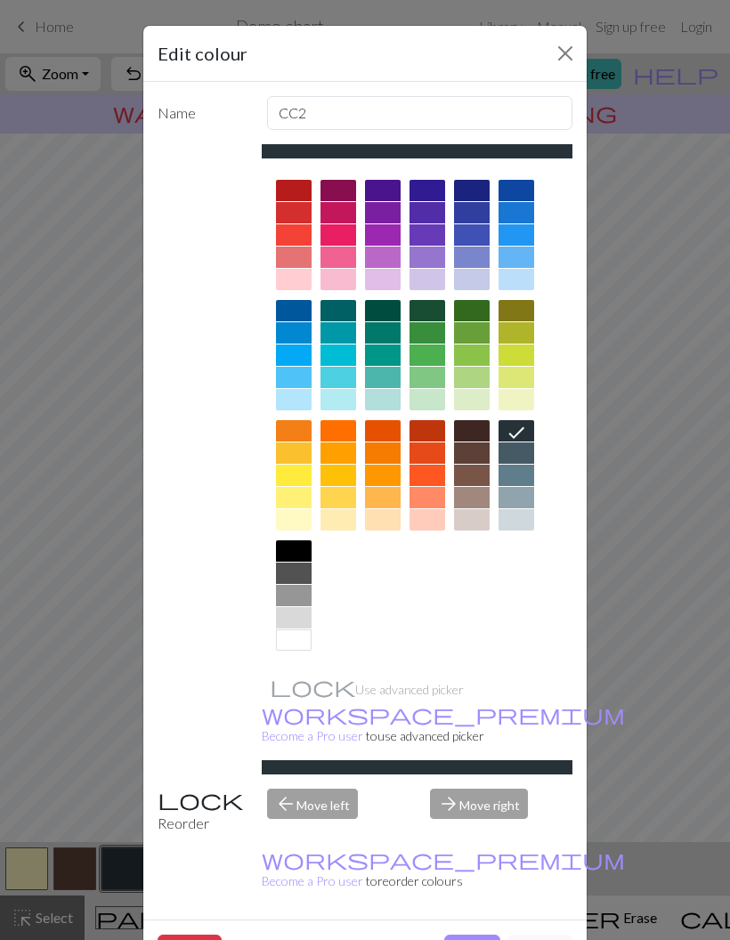
click at [389, 198] on div at bounding box center [383, 190] width 36 height 21
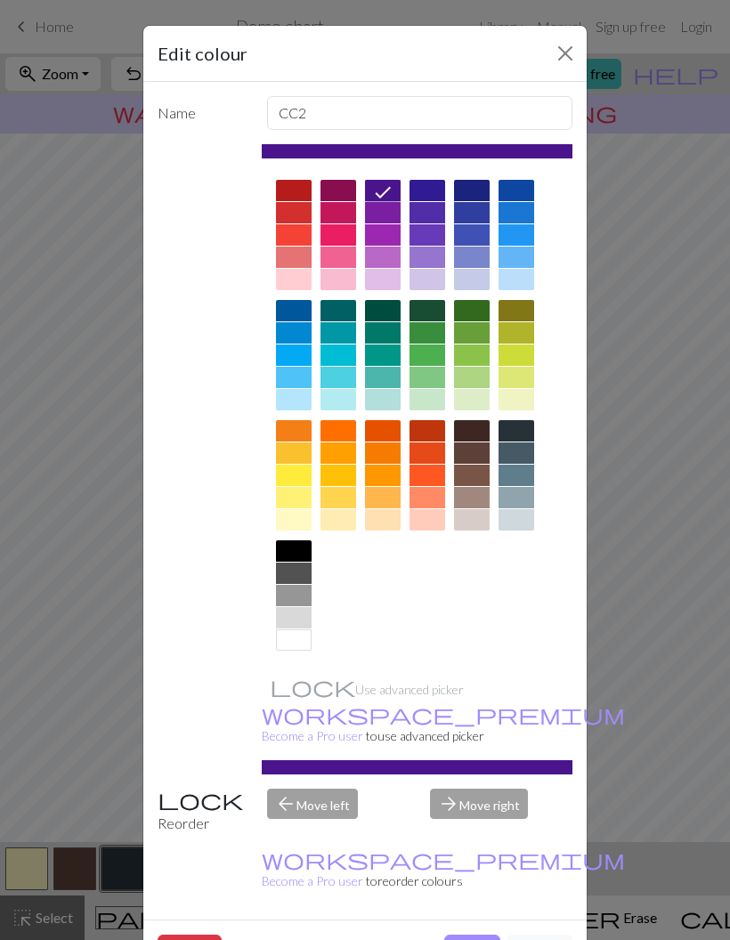
click at [384, 220] on div at bounding box center [383, 212] width 36 height 21
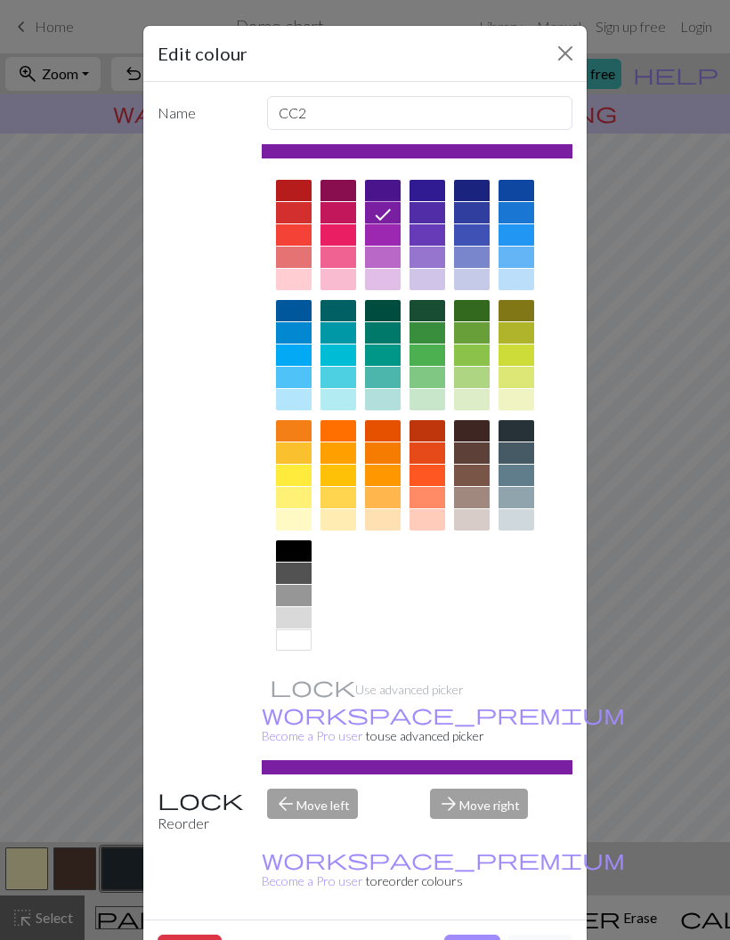
click at [475, 935] on button "Done" at bounding box center [472, 952] width 56 height 34
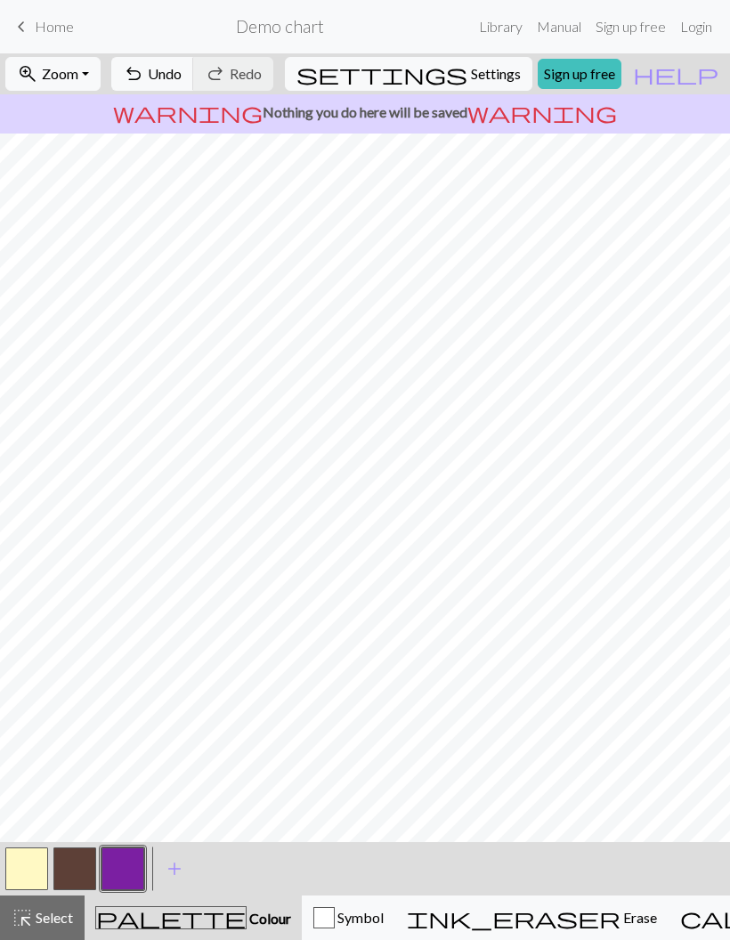
click at [110, 865] on button "button" at bounding box center [122, 869] width 43 height 43
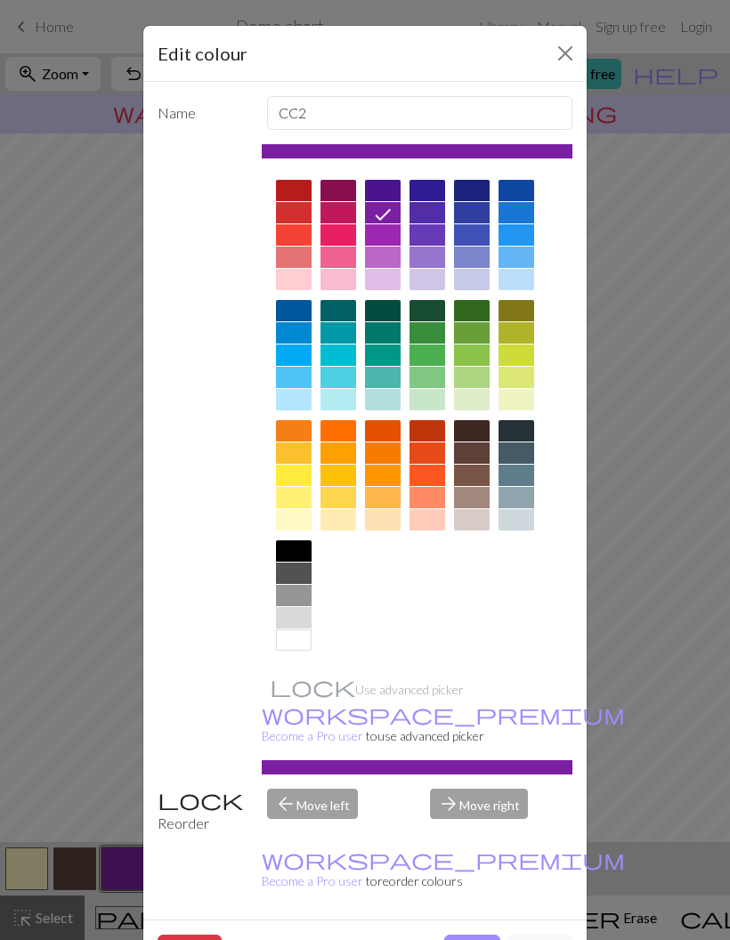
scroll to position [1, 0]
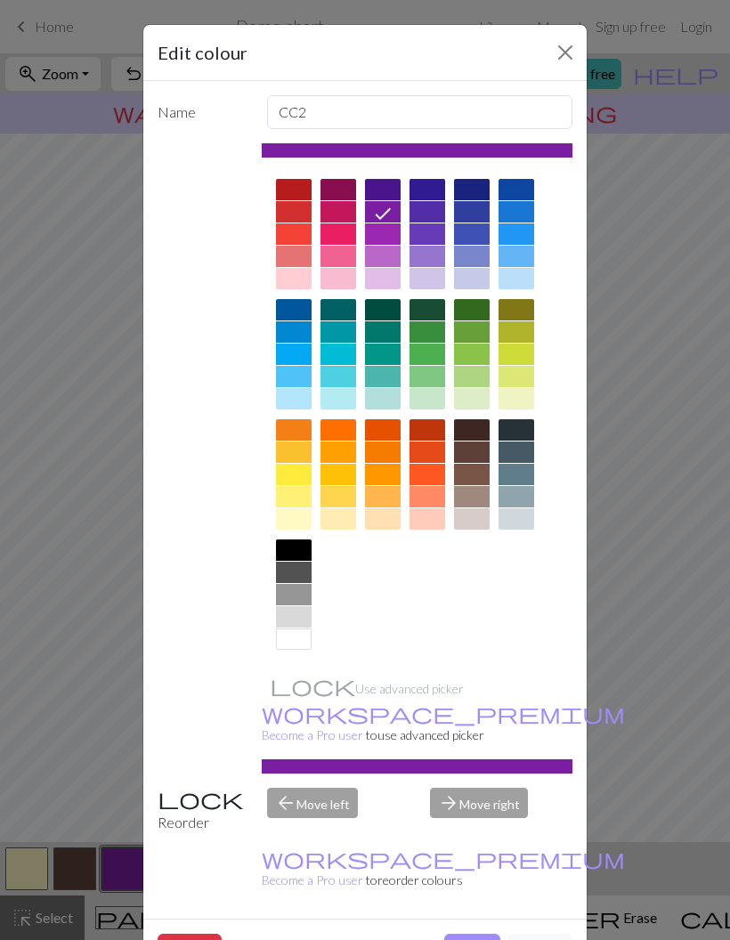
click at [526, 431] on div at bounding box center [517, 429] width 36 height 21
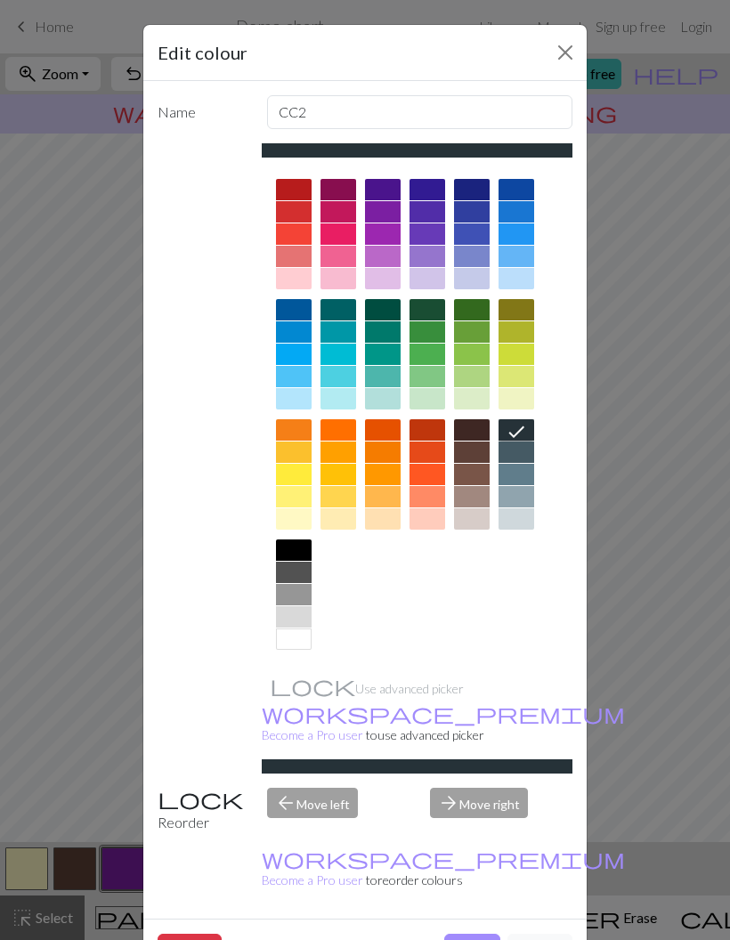
click at [304, 557] on div at bounding box center [294, 550] width 36 height 21
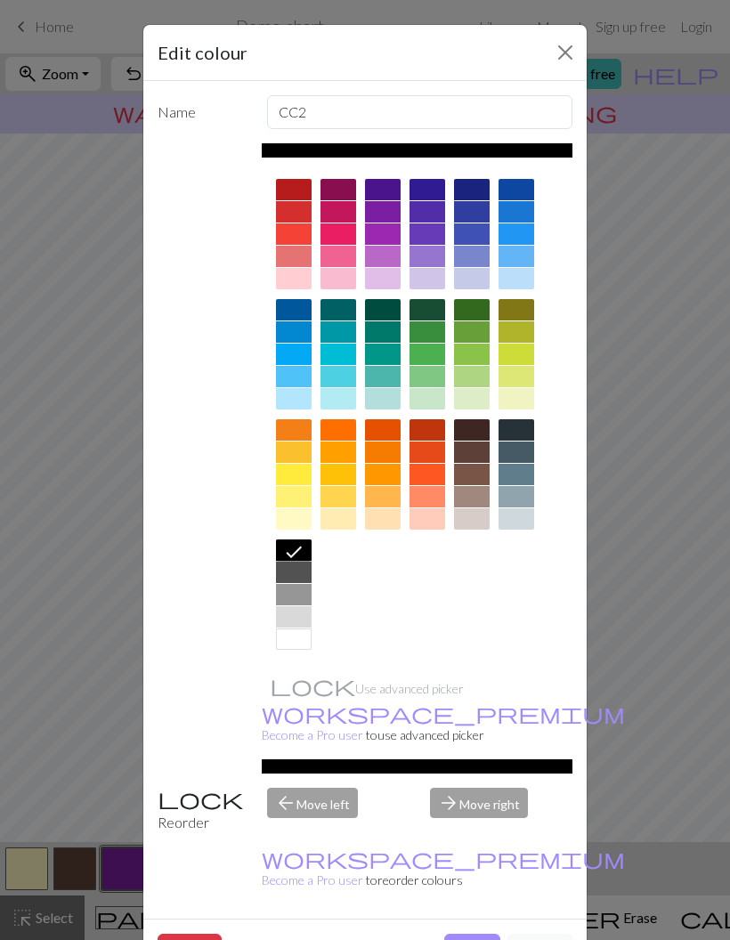
click at [470, 934] on button "Done" at bounding box center [472, 951] width 56 height 34
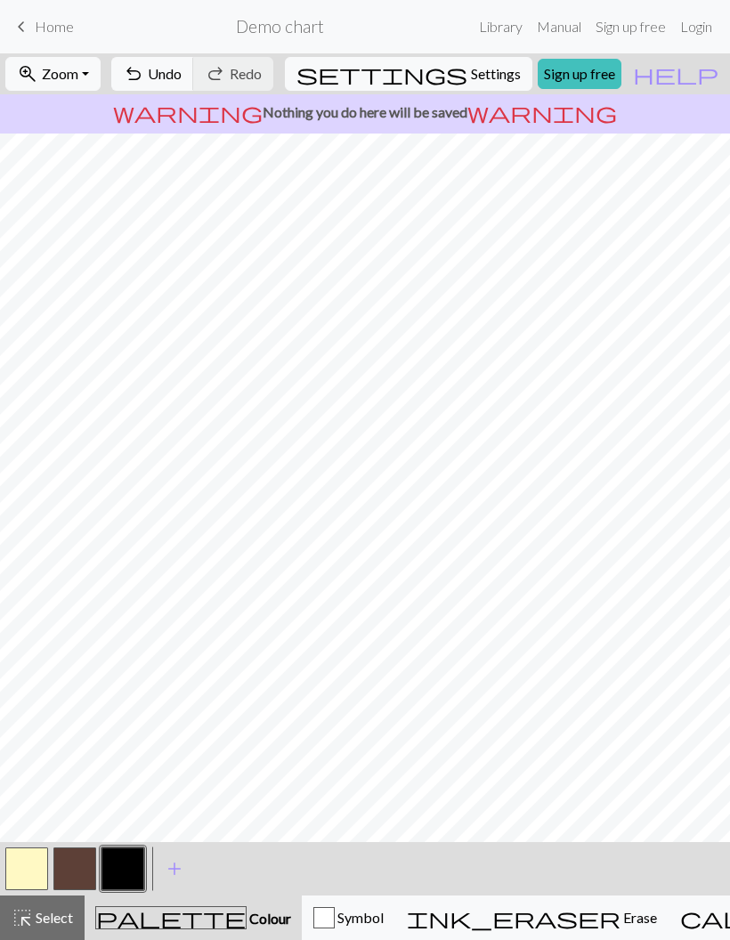
click at [75, 861] on button "button" at bounding box center [74, 869] width 43 height 43
click at [72, 856] on button "button" at bounding box center [74, 869] width 43 height 43
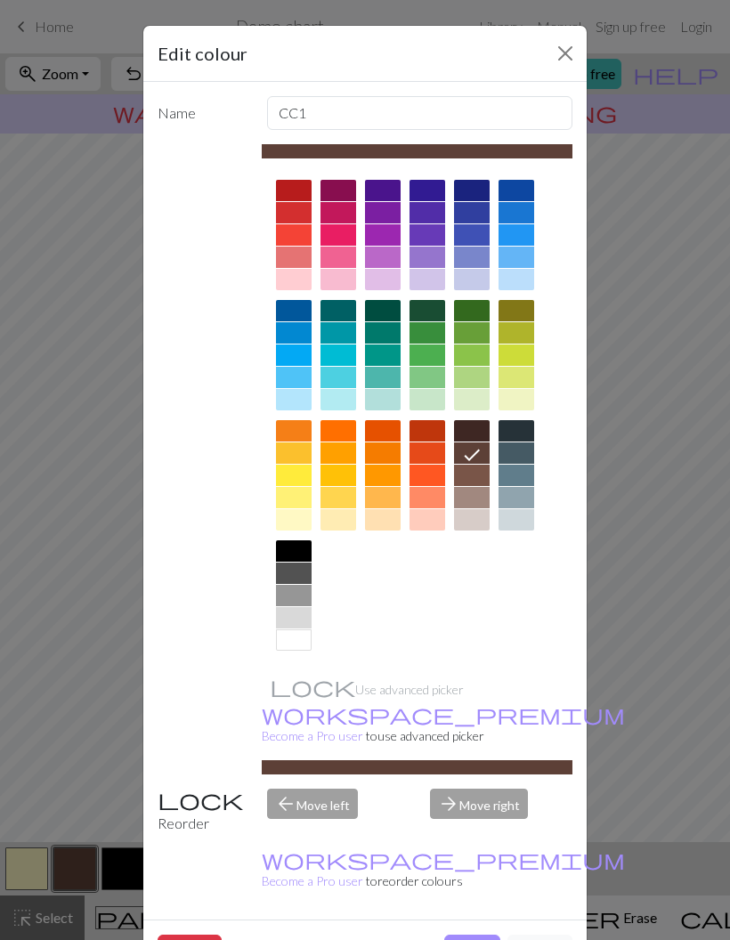
click at [477, 476] on div at bounding box center [472, 475] width 36 height 21
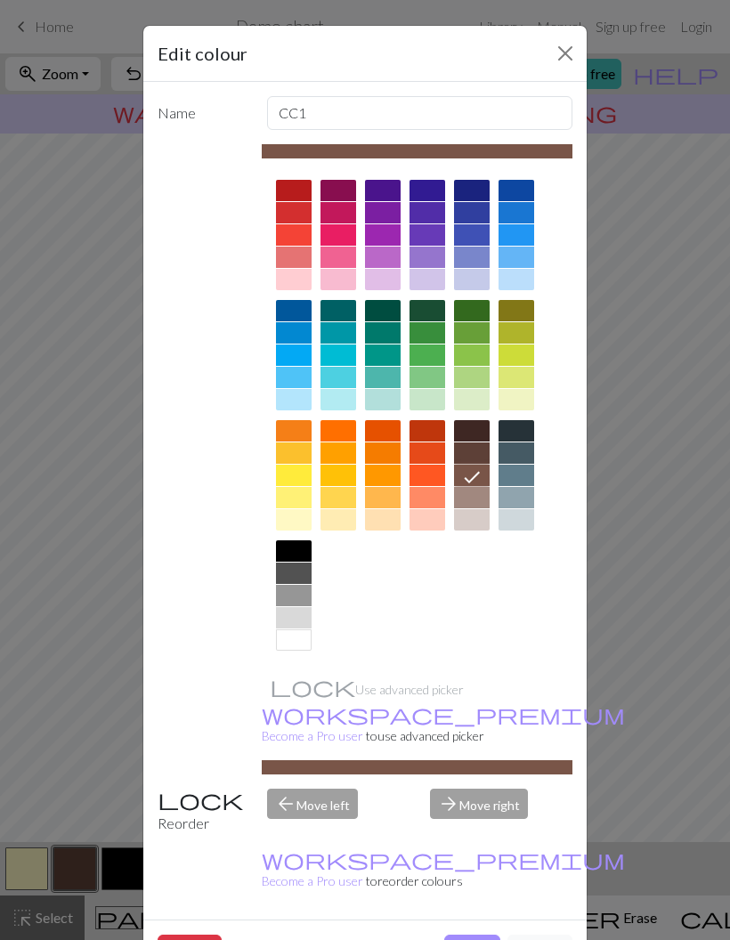
click at [467, 935] on button "Done" at bounding box center [472, 952] width 56 height 34
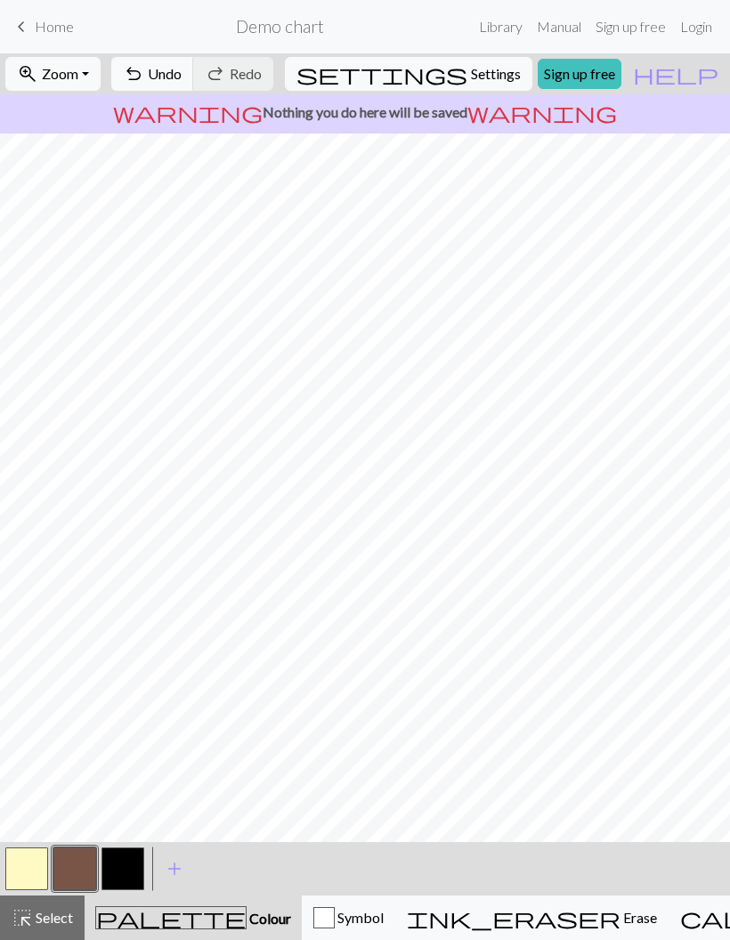
click at [135, 856] on button "button" at bounding box center [122, 869] width 43 height 43
click at [131, 869] on button "button" at bounding box center [122, 869] width 43 height 43
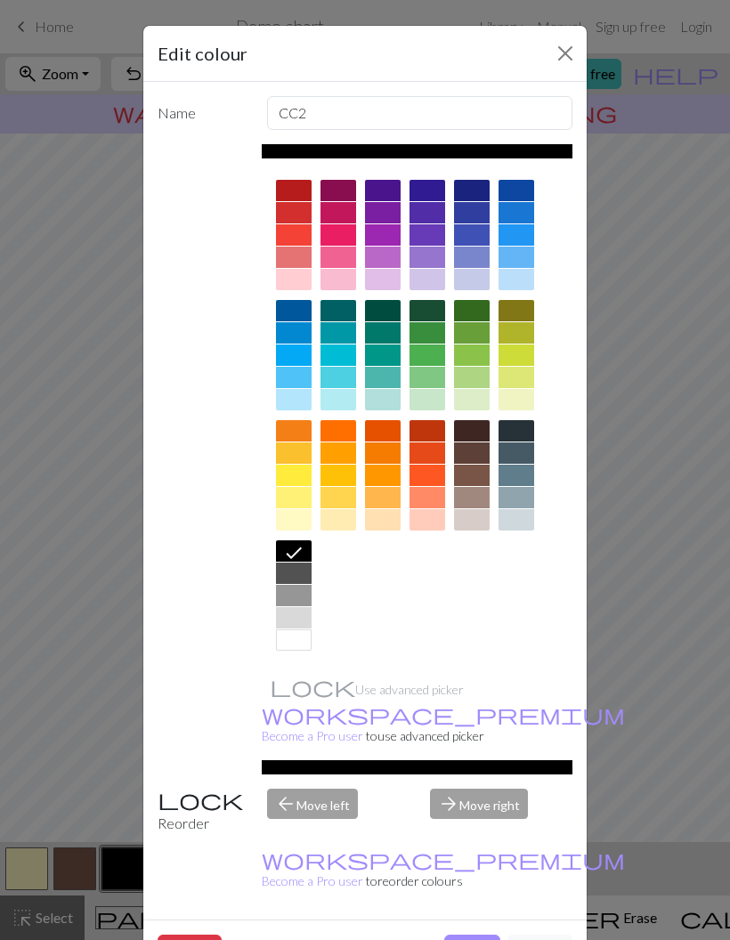
click at [301, 581] on div at bounding box center [294, 573] width 36 height 21
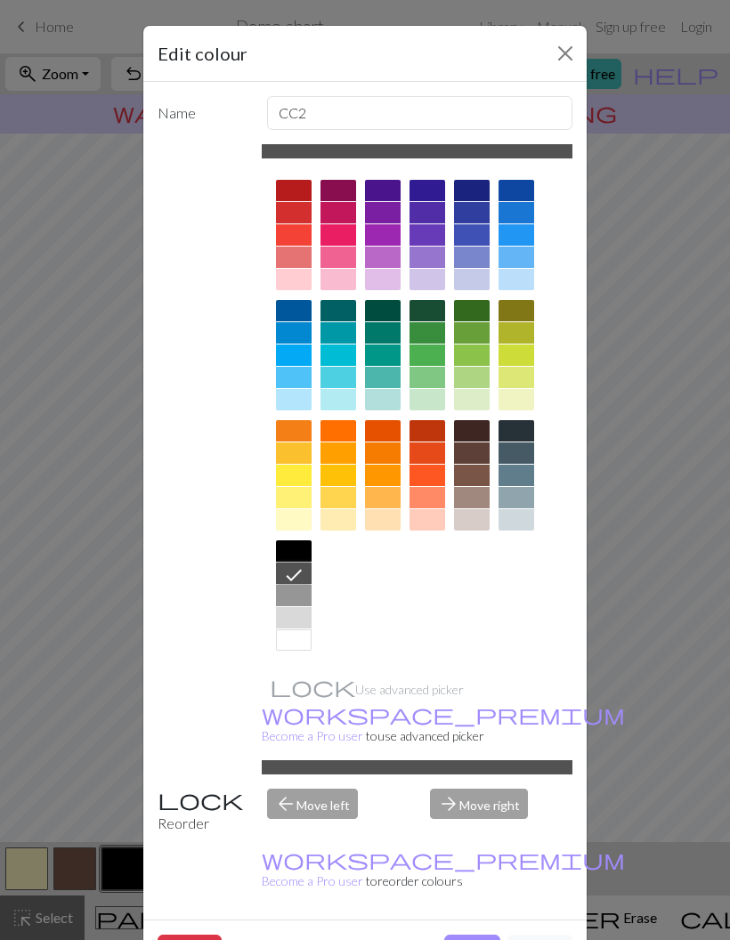
click at [529, 450] on div at bounding box center [517, 452] width 36 height 21
click at [467, 935] on button "Done" at bounding box center [472, 952] width 56 height 34
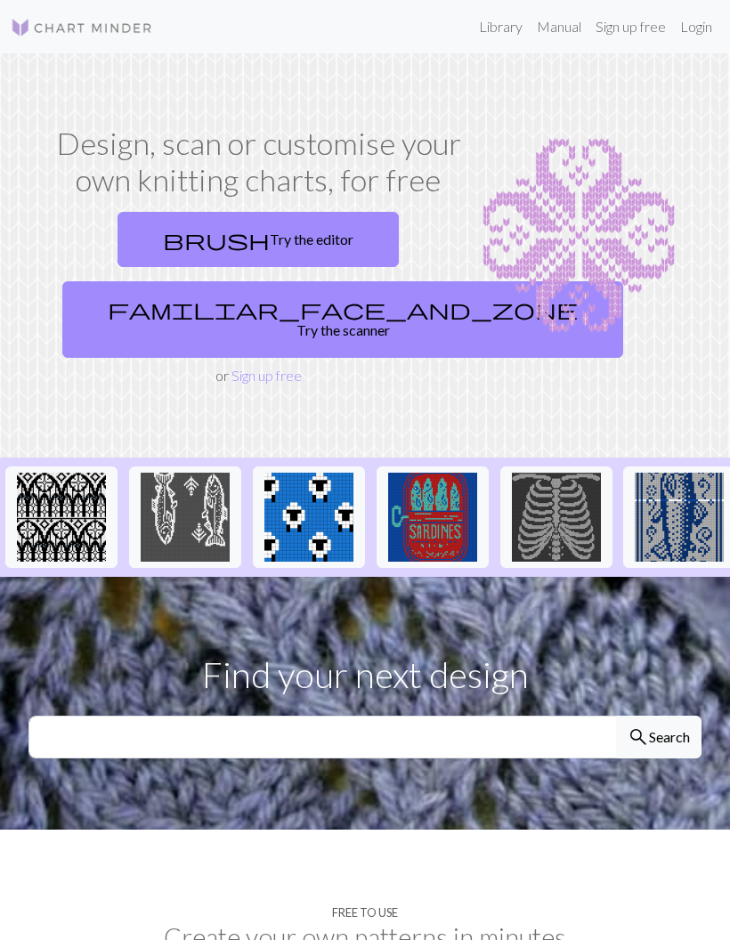
click at [298, 247] on link "brush Try the editor" at bounding box center [258, 239] width 281 height 55
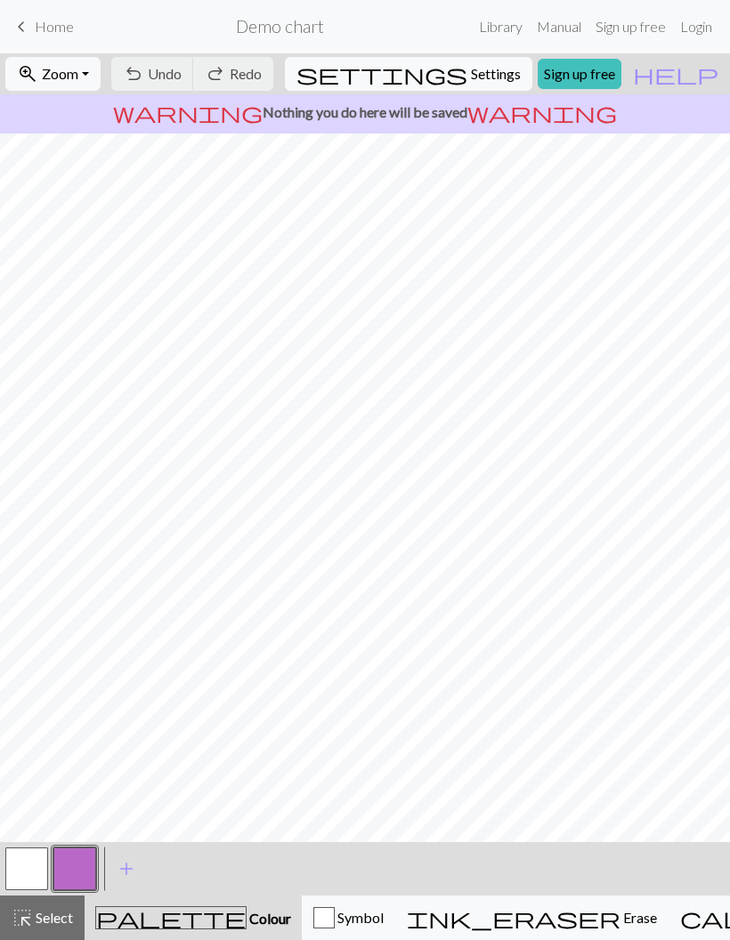
click at [23, 876] on button "button" at bounding box center [26, 869] width 43 height 43
click at [33, 873] on button "button" at bounding box center [26, 869] width 43 height 43
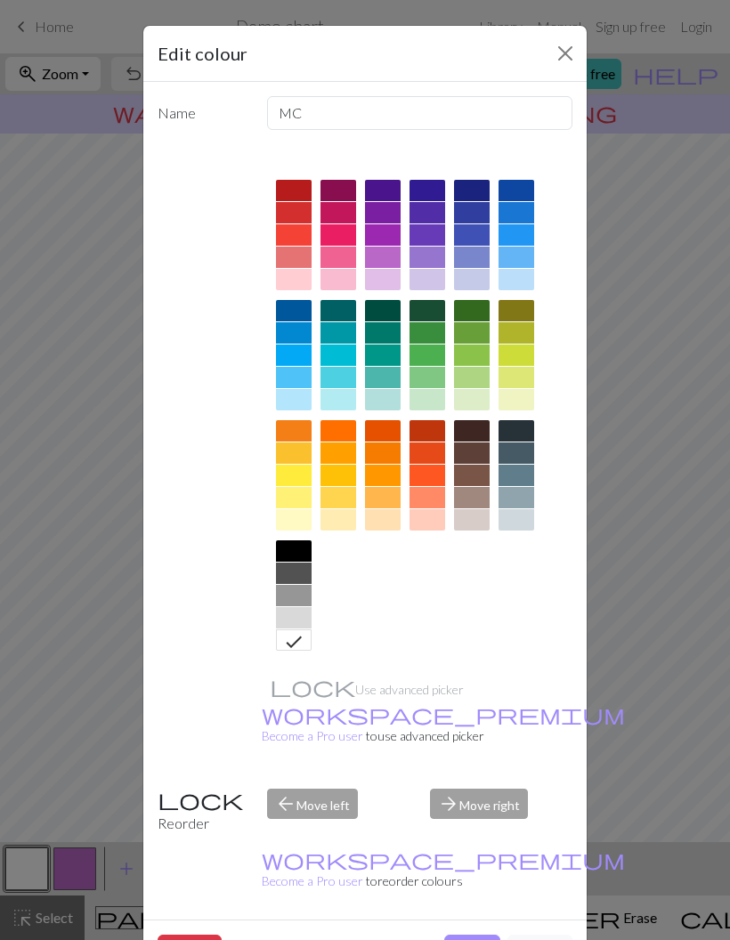
click at [309, 522] on div at bounding box center [294, 519] width 36 height 21
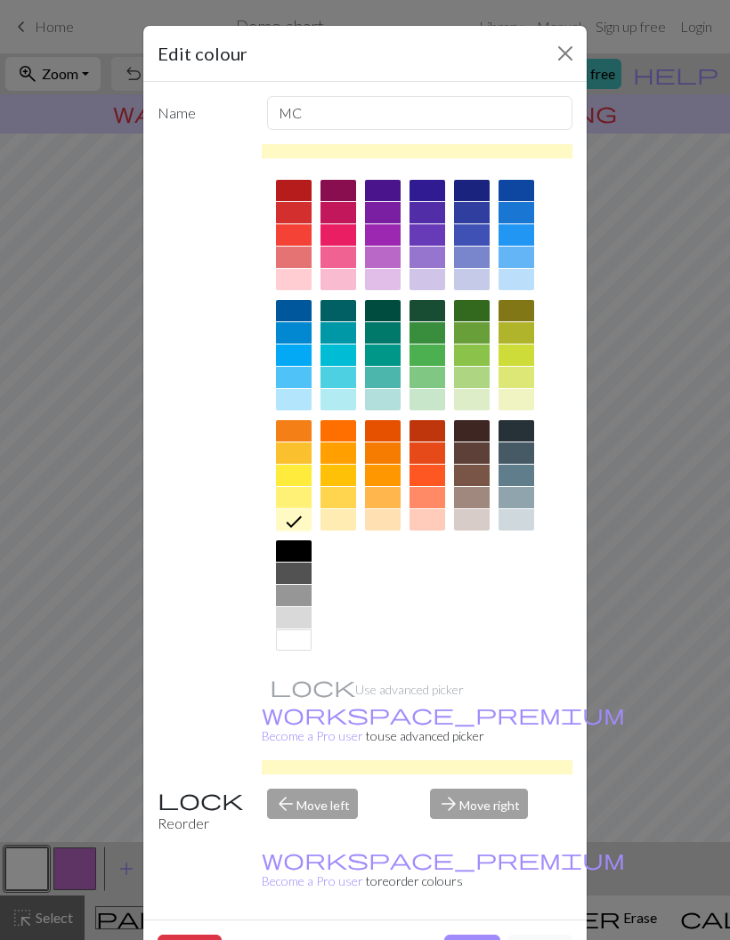
click at [476, 935] on button "Done" at bounding box center [472, 952] width 56 height 34
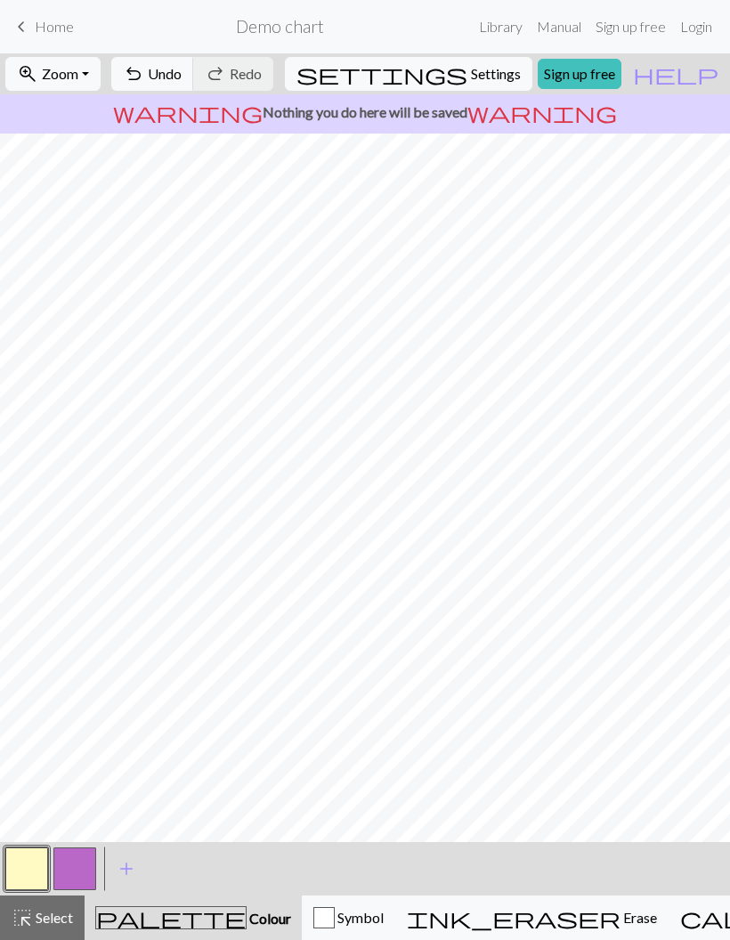
click at [76, 871] on button "button" at bounding box center [74, 869] width 43 height 43
click at [77, 867] on button "button" at bounding box center [74, 869] width 43 height 43
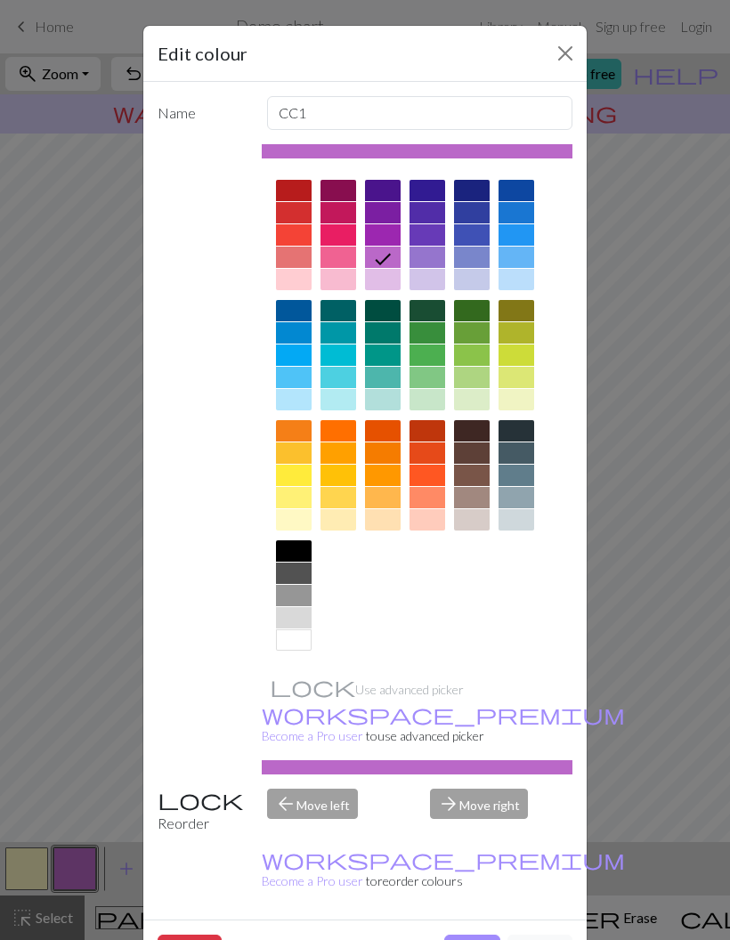
click at [474, 454] on div at bounding box center [472, 452] width 36 height 21
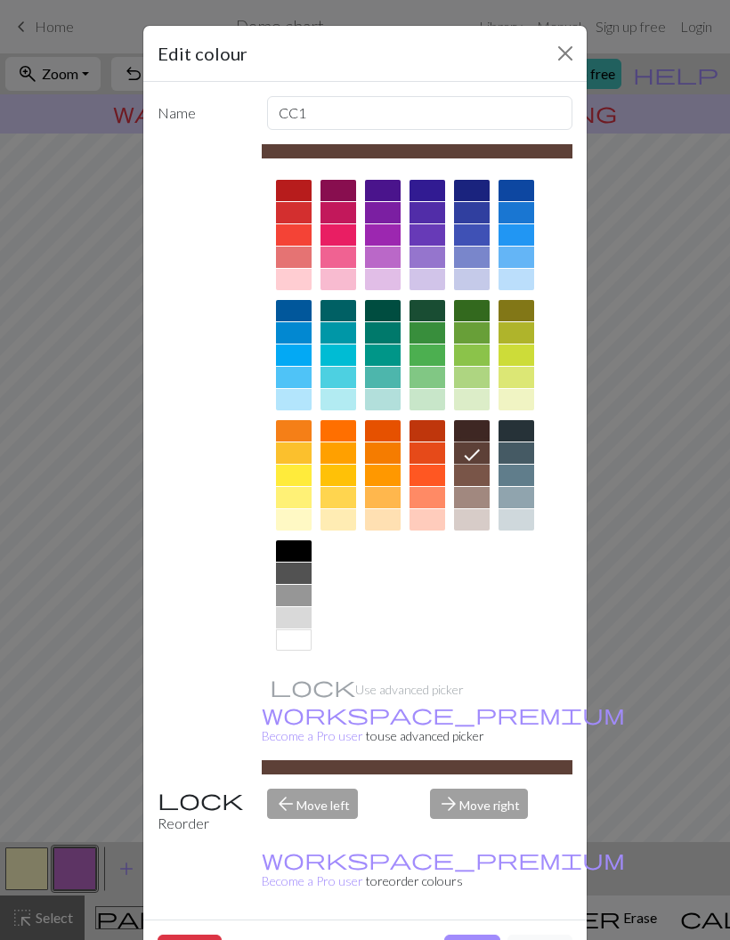
click at [473, 935] on button "Done" at bounding box center [472, 952] width 56 height 34
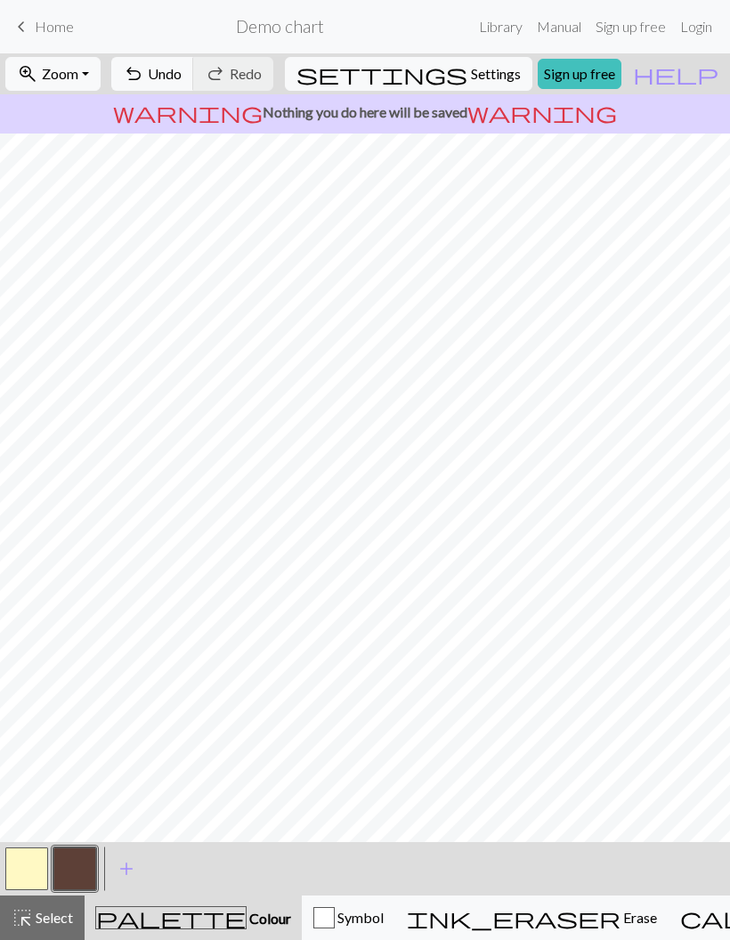
click at [78, 873] on button "button" at bounding box center [74, 869] width 43 height 43
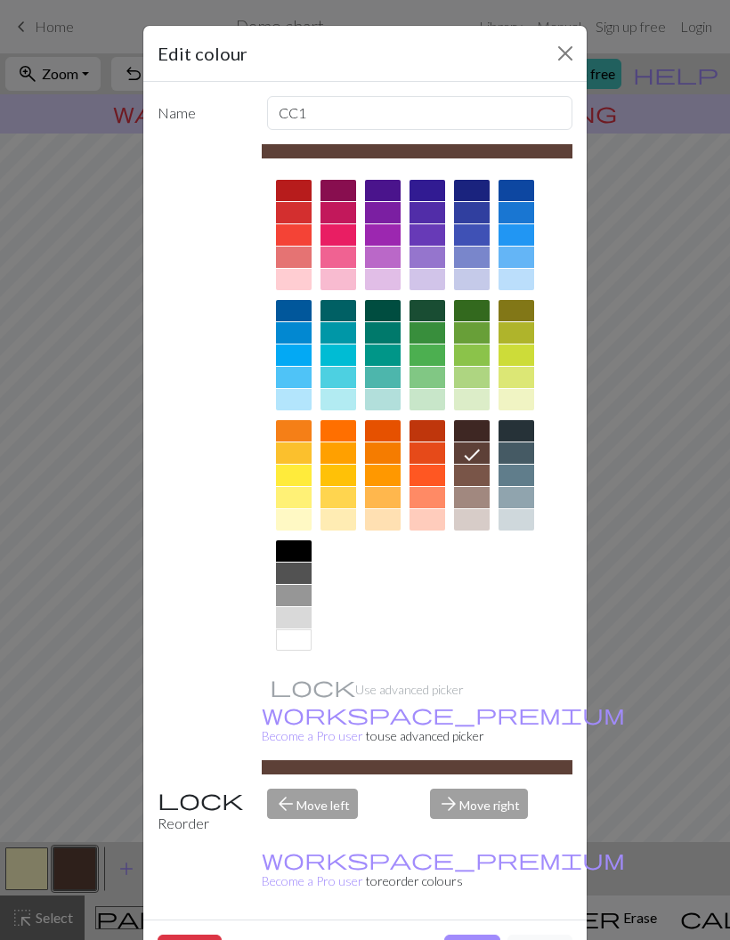
click at [521, 436] on div at bounding box center [517, 430] width 36 height 21
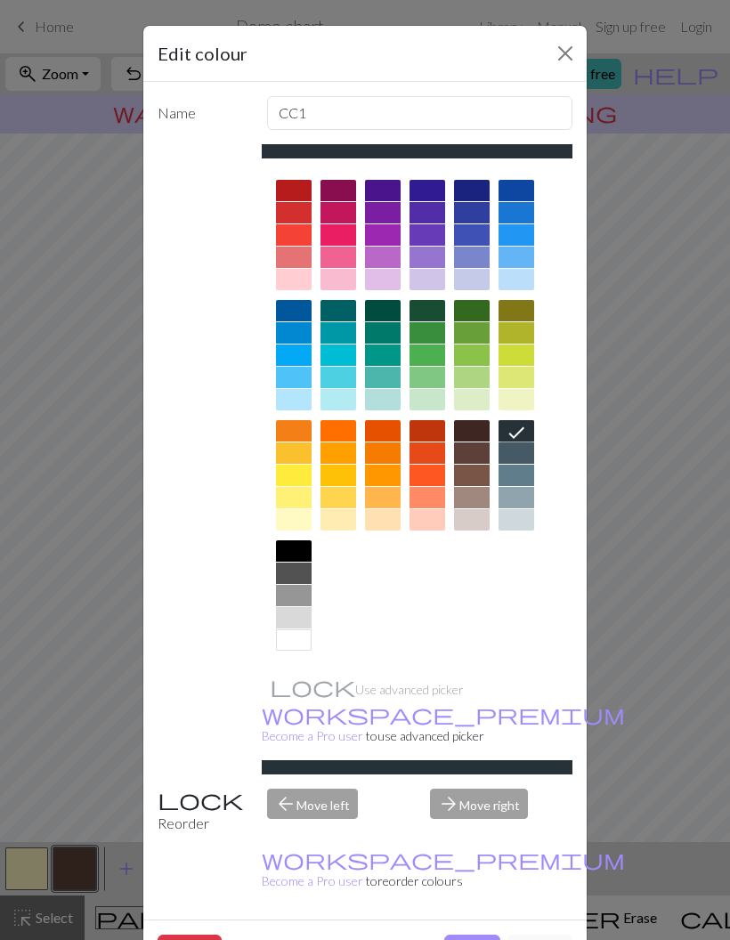
click at [465, 935] on button "Done" at bounding box center [472, 952] width 56 height 34
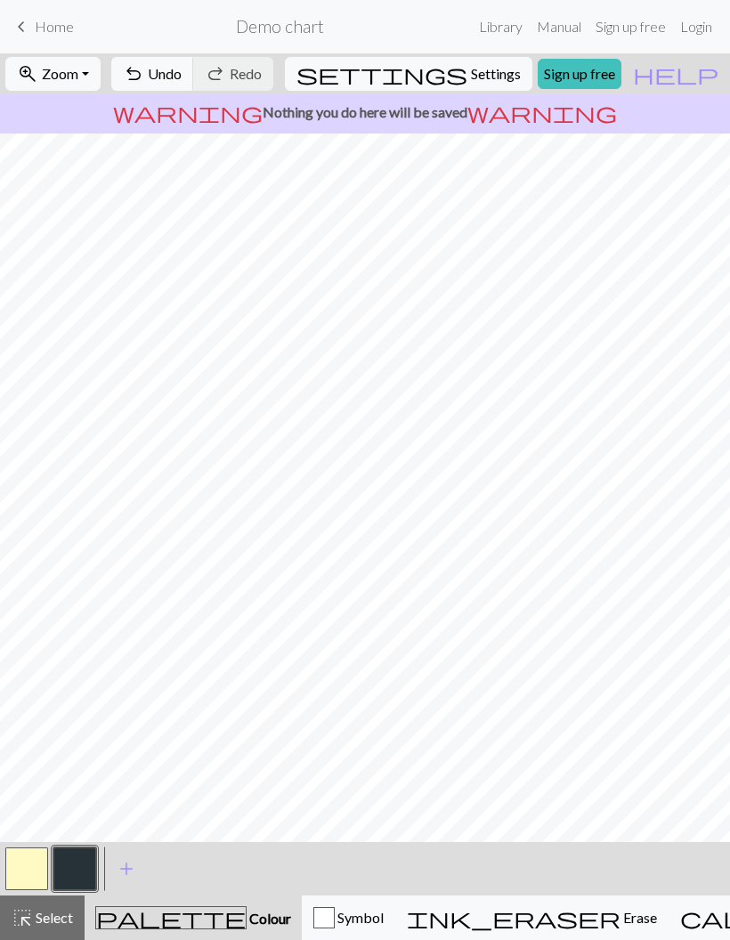
click at [37, 865] on button "button" at bounding box center [26, 869] width 43 height 43
click at [126, 872] on span "add" at bounding box center [126, 868] width 21 height 25
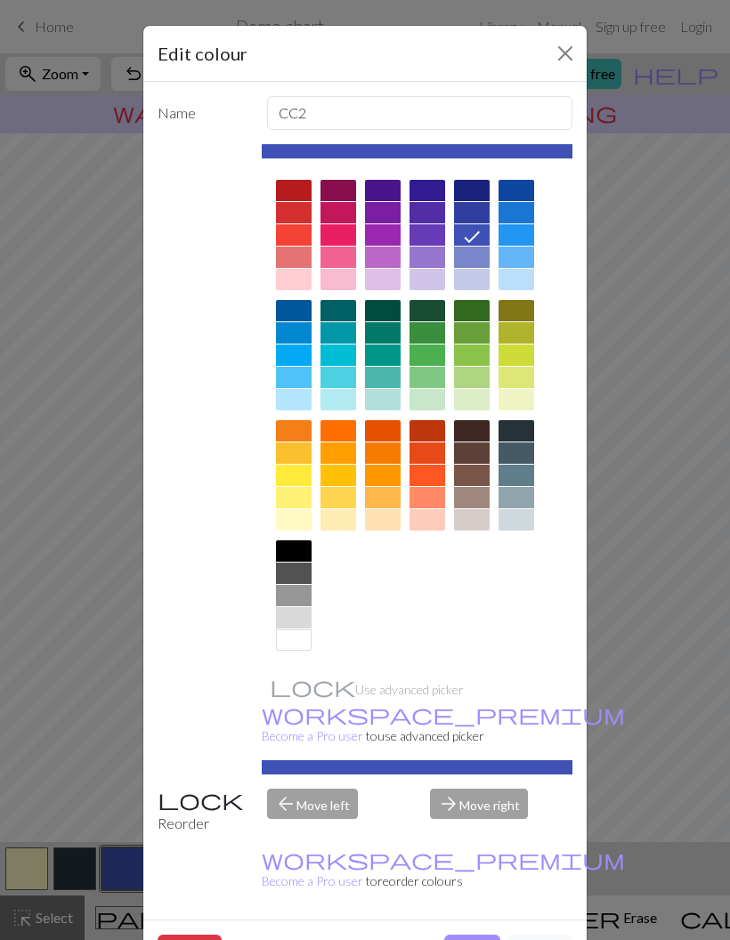
click at [479, 451] on div at bounding box center [472, 452] width 36 height 21
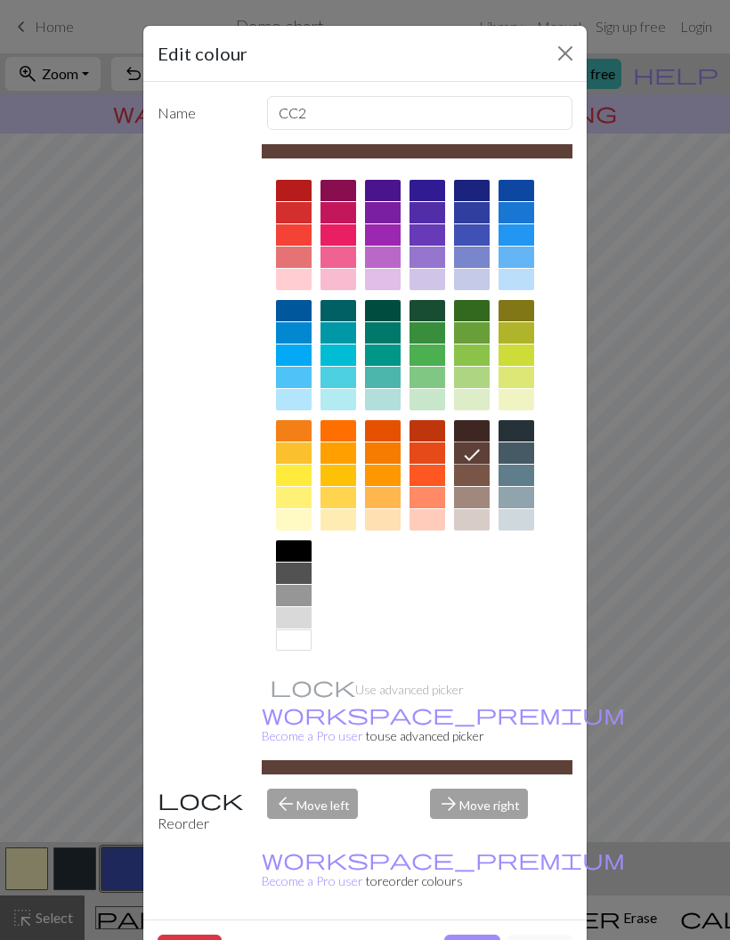
click at [478, 935] on button "Done" at bounding box center [472, 952] width 56 height 34
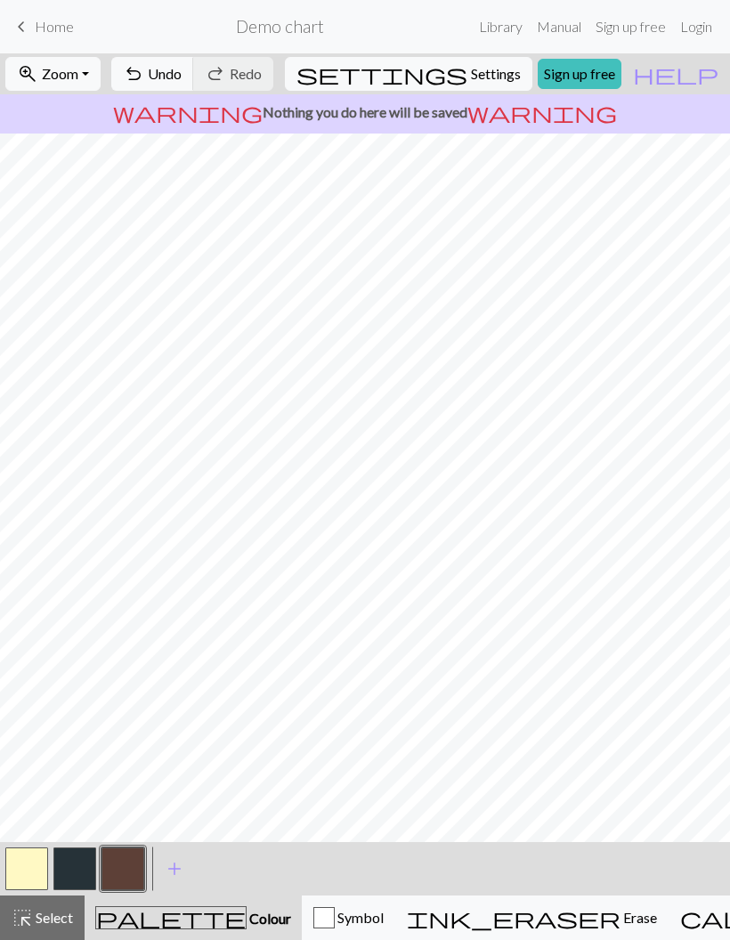
click at [83, 864] on button "button" at bounding box center [74, 869] width 43 height 43
